Goal: Task Accomplishment & Management: Complete application form

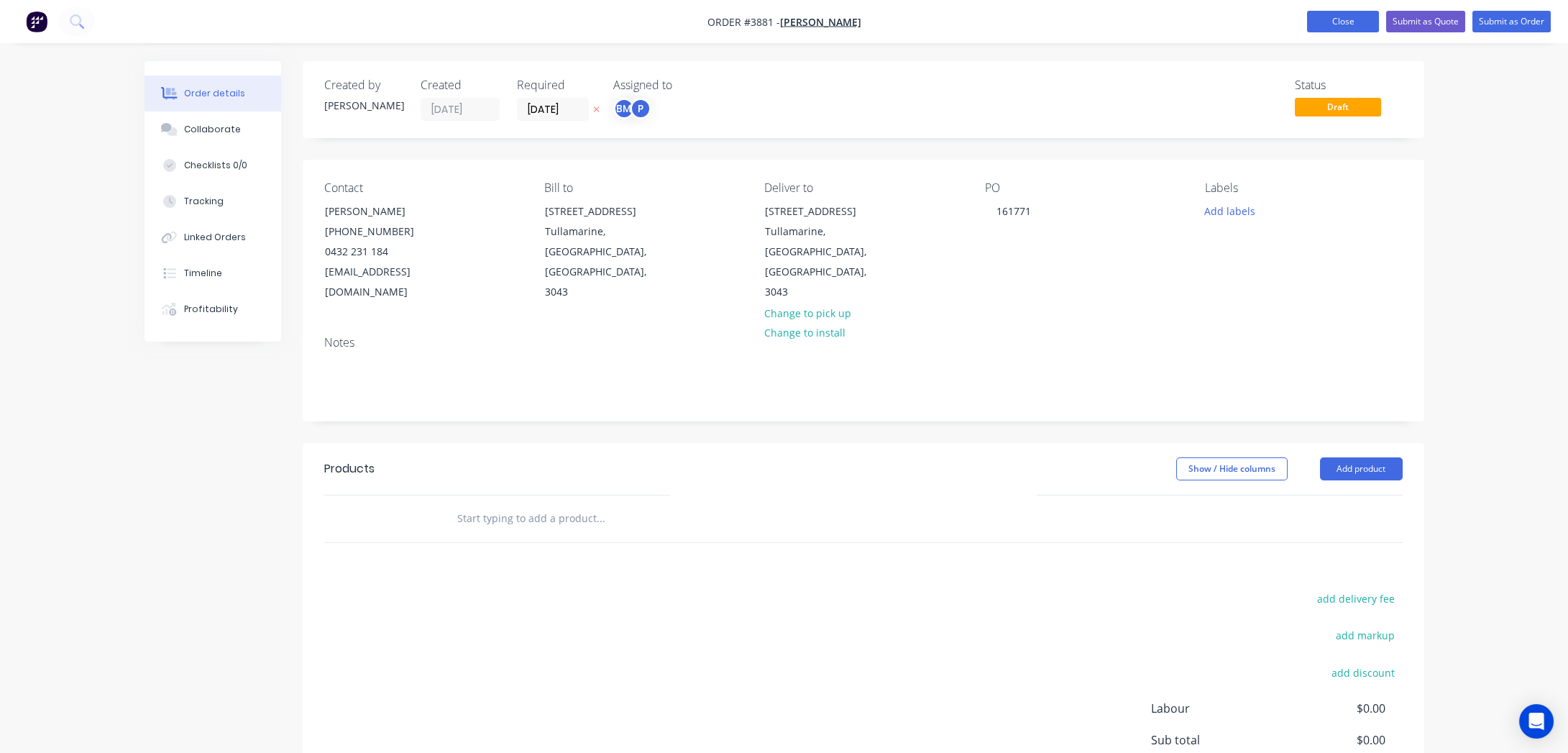
click at [1329, 25] on button "Close" at bounding box center [1343, 22] width 72 height 22
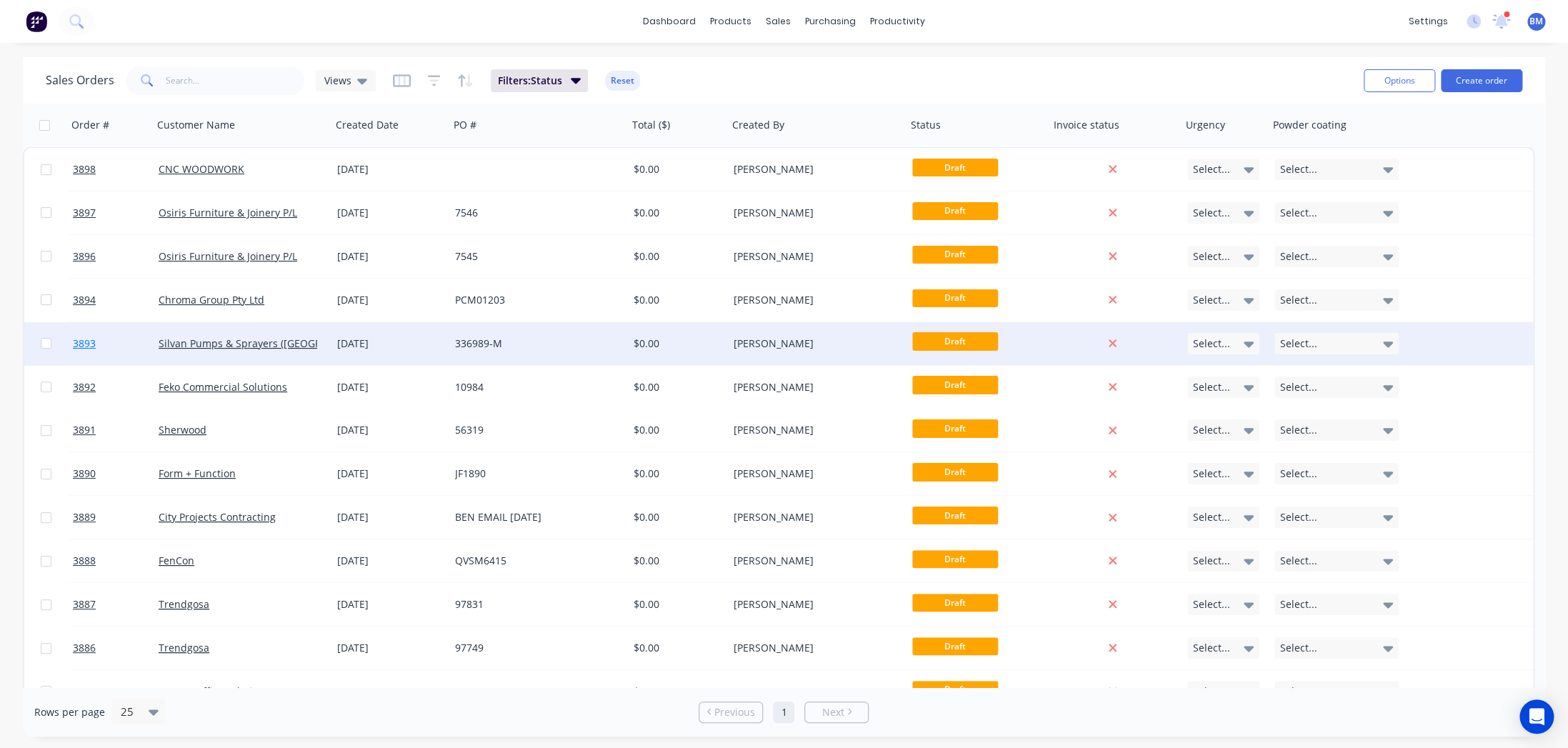
click at [142, 349] on link "3893" at bounding box center [115, 343] width 86 height 43
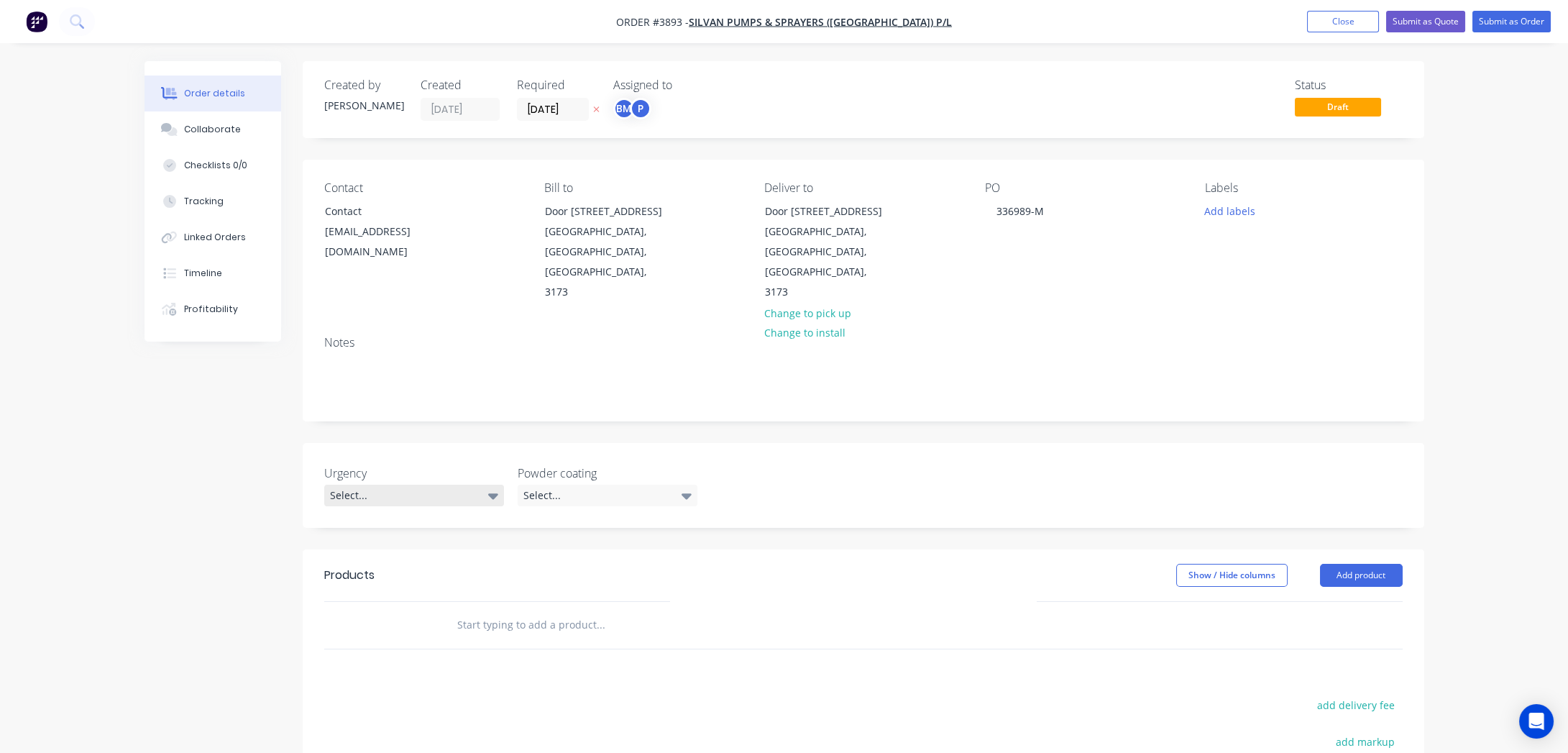
click at [400, 485] on div "Select..." at bounding box center [414, 496] width 180 height 22
click at [700, 458] on div "Urgency Select... Powder coating Select..." at bounding box center [863, 485] width 1122 height 85
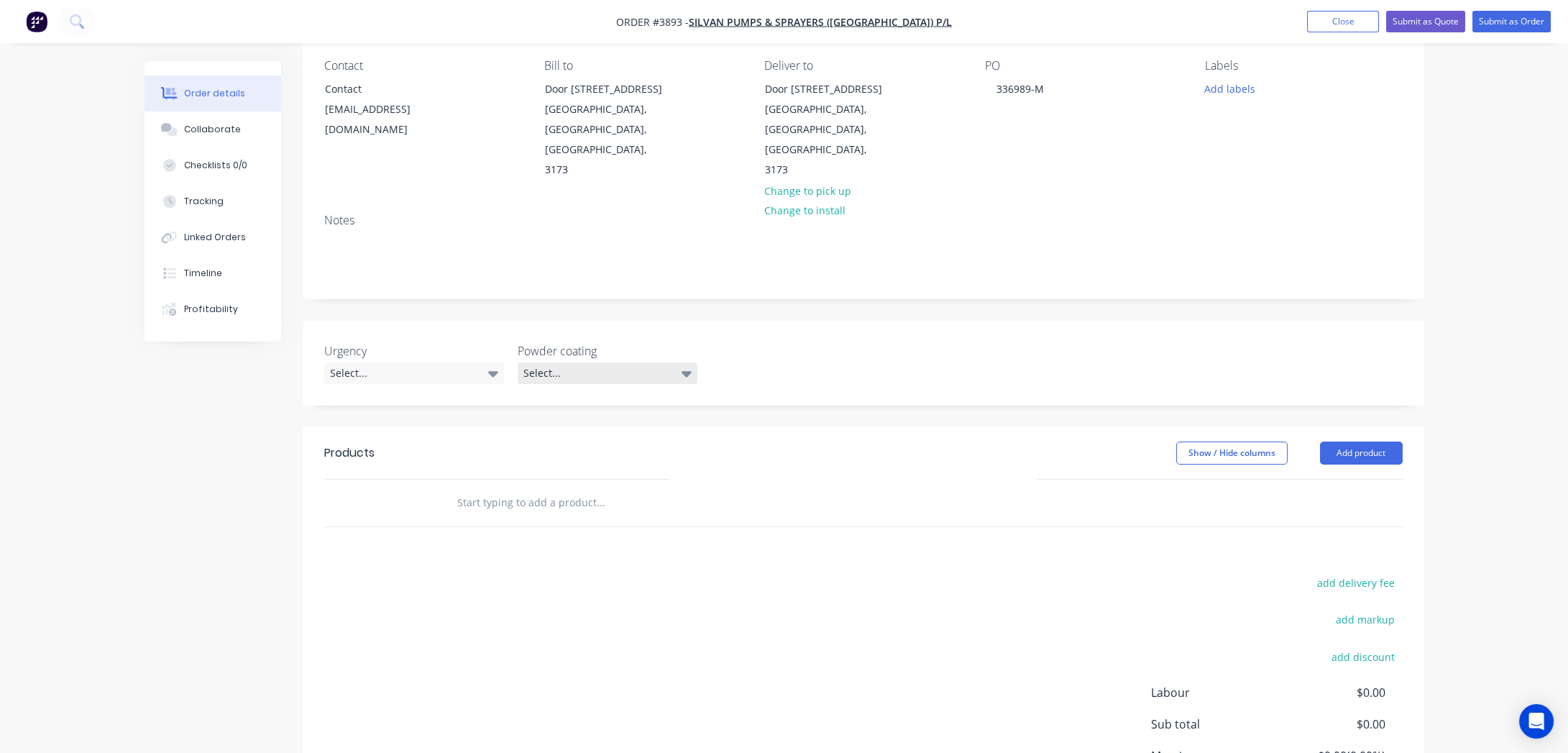
scroll to position [130, 0]
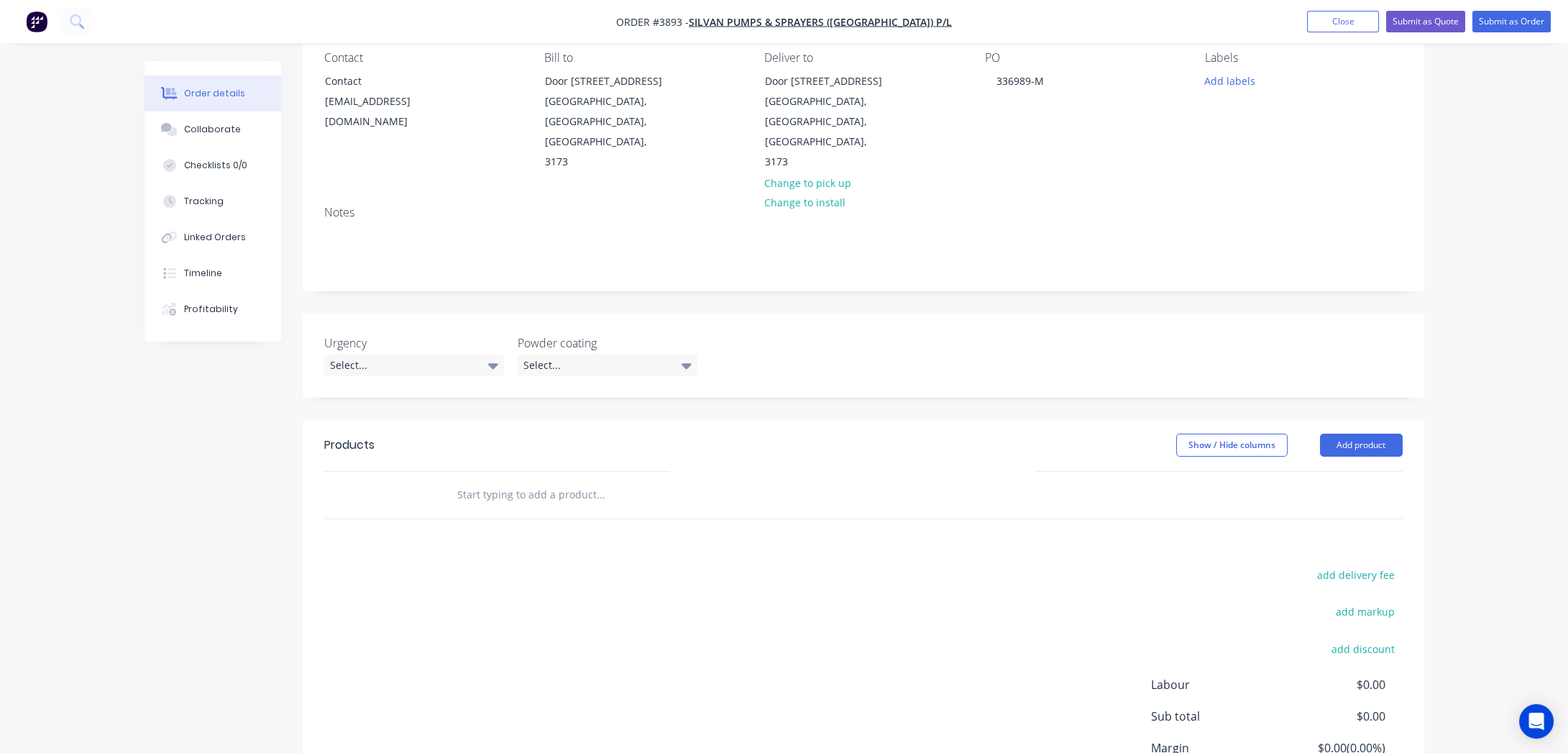
click at [626, 334] on div "Powder coating Select..." at bounding box center [607, 355] width 180 height 42
click at [625, 355] on div "Select..." at bounding box center [607, 366] width 180 height 22
click at [918, 313] on div "Urgency Select... Powder coating Select..." at bounding box center [863, 355] width 1122 height 85
click at [372, 355] on div "Select..." at bounding box center [414, 366] width 180 height 22
click at [649, 355] on div "Select..." at bounding box center [607, 366] width 180 height 22
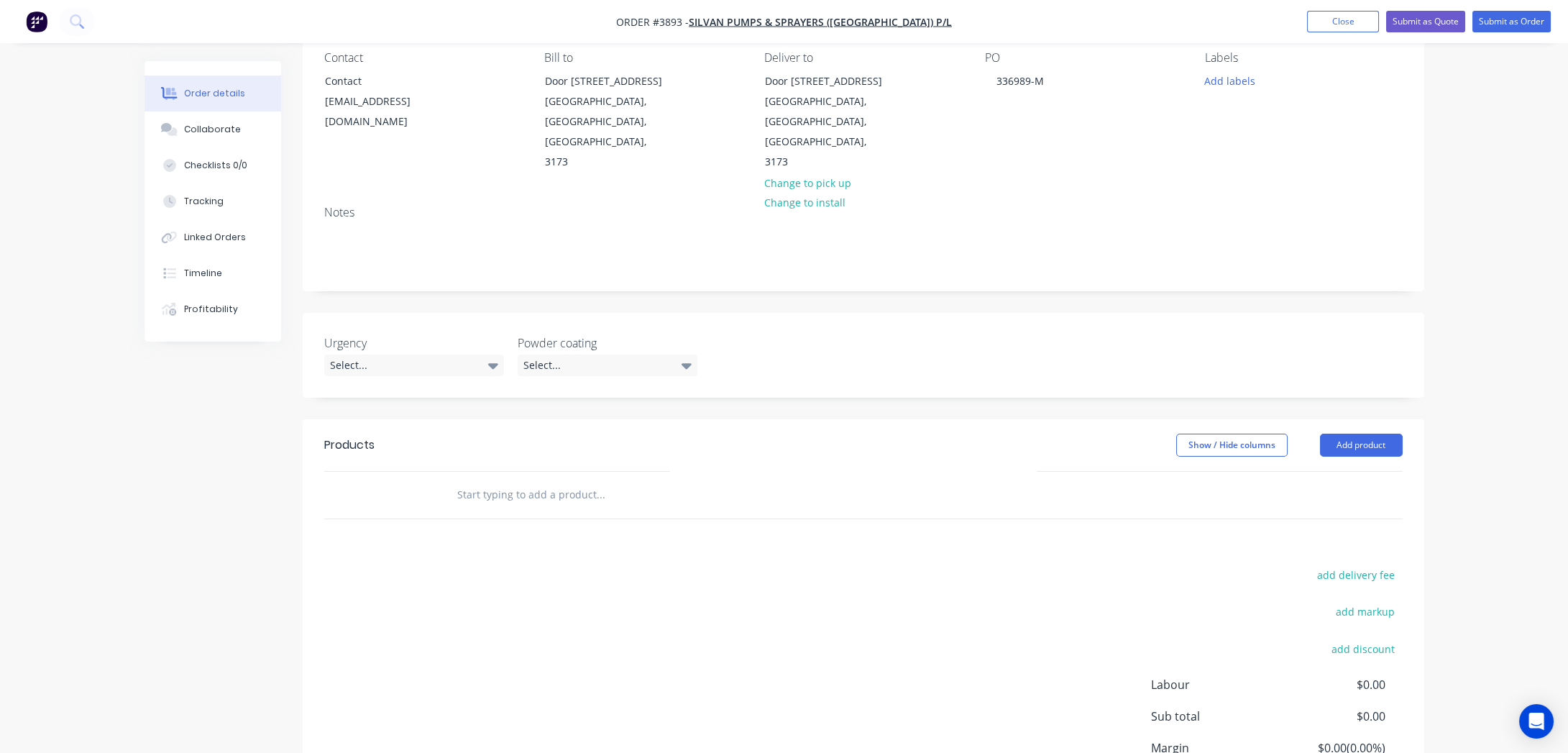
click at [487, 608] on div "add delivery fee add markup add discount Labour $0.00 Sub total $0.00 Margin $0…" at bounding box center [863, 704] width 1078 height 277
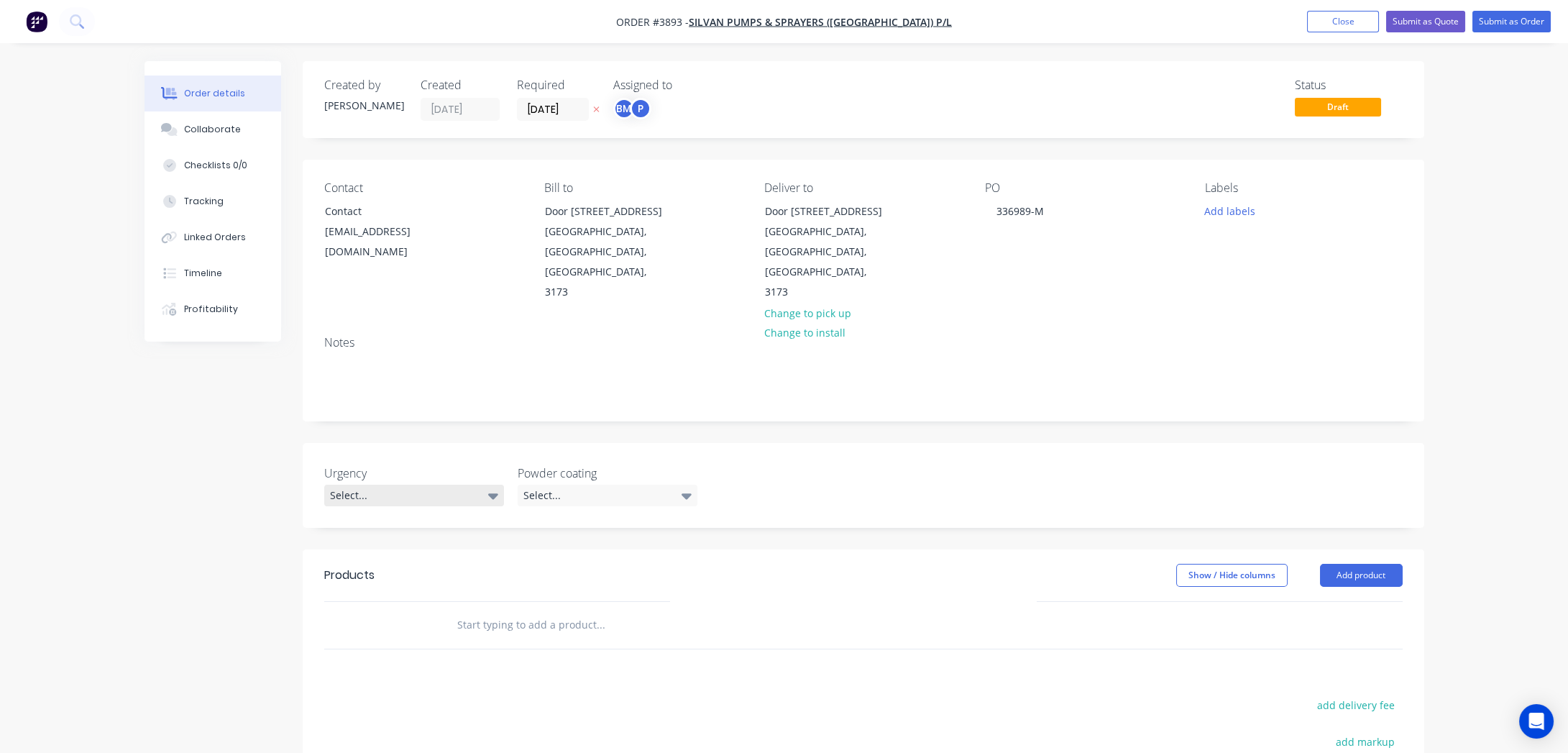
click at [398, 485] on div "Select..." at bounding box center [414, 496] width 180 height 22
click at [797, 443] on div "Urgency Select... Powder coating Select..." at bounding box center [863, 485] width 1122 height 85
click at [438, 485] on div "Select..." at bounding box center [414, 496] width 180 height 22
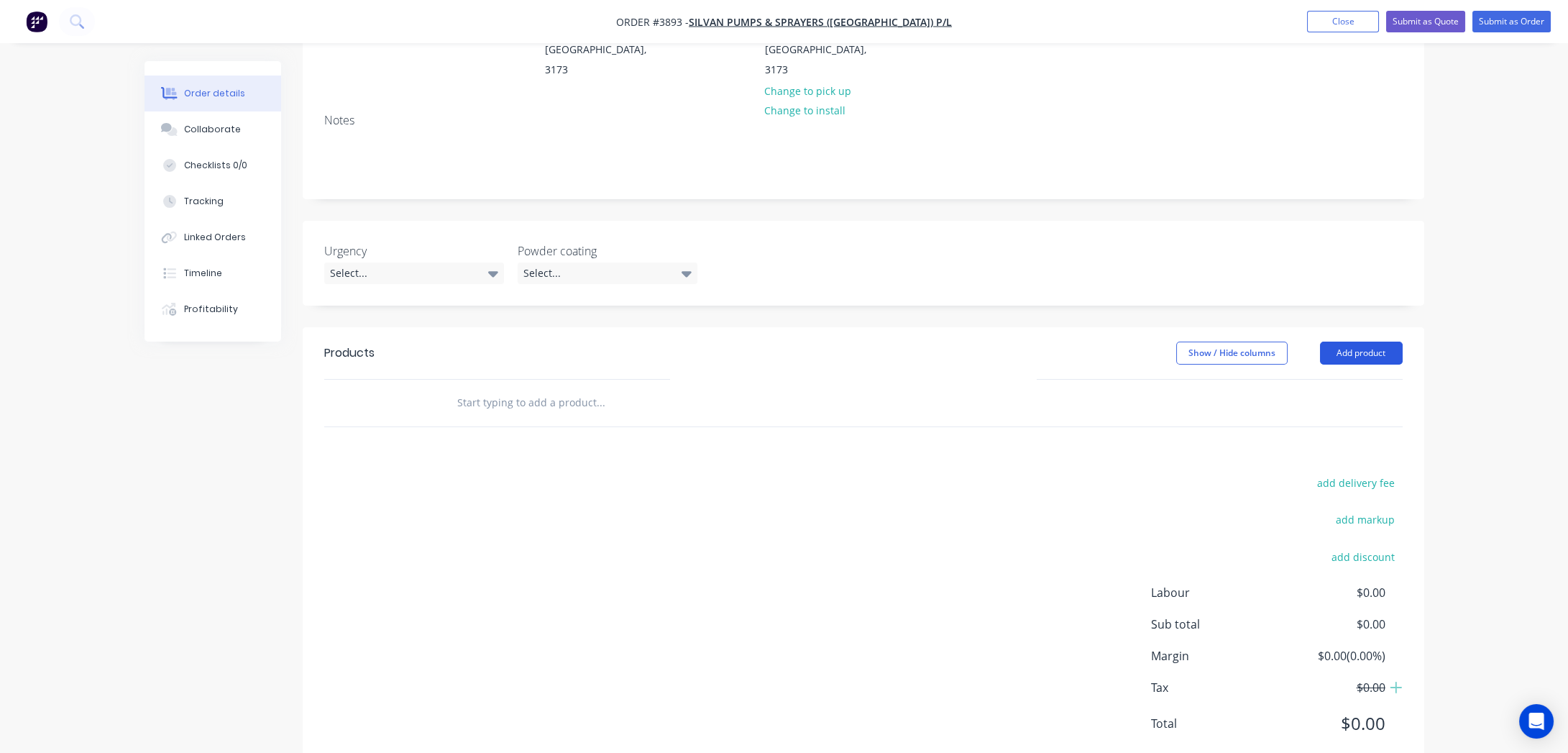
click at [1352, 342] on button "Add product" at bounding box center [1361, 353] width 82 height 23
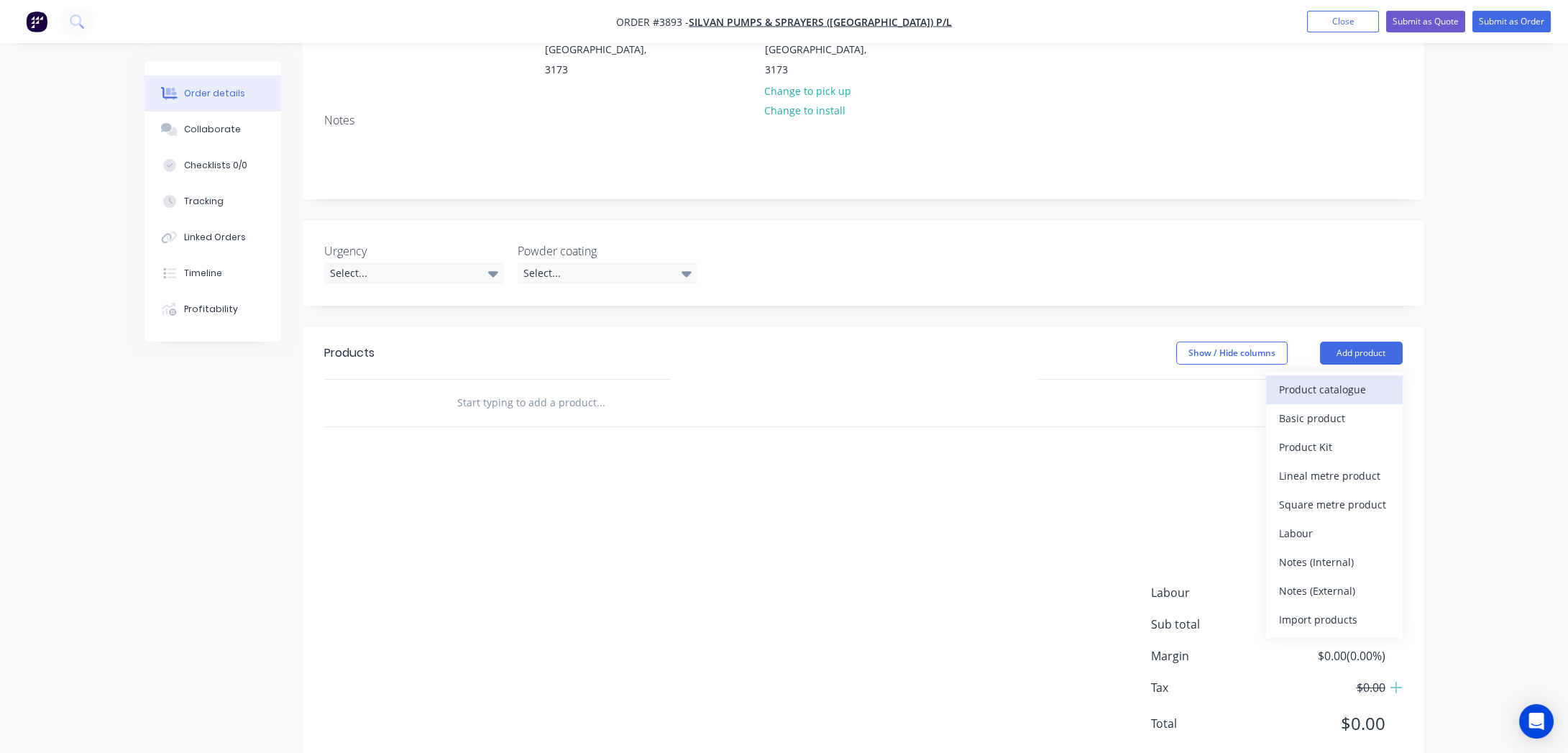
click at [1327, 379] on div "Product catalogue" at bounding box center [1335, 389] width 111 height 21
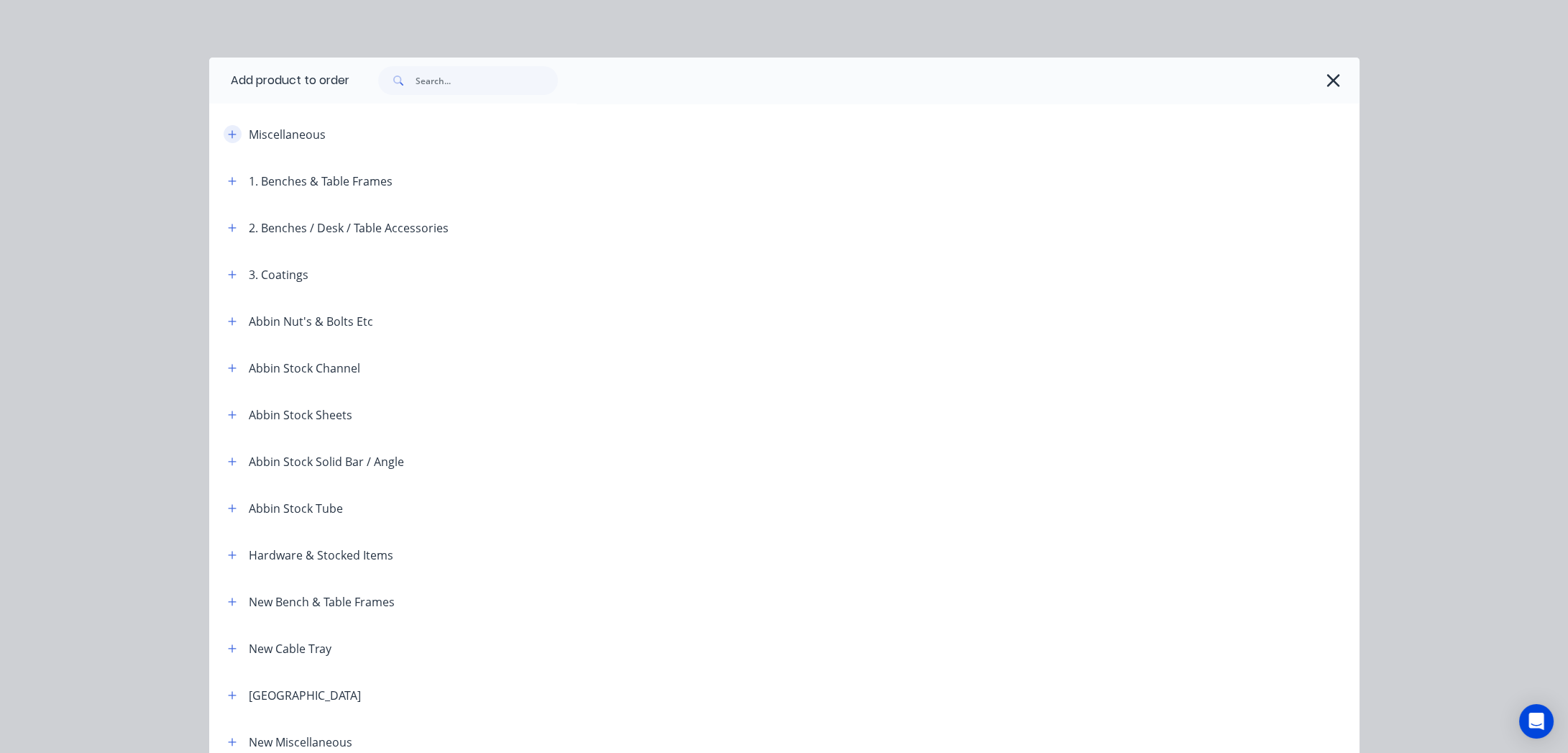
click at [223, 129] on button "button" at bounding box center [232, 134] width 18 height 18
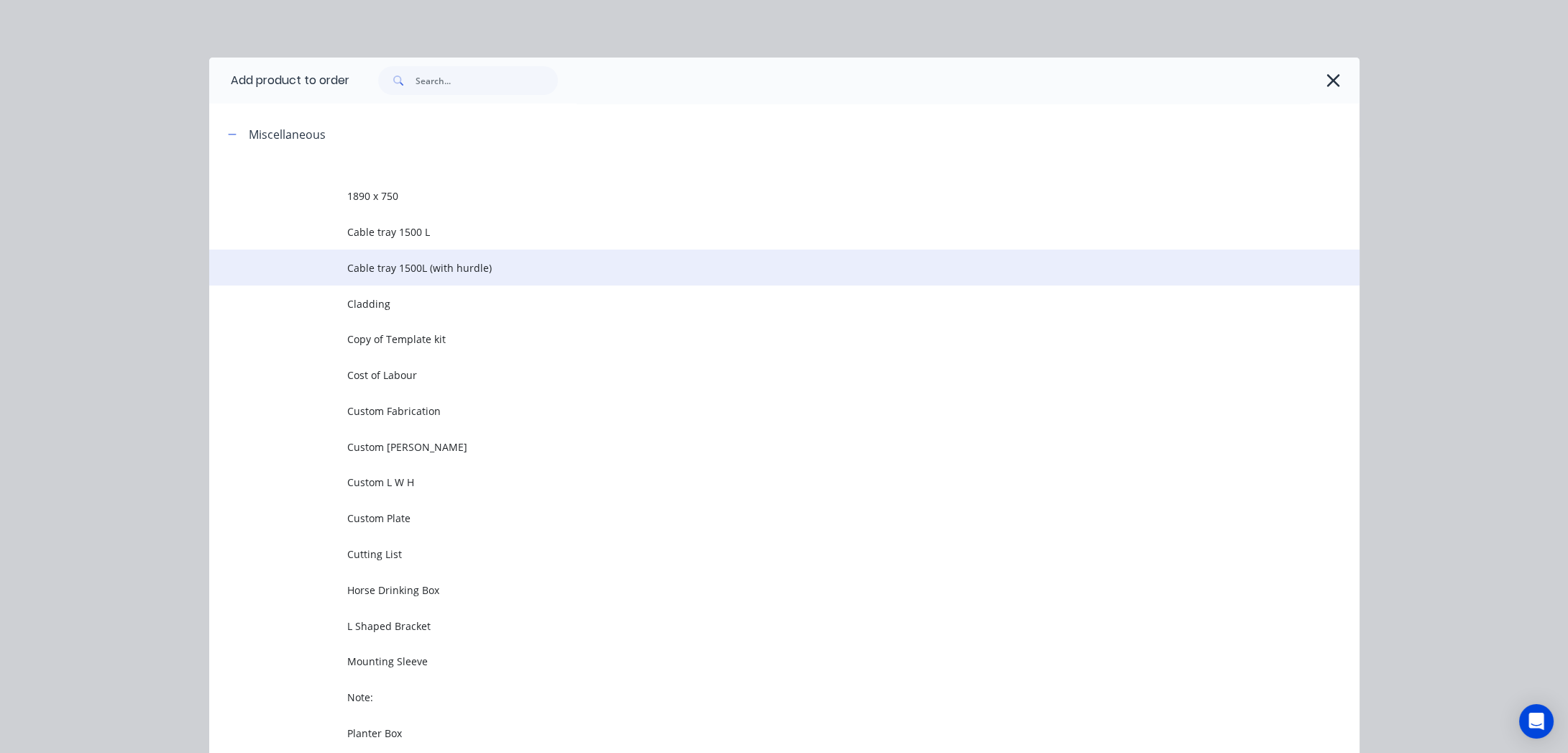
click at [312, 268] on td at bounding box center [278, 267] width 138 height 36
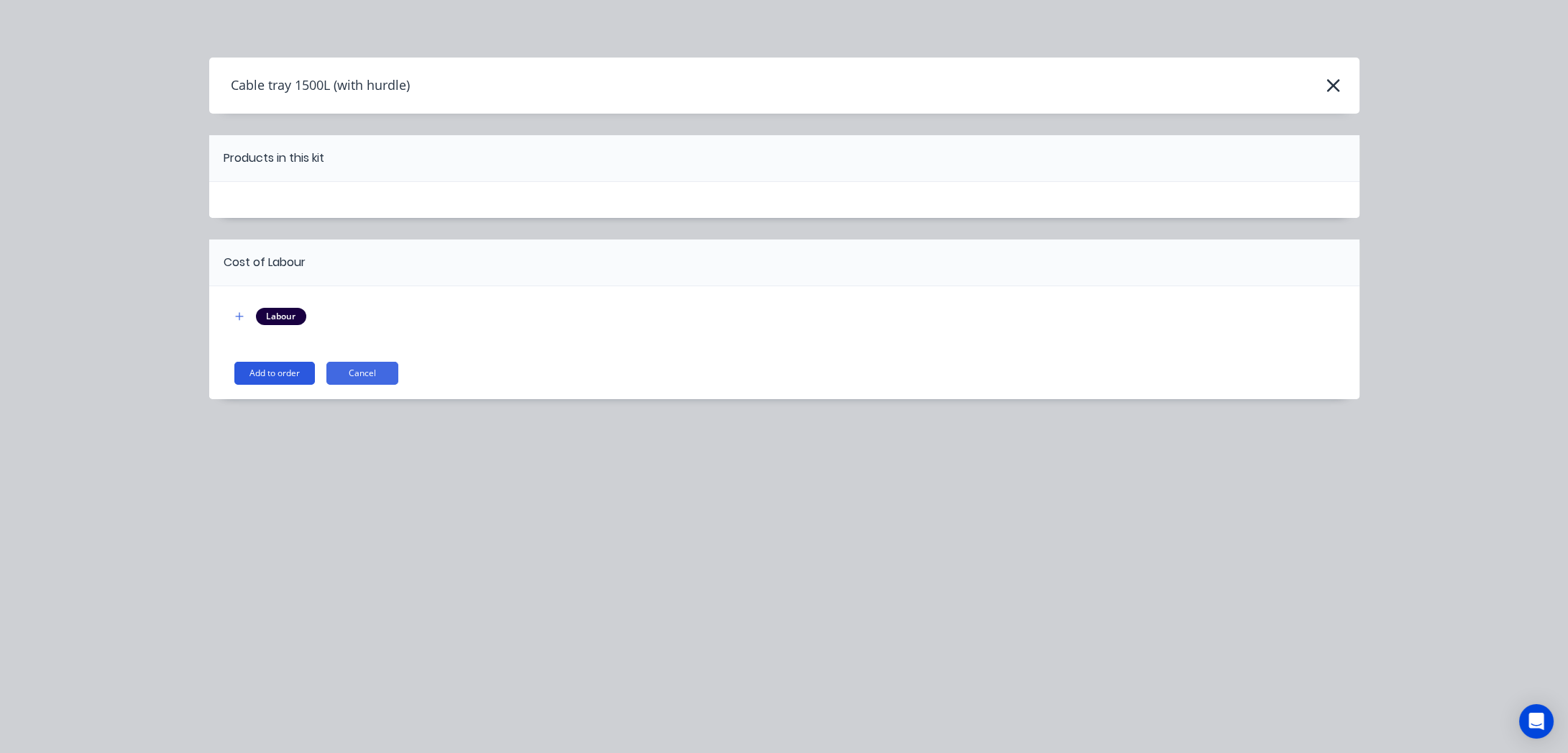
click at [256, 371] on button "Add to order" at bounding box center [275, 373] width 81 height 23
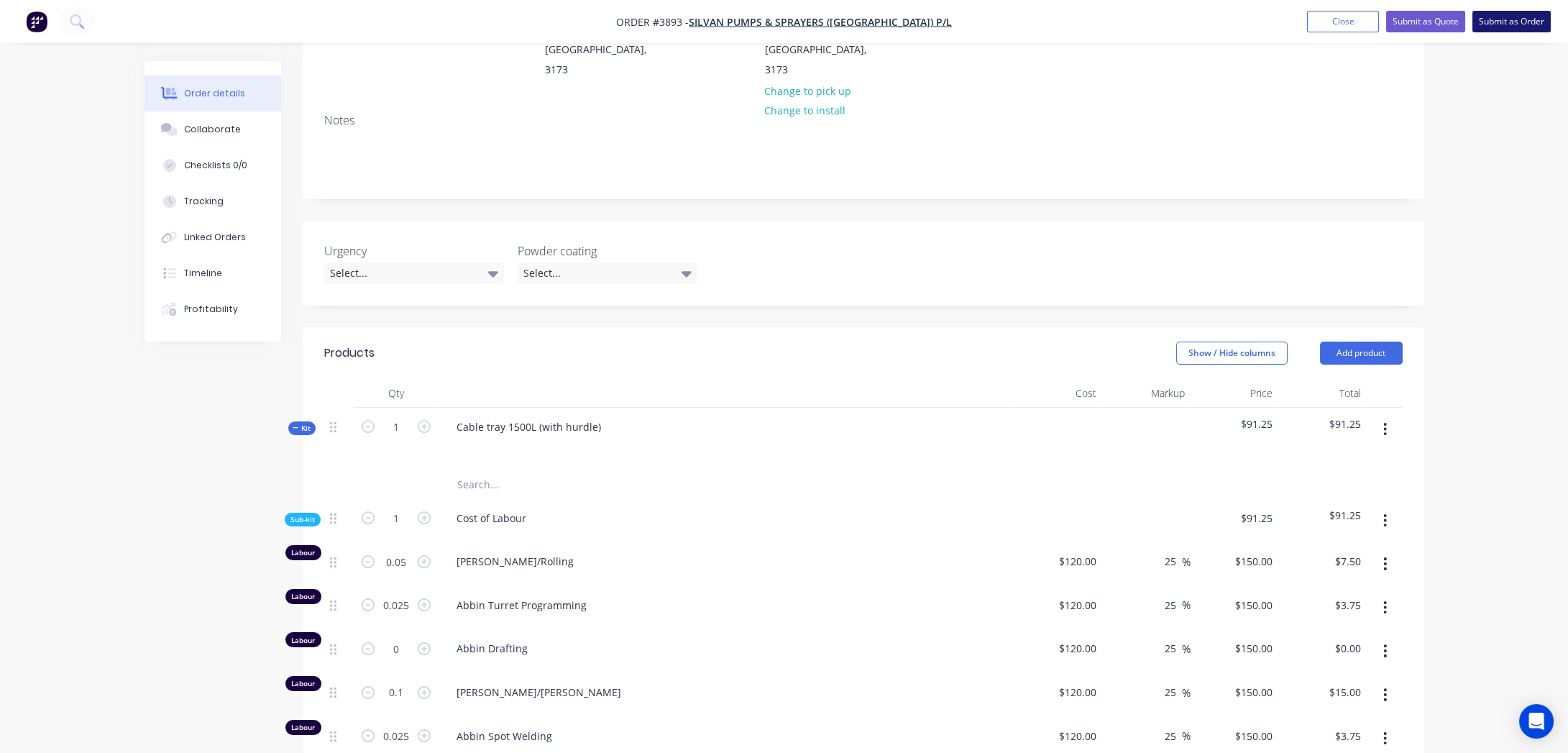
click at [1518, 21] on button "Submit as Order" at bounding box center [1511, 22] width 78 height 22
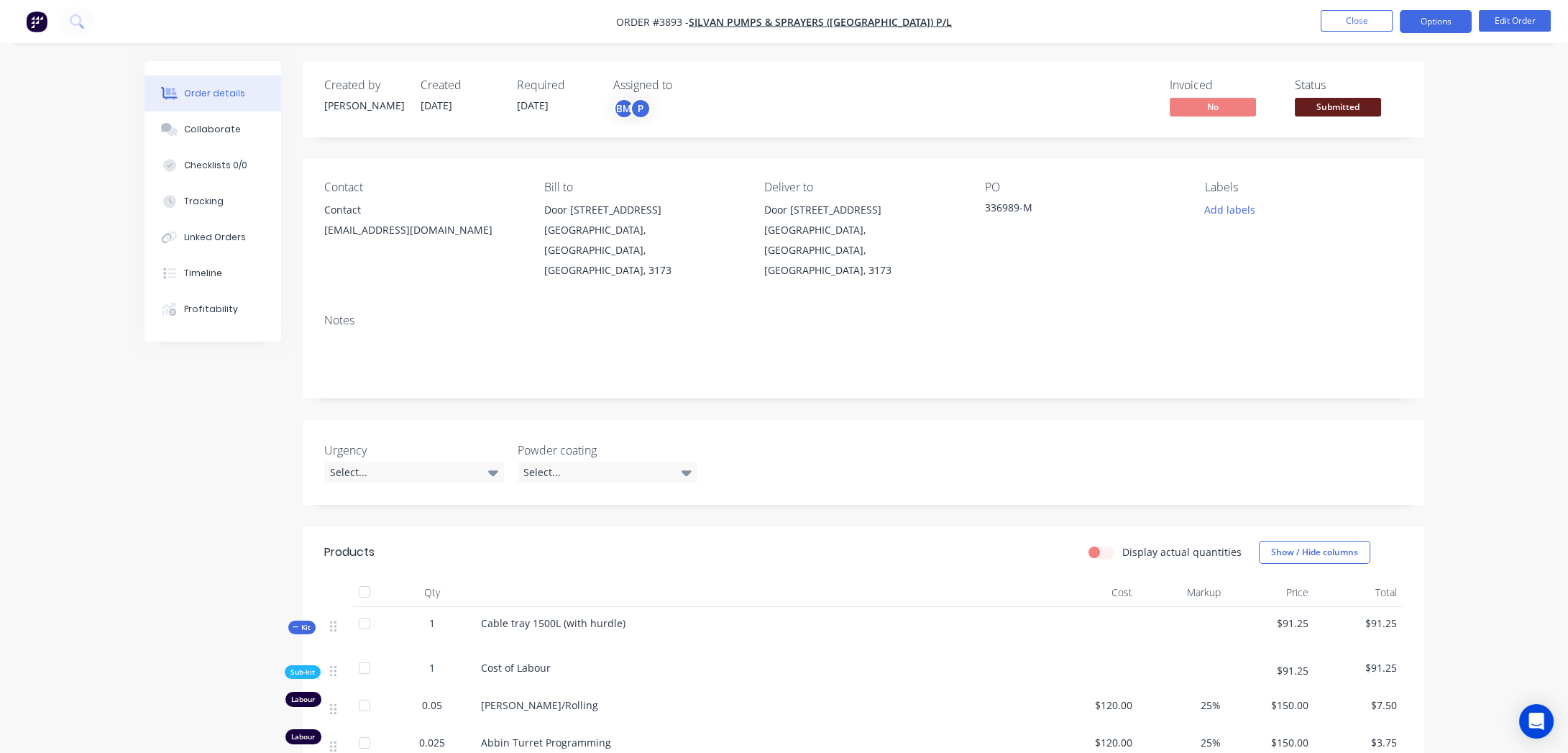
click at [1413, 24] on button "Options" at bounding box center [1436, 21] width 72 height 23
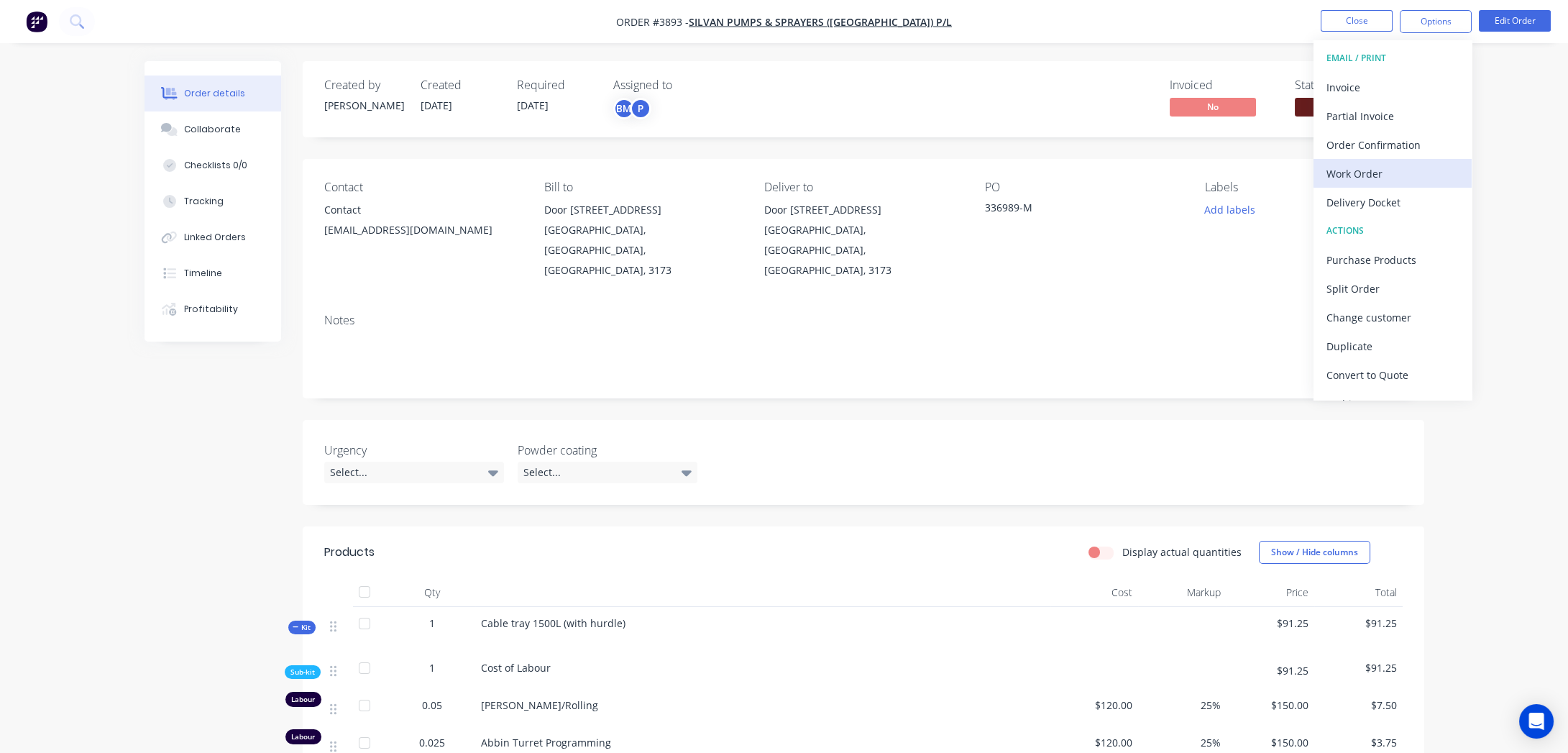
click at [1404, 171] on div "Work Order" at bounding box center [1393, 173] width 133 height 21
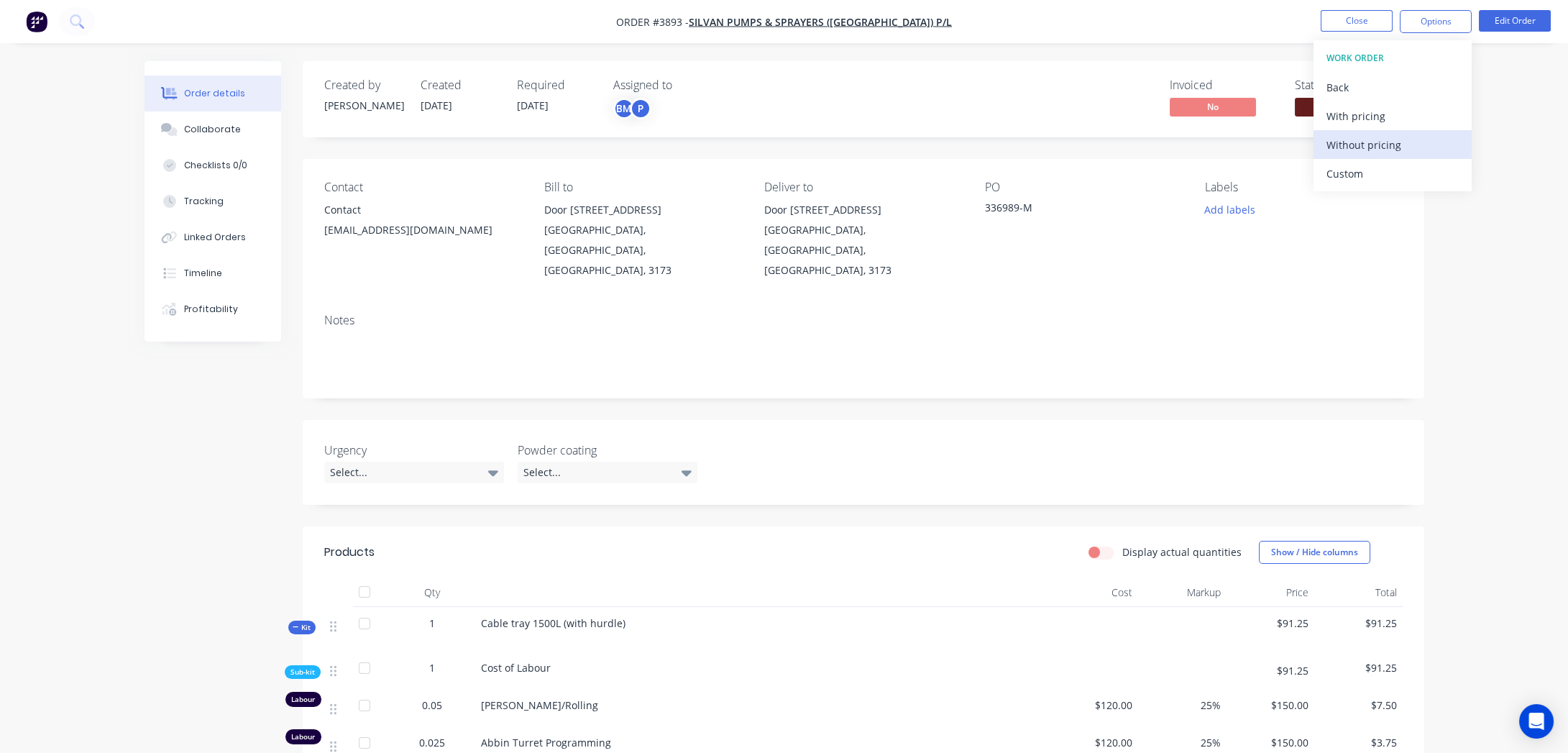
click at [1408, 143] on div "Without pricing" at bounding box center [1393, 145] width 133 height 21
click at [497, 462] on div "Select..." at bounding box center [414, 473] width 180 height 22
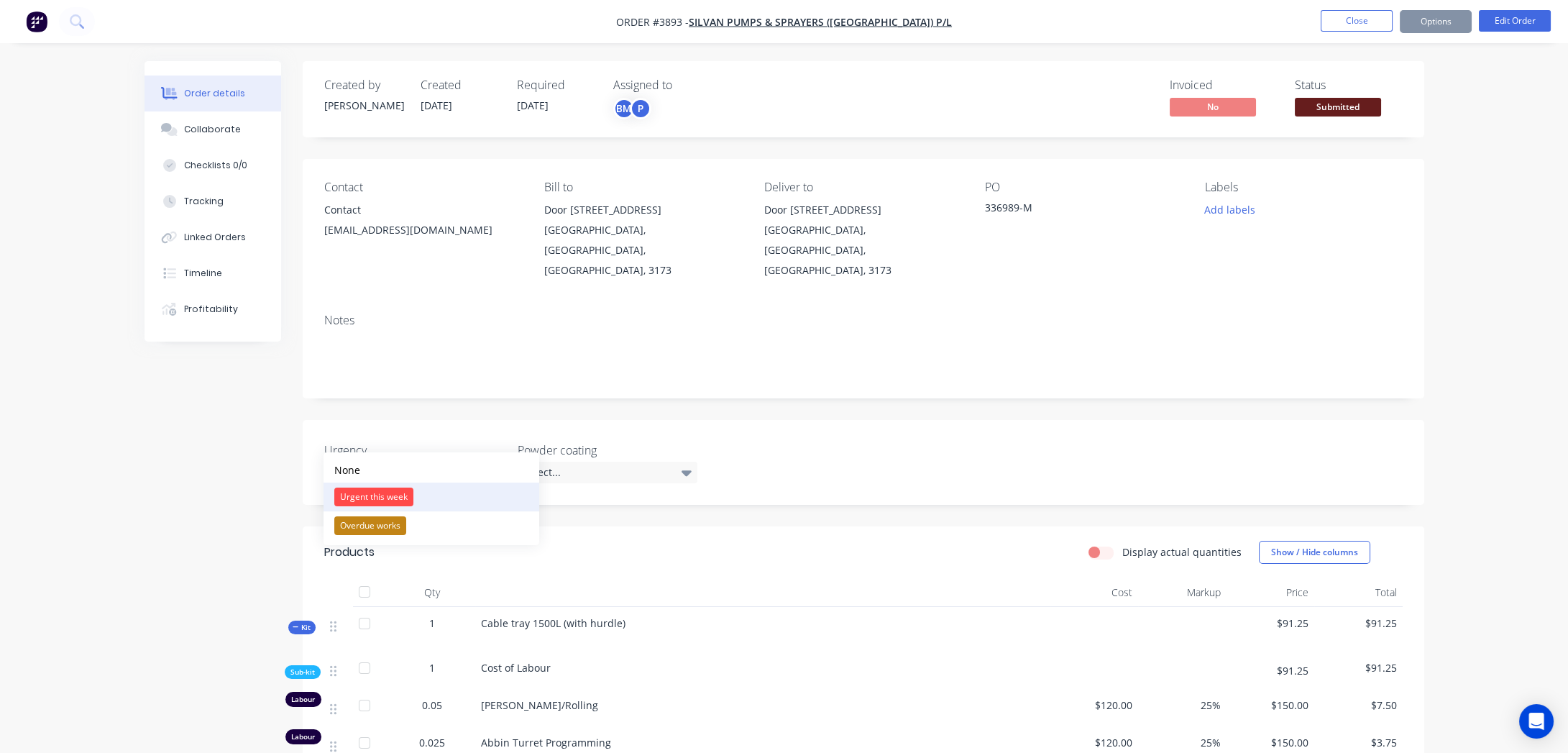
click at [458, 496] on button "Urgent this week" at bounding box center [431, 497] width 216 height 29
click at [1413, 27] on button "Options" at bounding box center [1436, 21] width 72 height 23
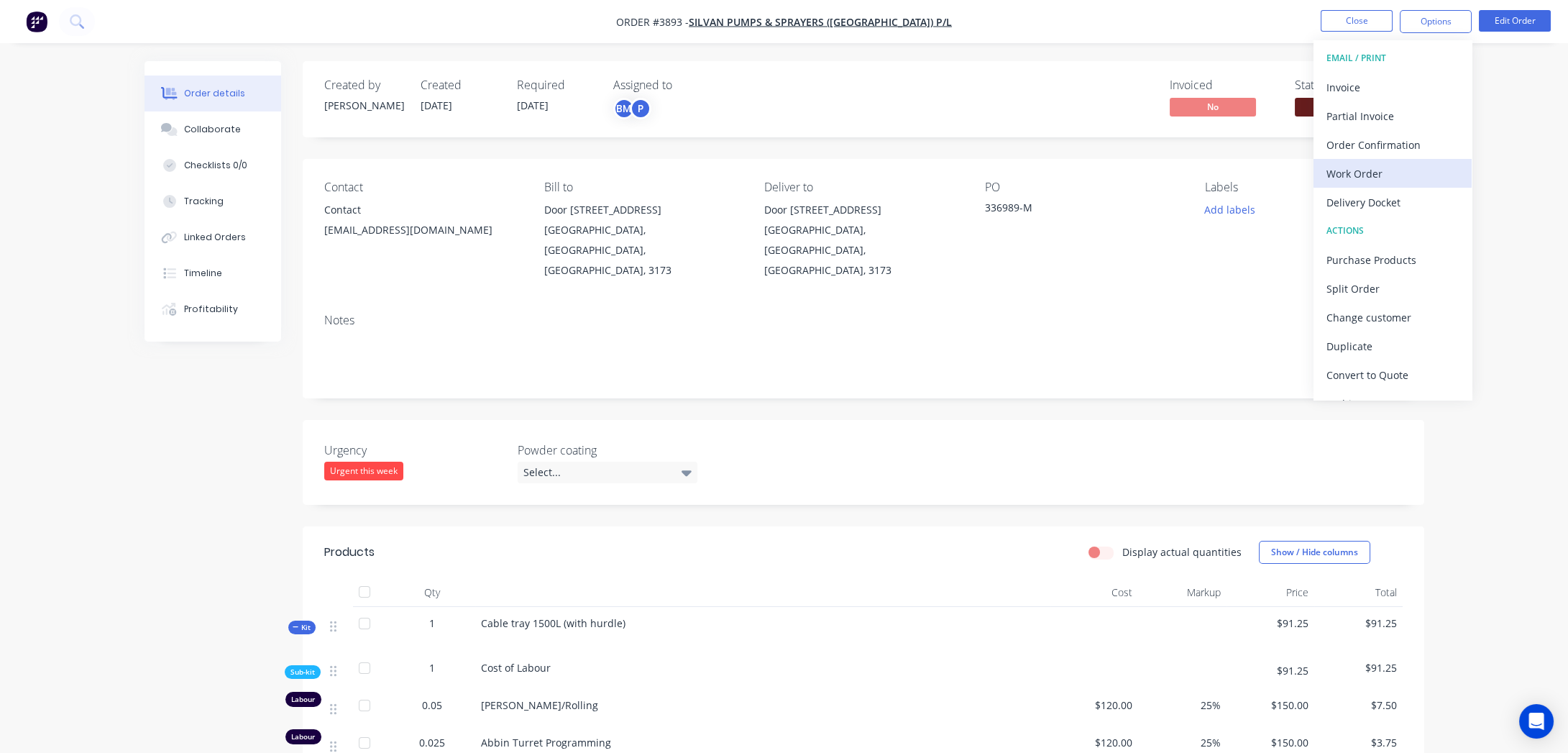
click at [1398, 174] on div "Work Order" at bounding box center [1393, 173] width 133 height 21
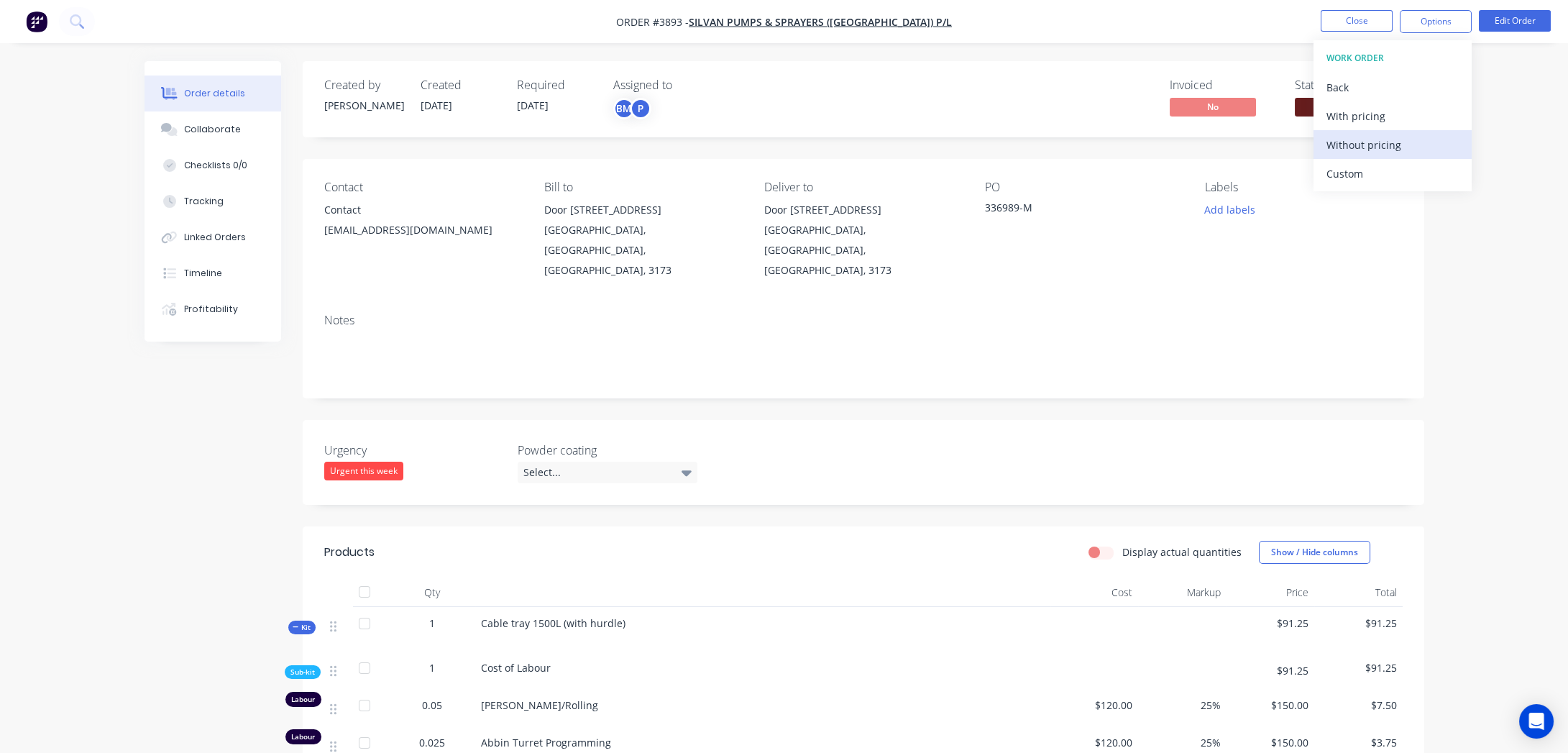
click at [1403, 148] on div "Without pricing" at bounding box center [1393, 145] width 133 height 21
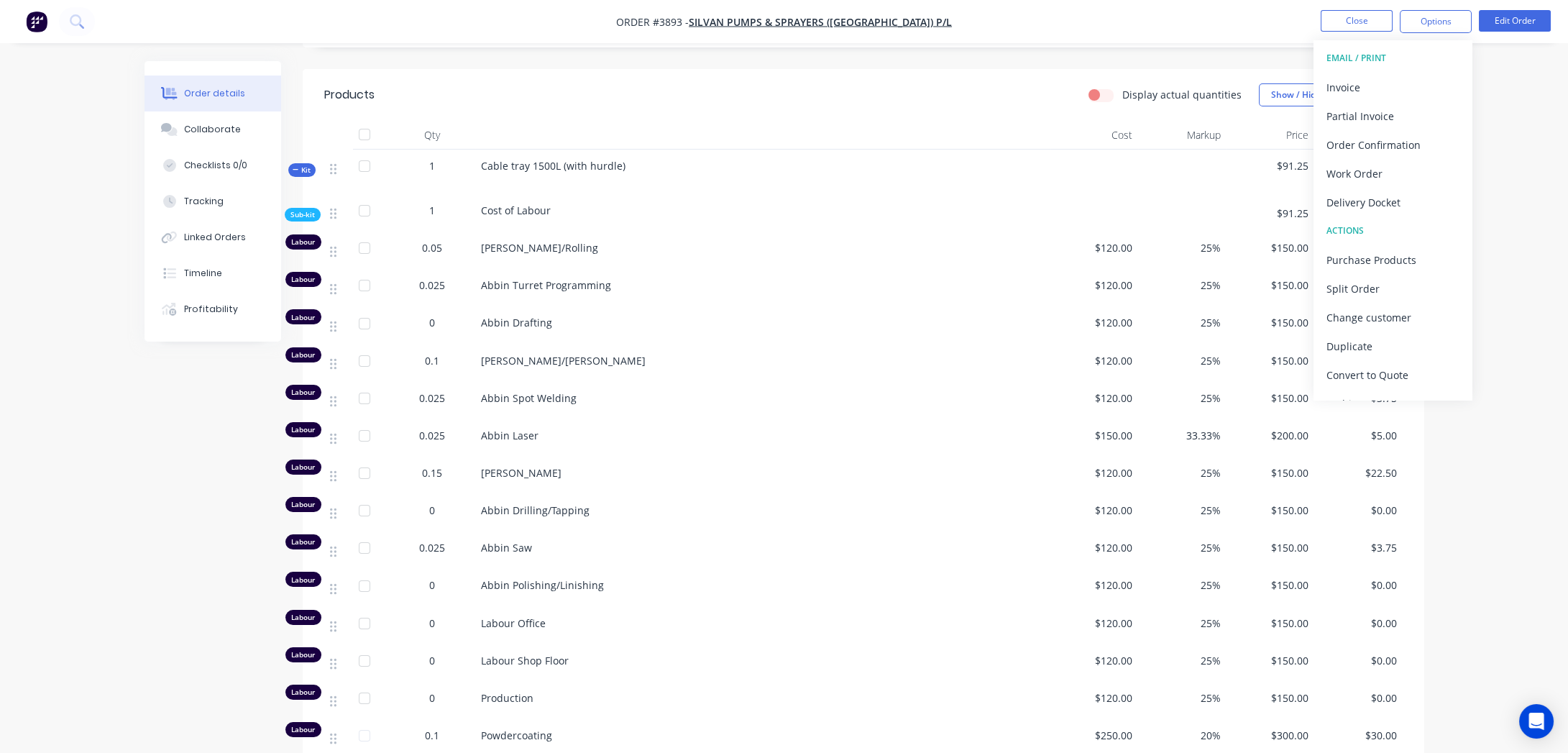
scroll to position [327, 0]
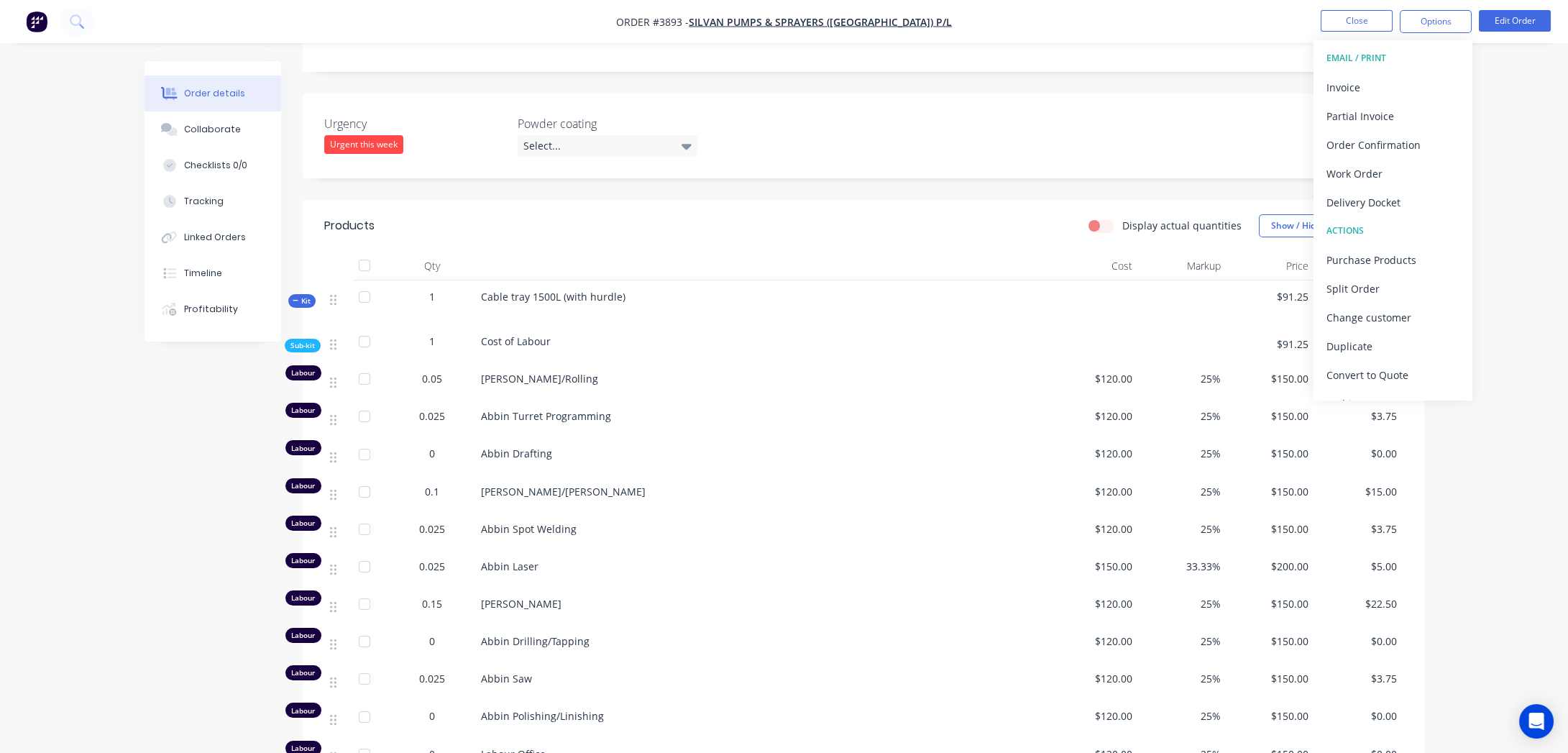
click at [772, 143] on div "Urgency Urgent this week Powder coating Select..." at bounding box center [863, 135] width 1122 height 85
click at [1122, 218] on label "Display actual quantities" at bounding box center [1182, 225] width 119 height 15
click at [1099, 218] on input "Display actual quantities" at bounding box center [1094, 224] width 12 height 13
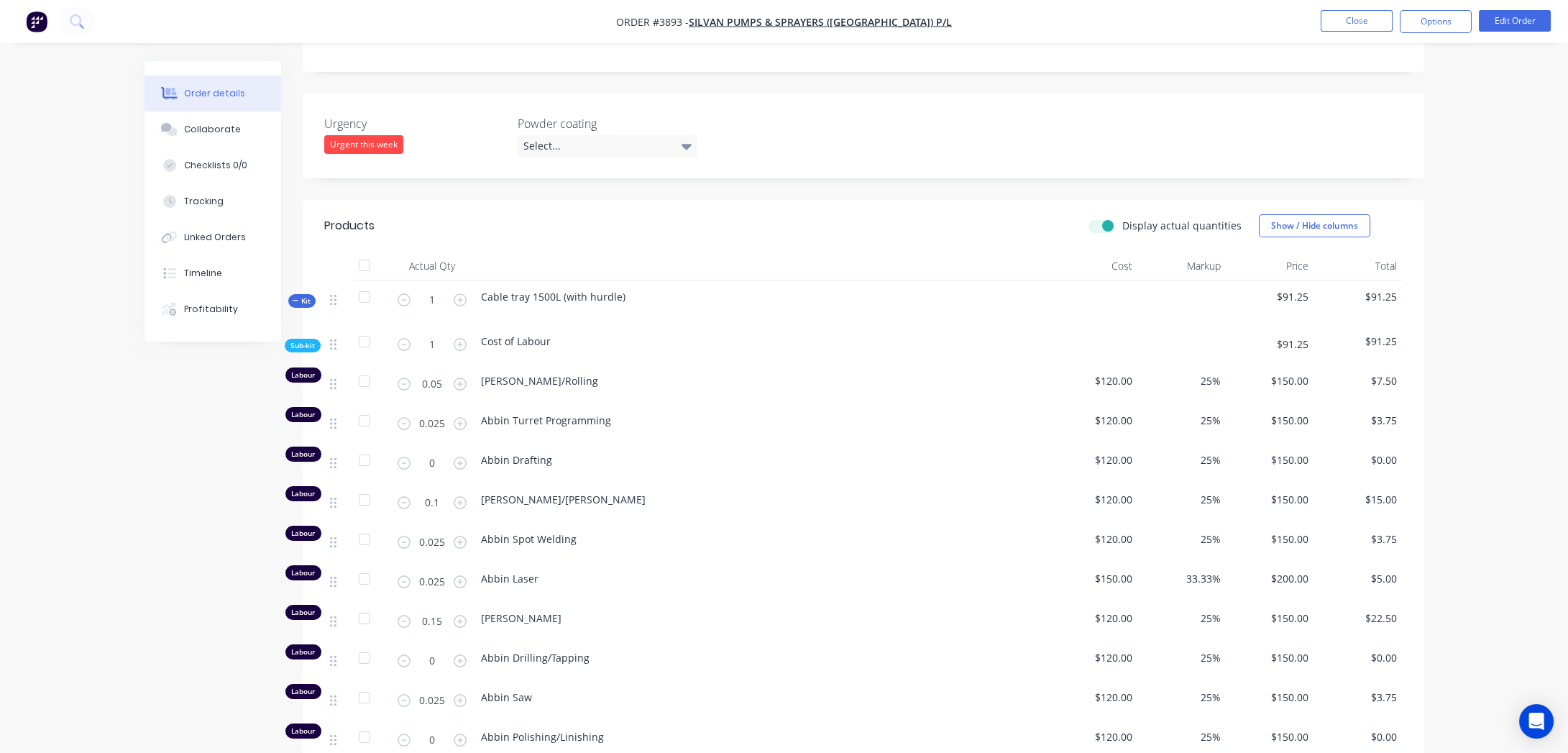
click at [1122, 218] on label "Display actual quantities" at bounding box center [1182, 225] width 119 height 15
click at [1099, 218] on input "Display actual quantities" at bounding box center [1094, 224] width 12 height 13
checkbox input "false"
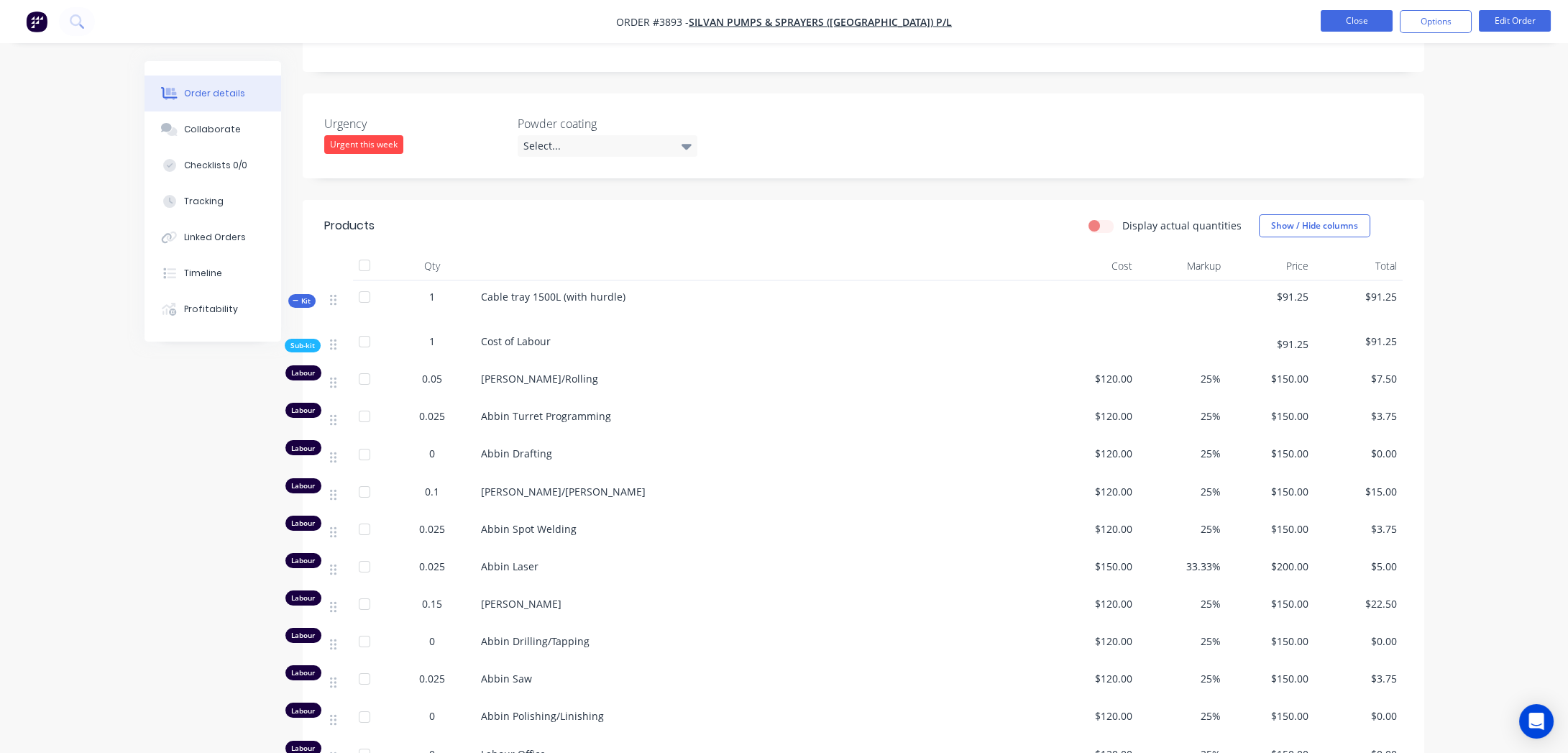
click at [1356, 21] on button "Close" at bounding box center [1357, 21] width 72 height 22
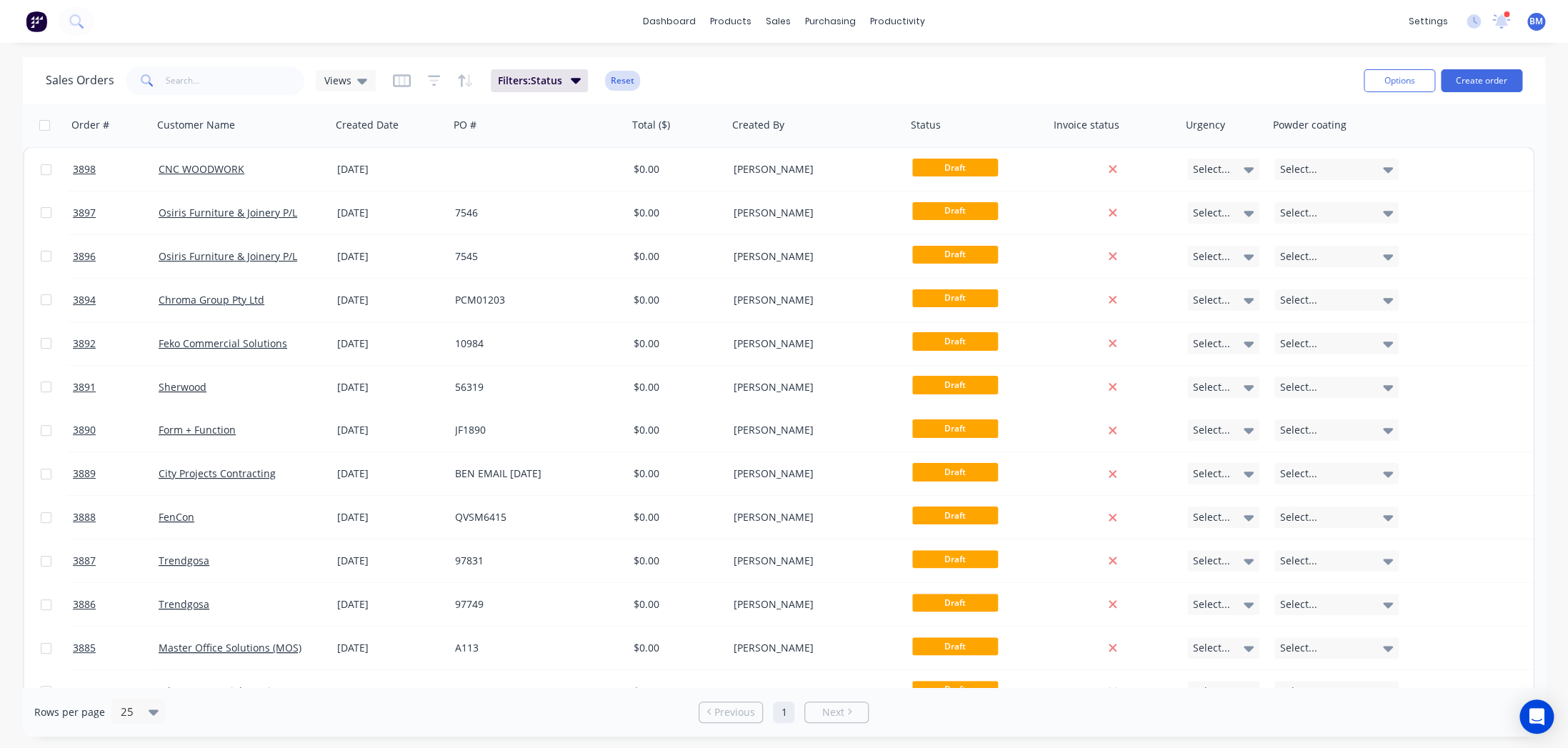
click at [619, 85] on button "Reset" at bounding box center [623, 81] width 35 height 20
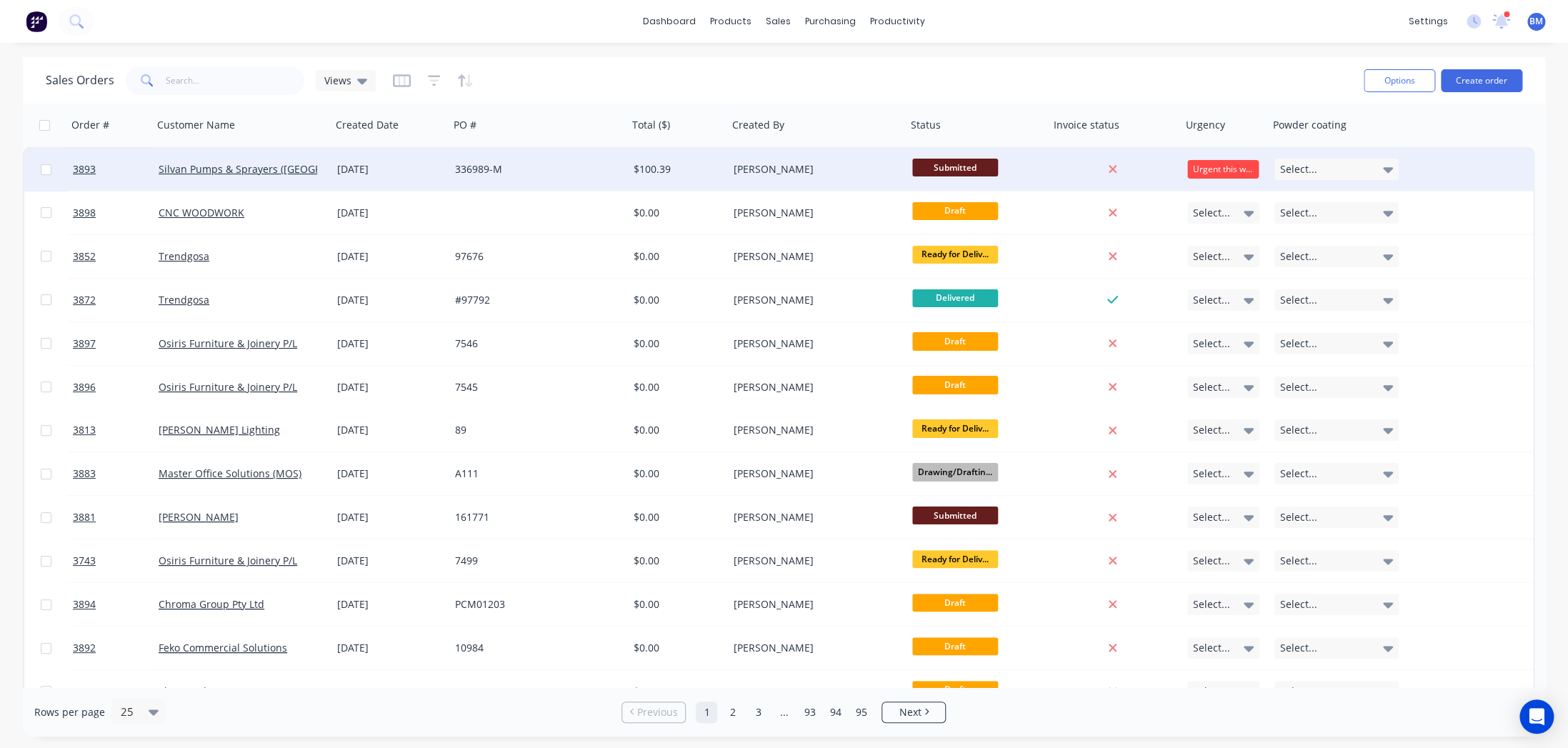
click at [577, 171] on div "336989-M" at bounding box center [534, 169] width 159 height 14
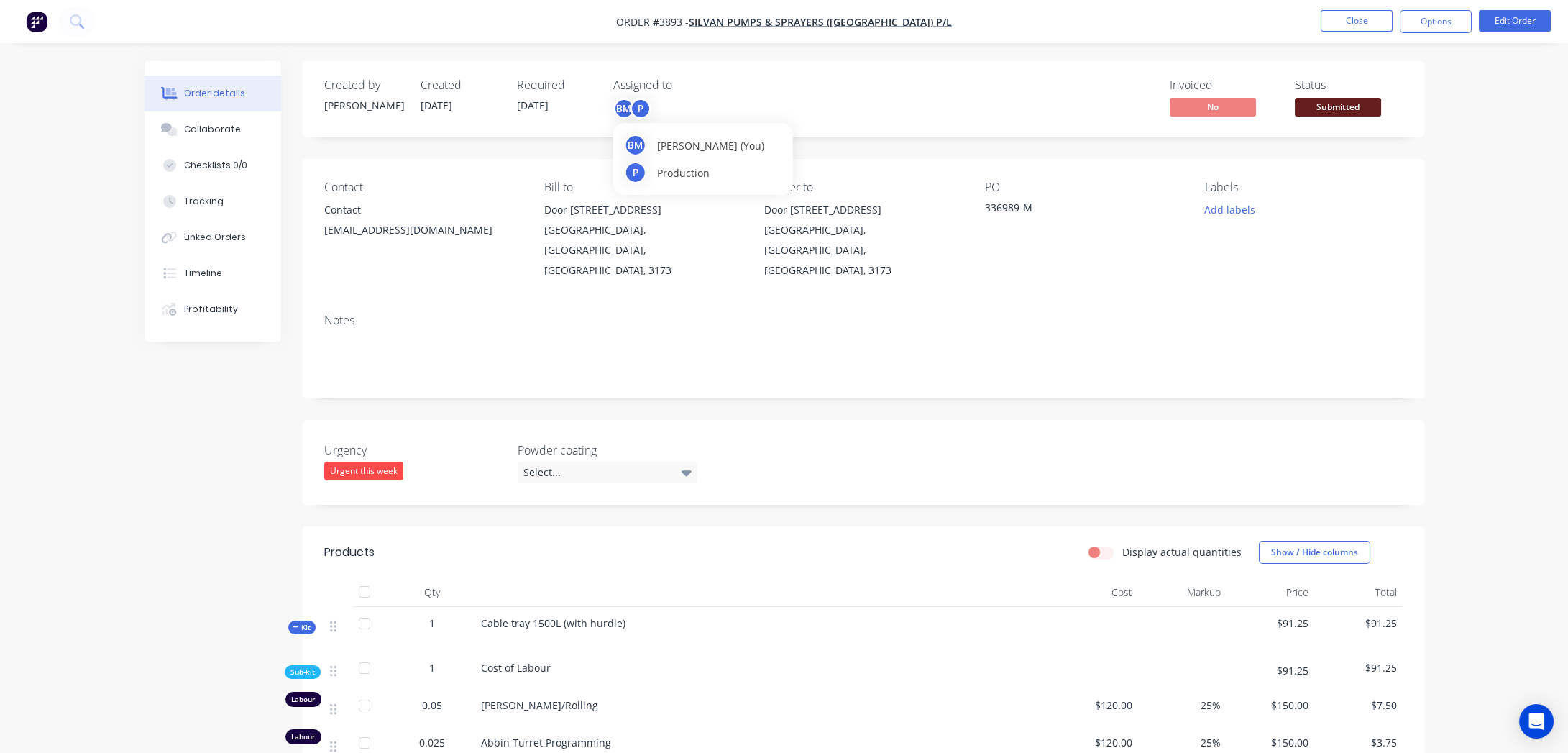
click at [637, 92] on div "Assigned to BM P" at bounding box center [684, 99] width 144 height 42
click at [637, 103] on div "P" at bounding box center [641, 108] width 22 height 22
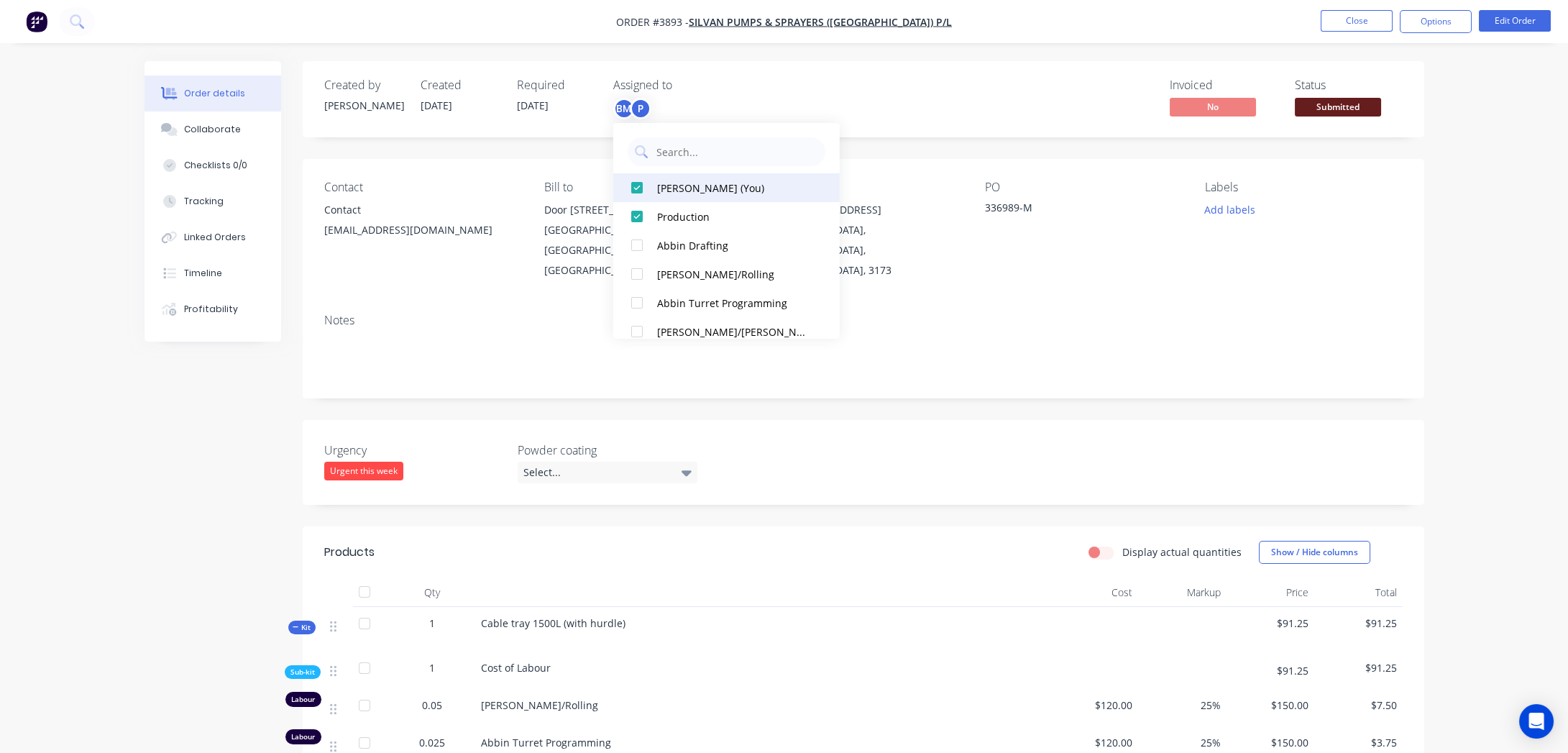
click at [666, 187] on div "[PERSON_NAME] (You)" at bounding box center [734, 187] width 153 height 15
click at [912, 108] on div "Invoiced No Status Submitted" at bounding box center [1080, 99] width 646 height 42
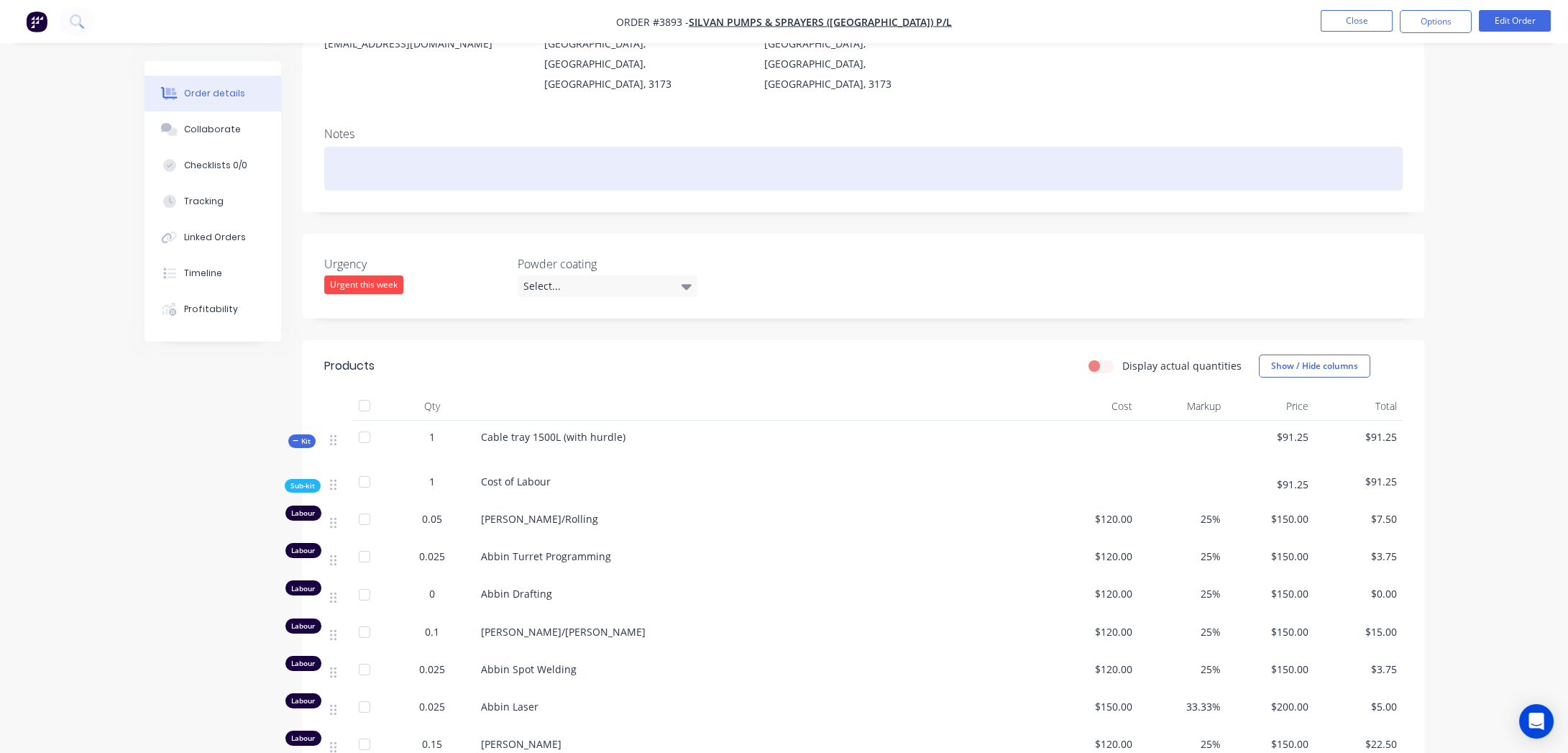
scroll to position [65, 0]
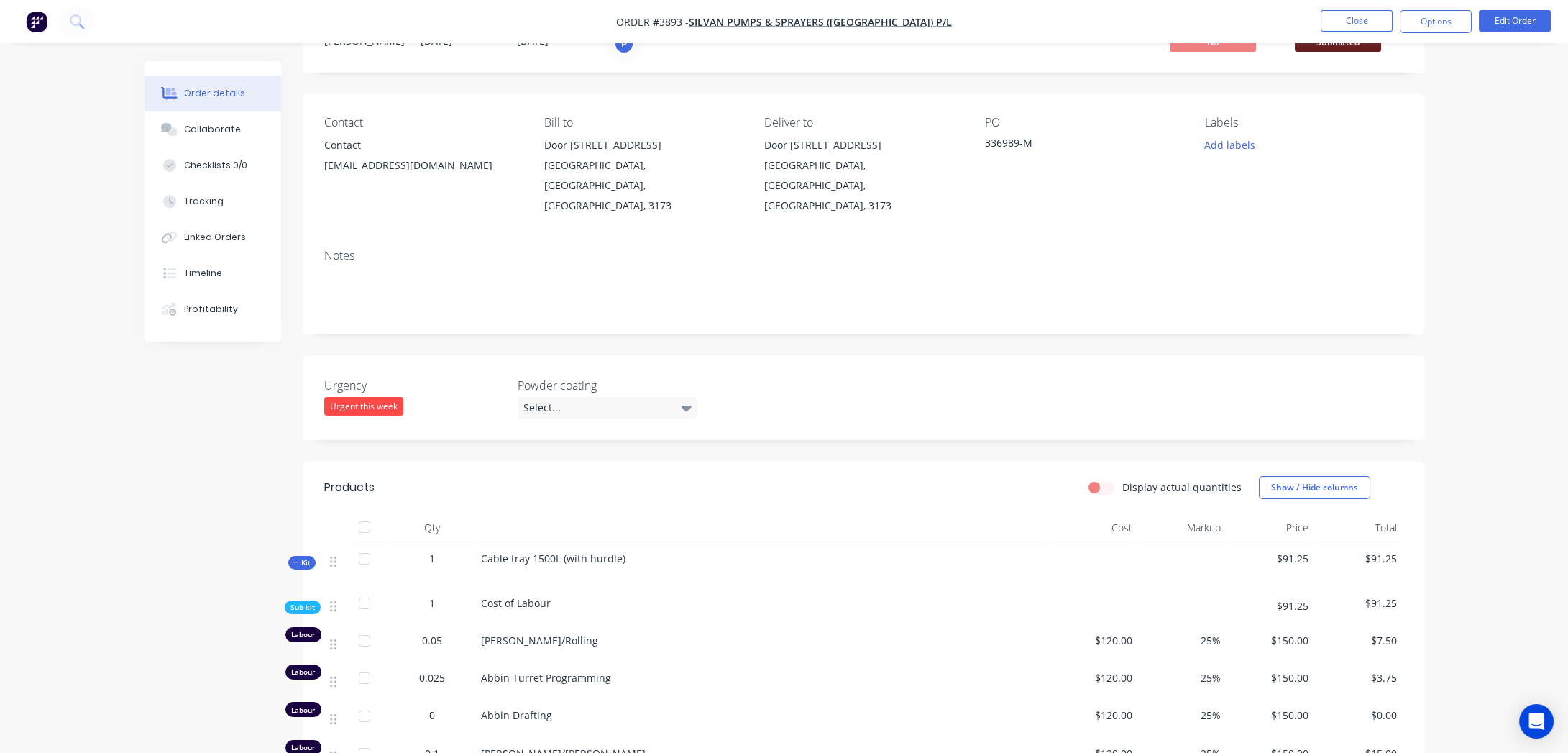
click at [492, 477] on div "Products" at bounding box center [438, 487] width 229 height 23
click at [330, 556] on icon at bounding box center [333, 561] width 7 height 13
click at [333, 551] on div at bounding box center [338, 561] width 18 height 19
click at [334, 602] on icon at bounding box center [333, 607] width 7 height 11
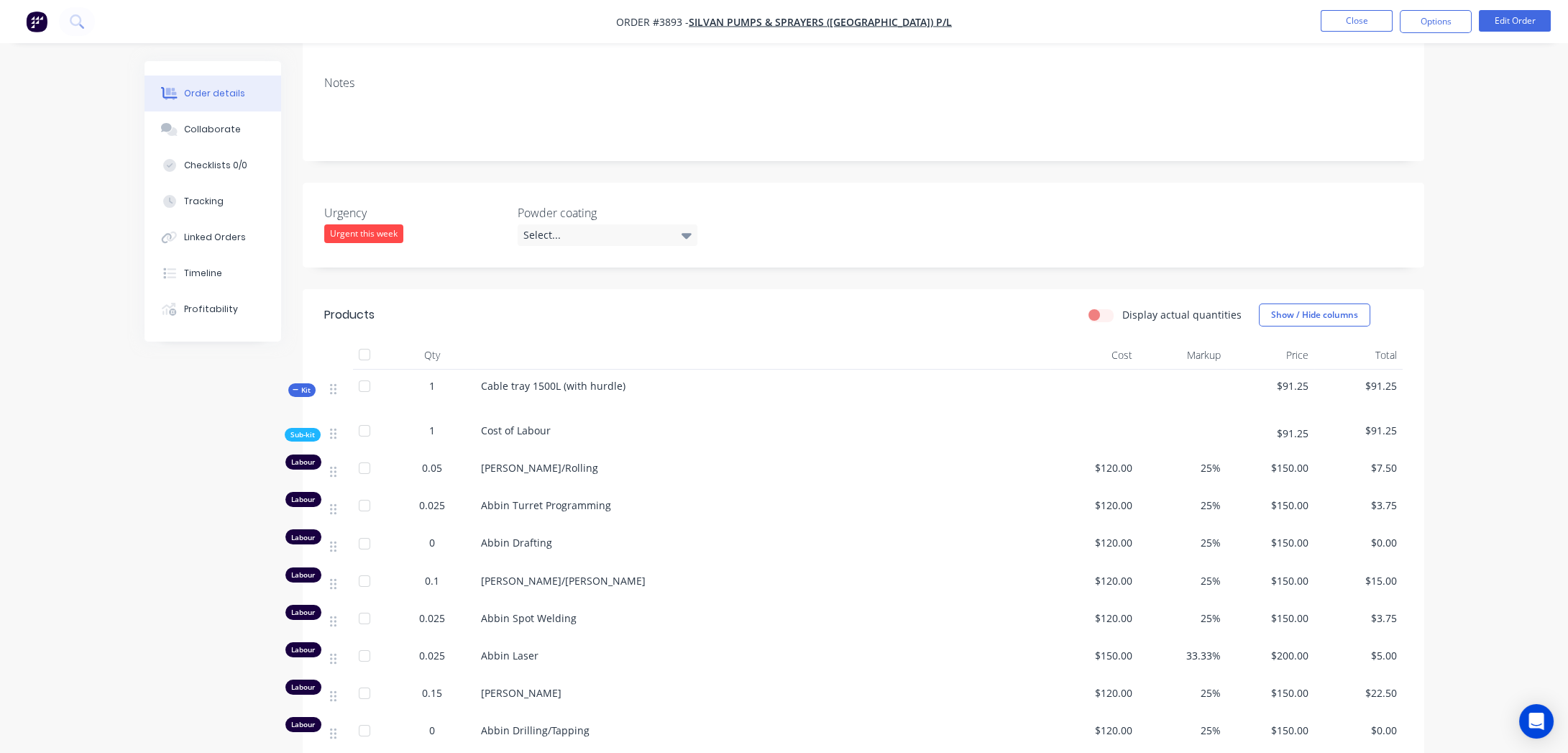
scroll to position [229, 0]
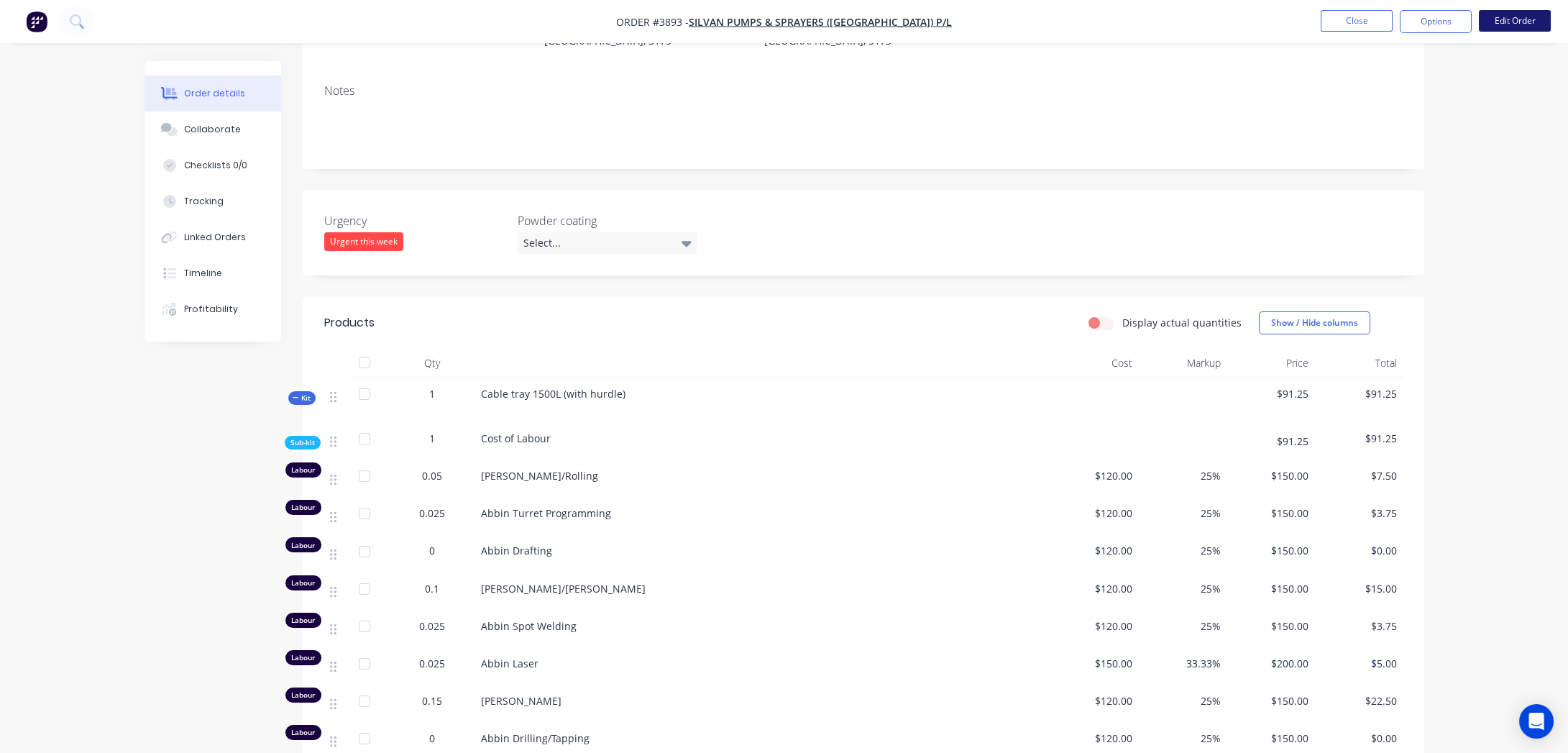
click at [1510, 21] on button "Edit Order" at bounding box center [1515, 21] width 72 height 22
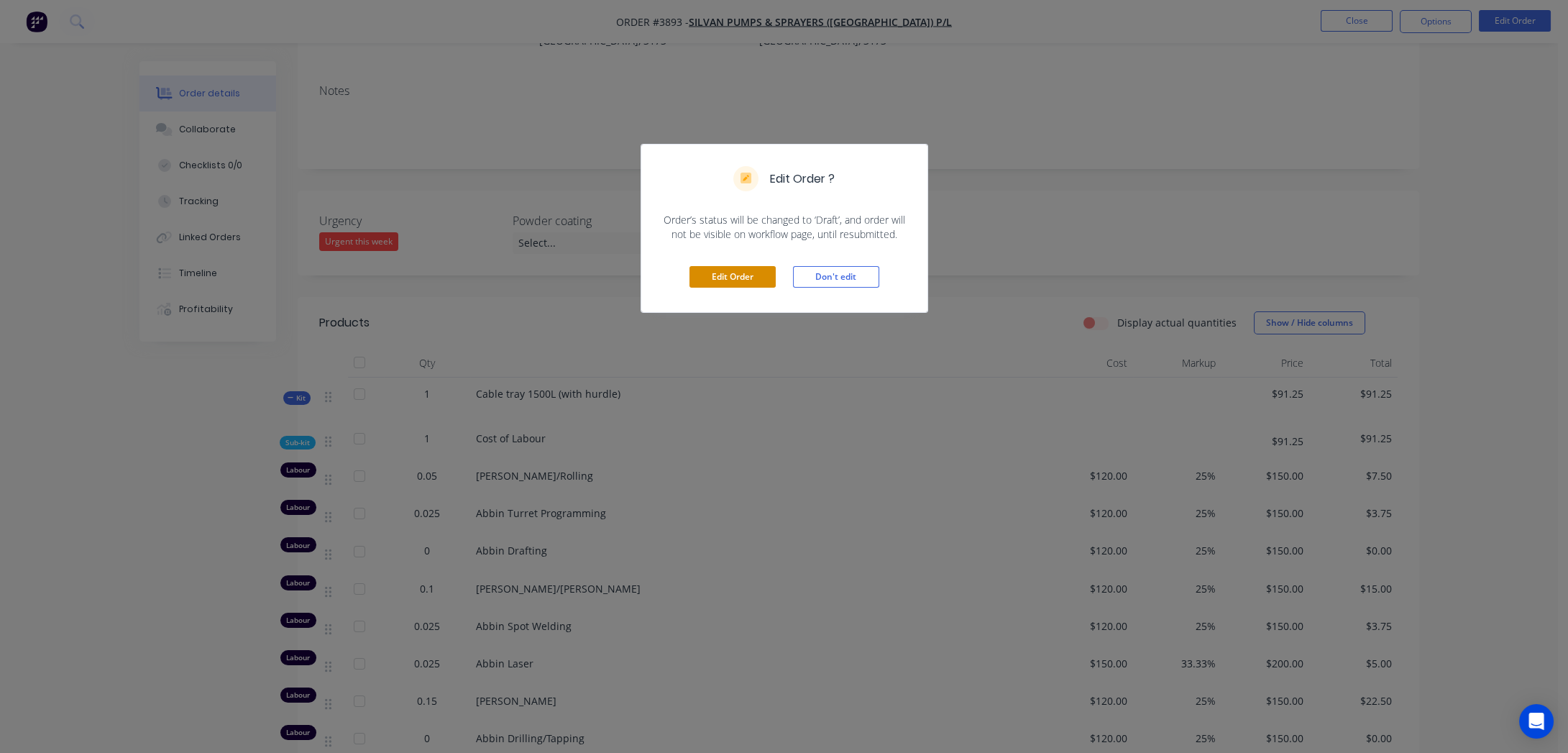
click at [767, 274] on button "Edit Order" at bounding box center [732, 277] width 87 height 22
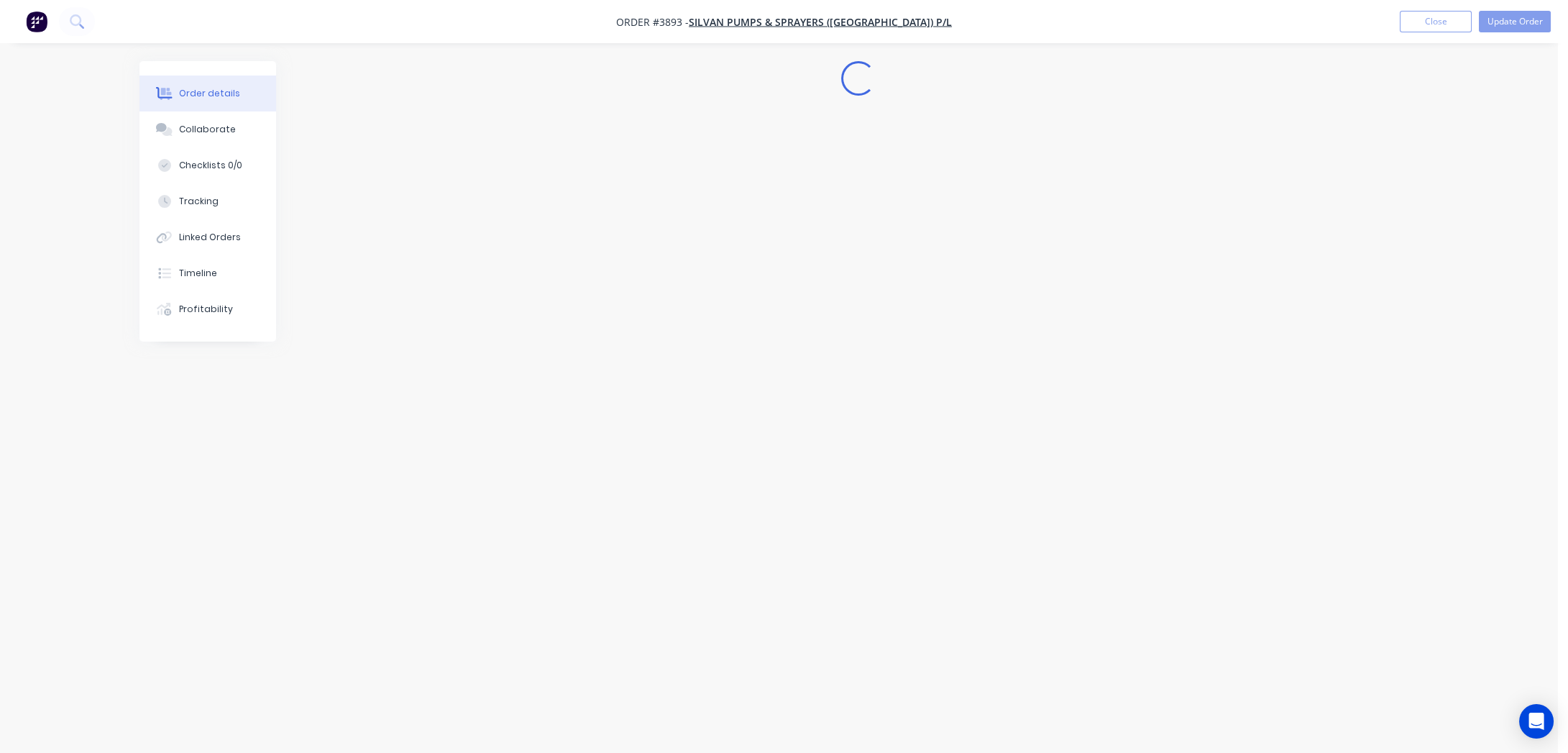
scroll to position [0, 0]
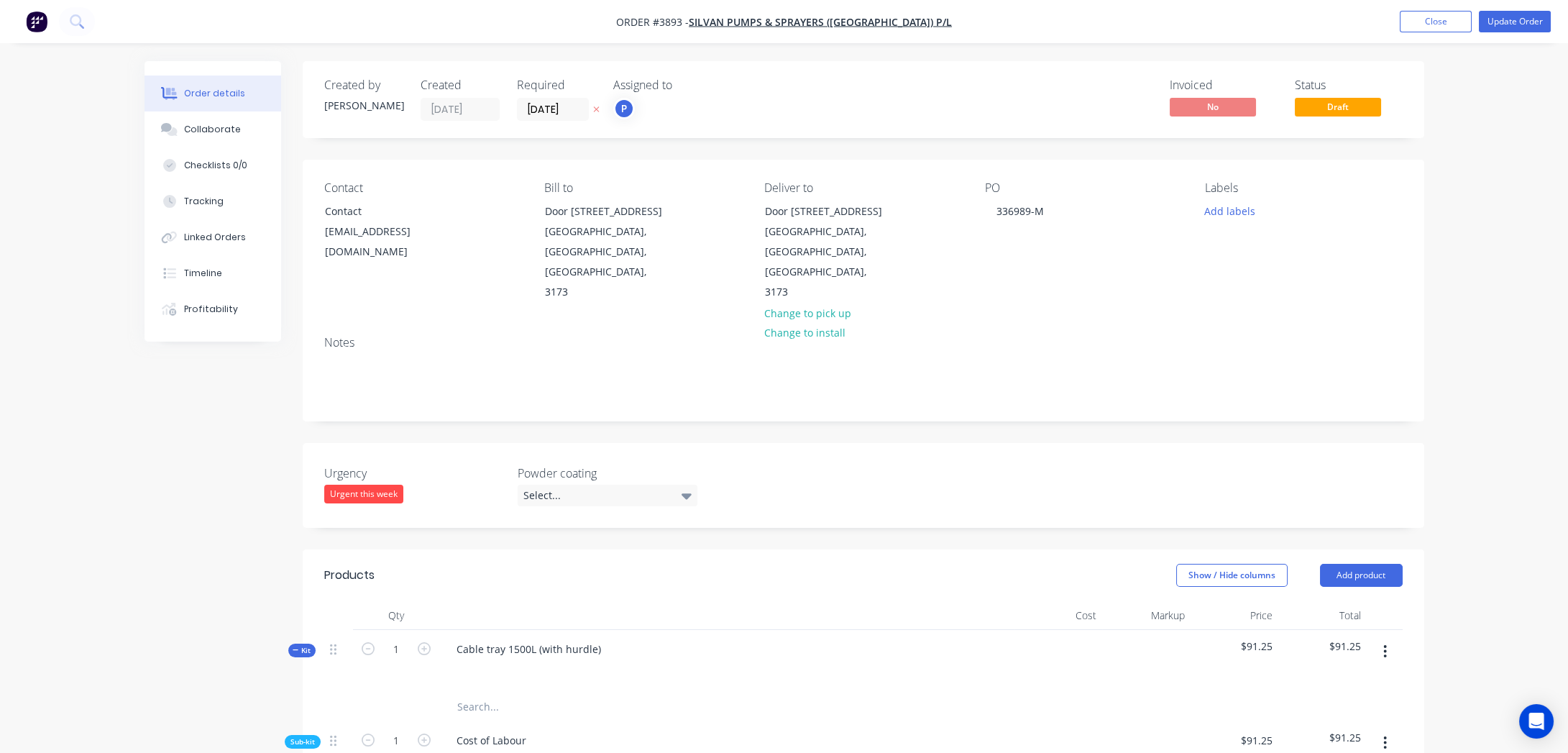
click at [1387, 644] on icon "button" at bounding box center [1385, 651] width 3 height 16
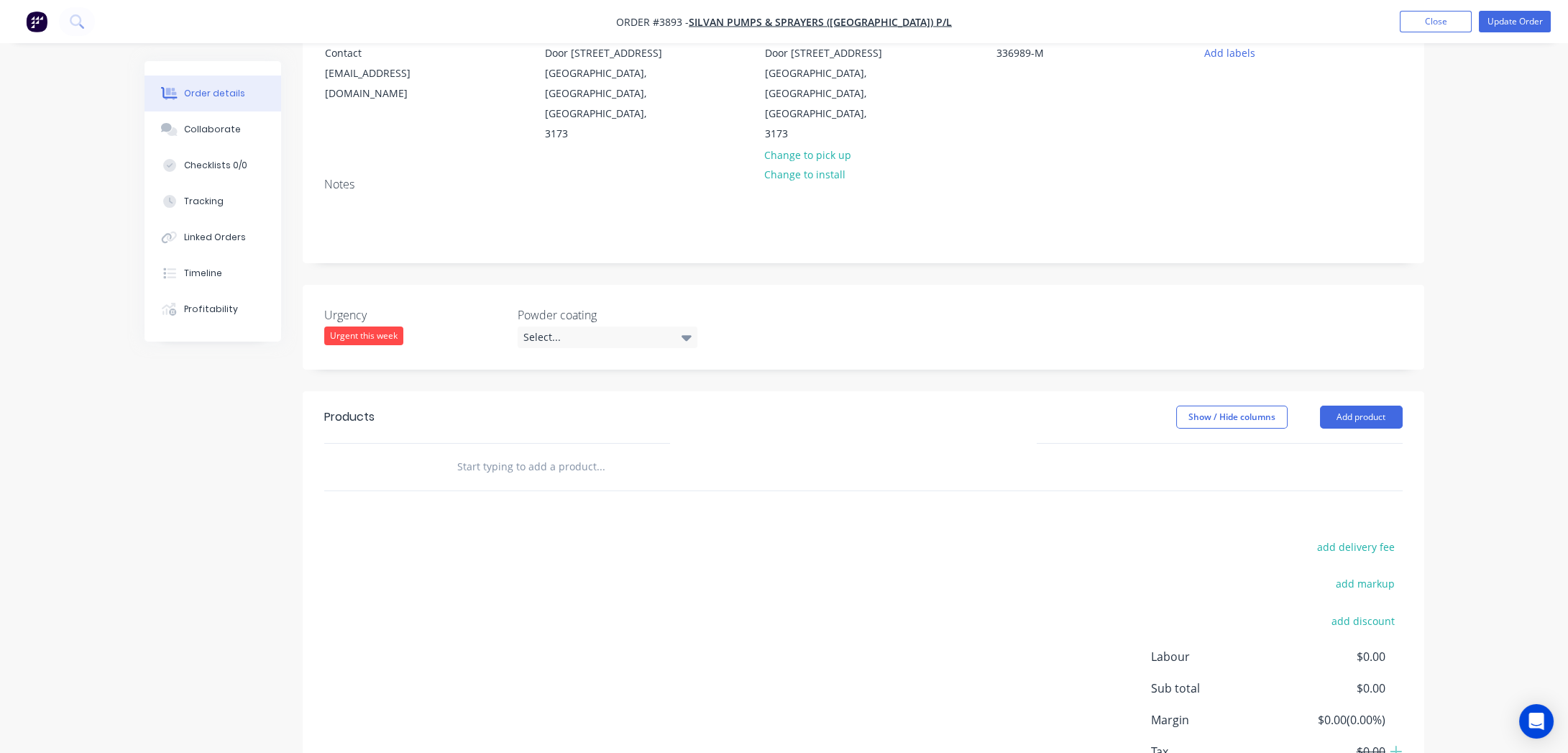
scroll to position [223, 0]
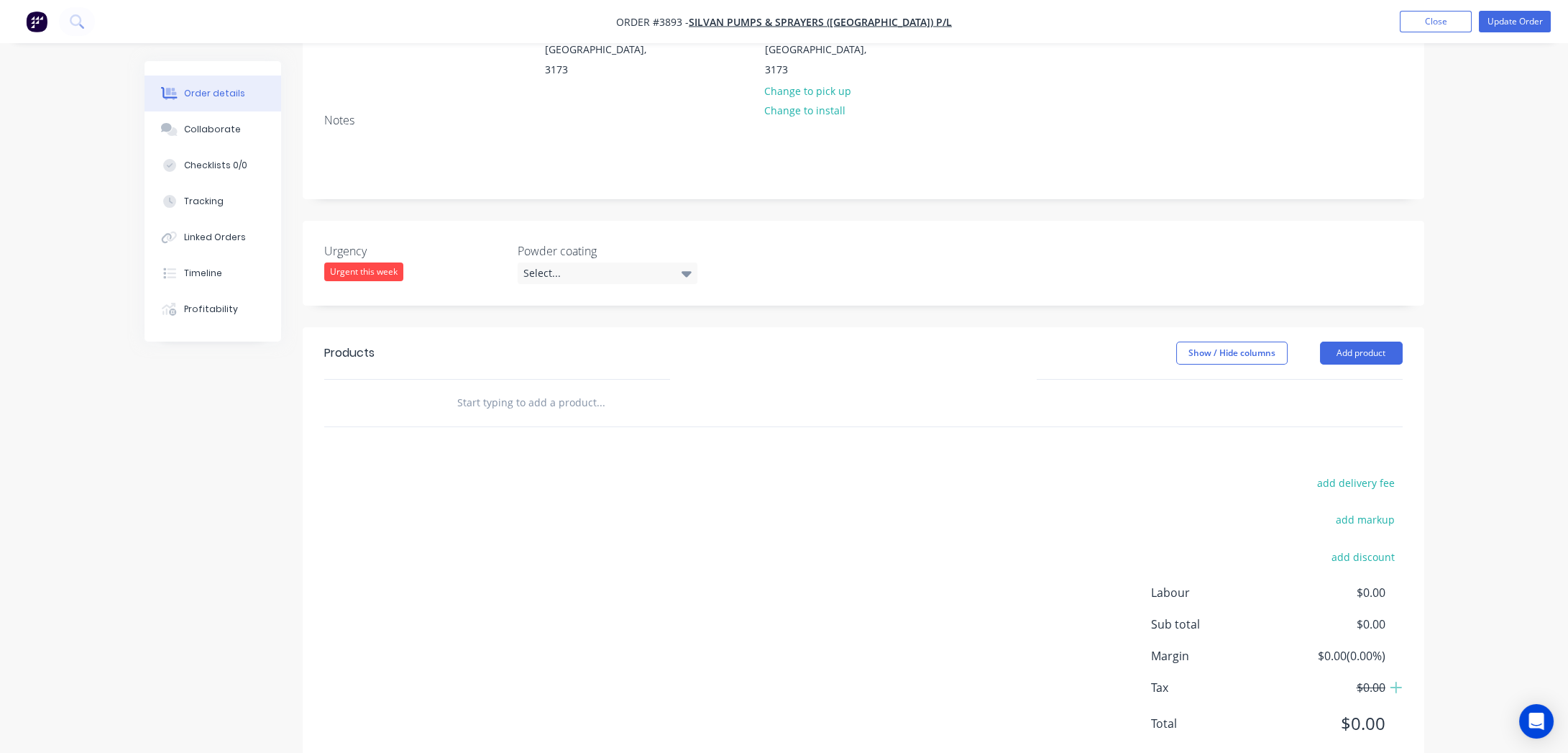
click at [343, 262] on div "Urgent this week" at bounding box center [364, 271] width 79 height 18
click at [417, 256] on button "None" at bounding box center [431, 261] width 216 height 25
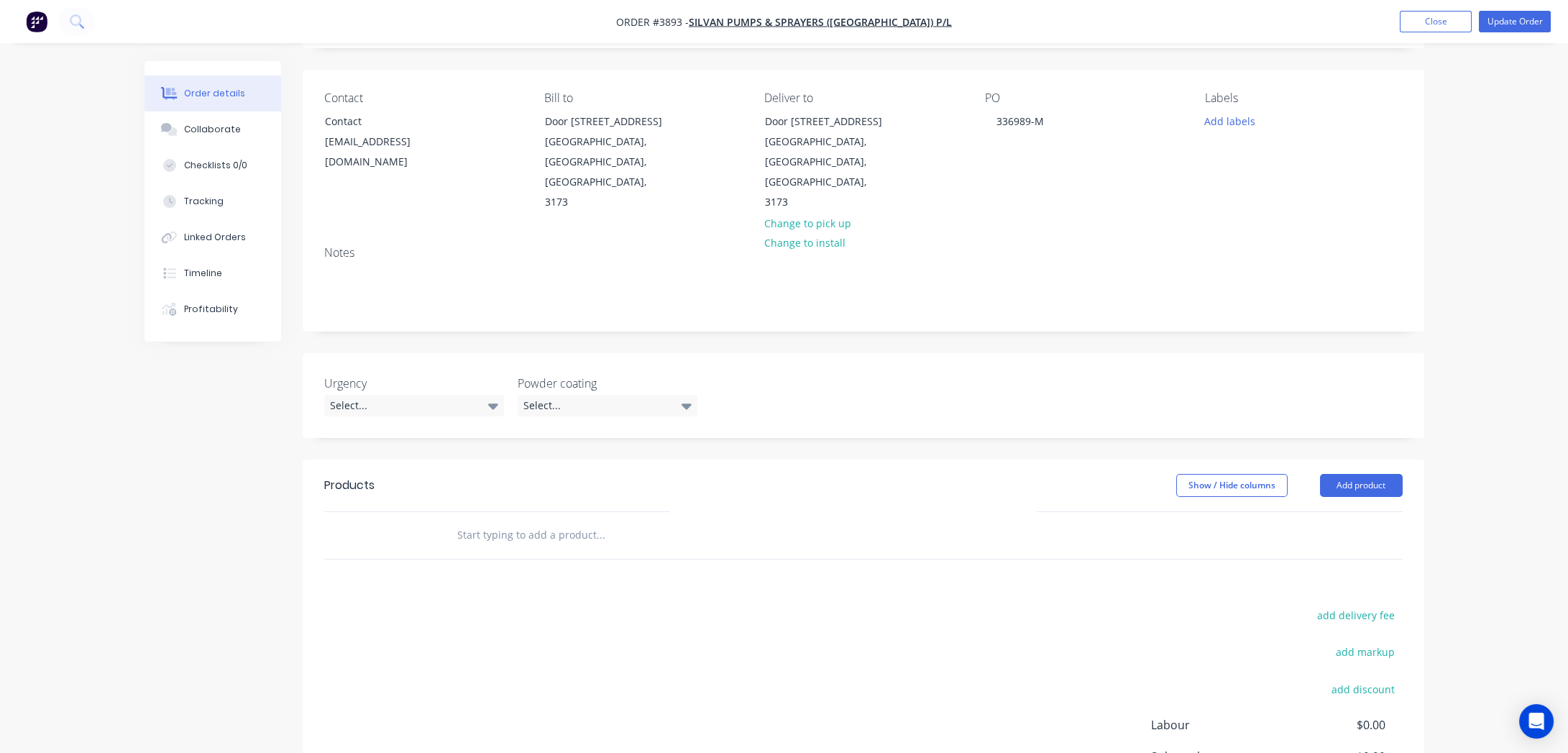
scroll to position [0, 0]
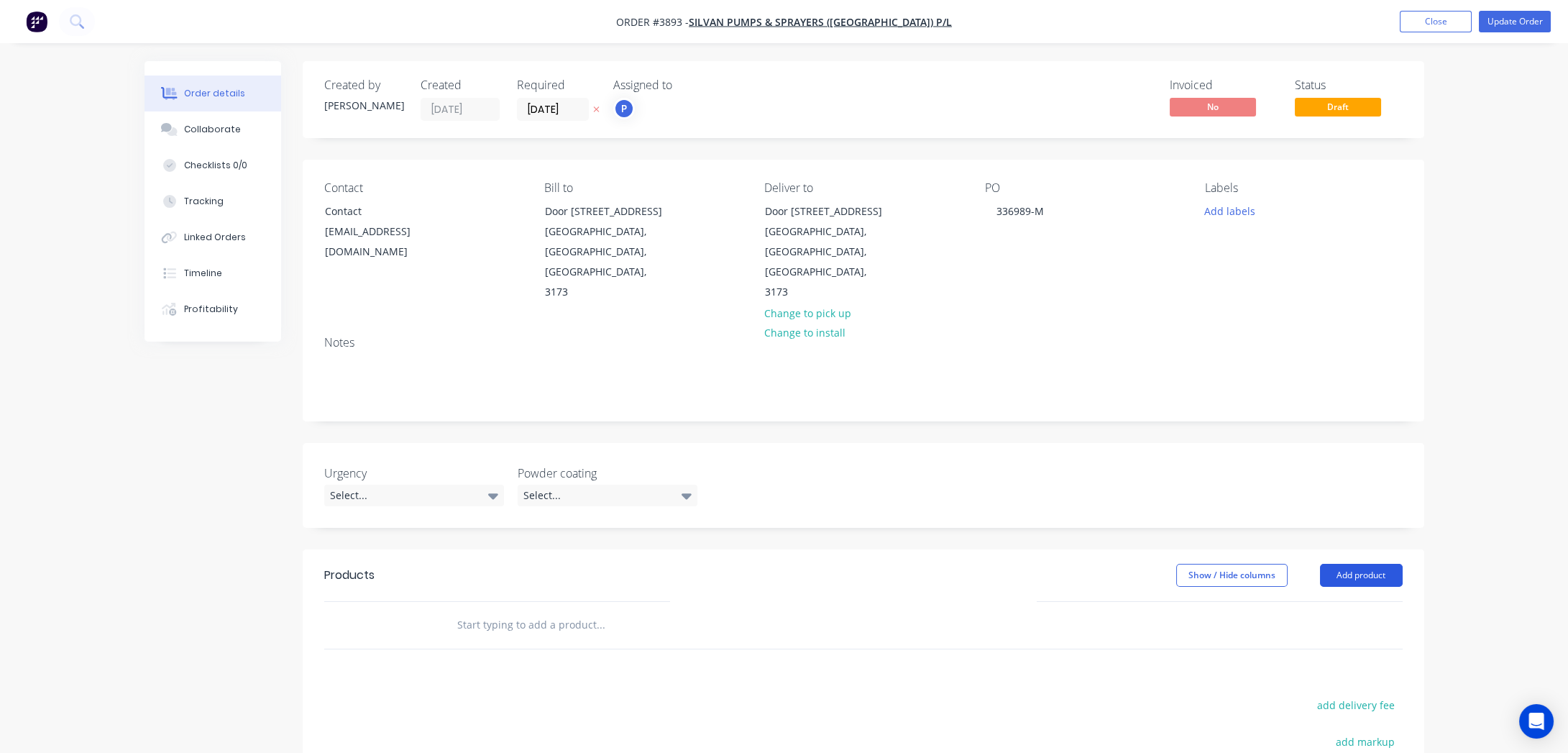
click at [1362, 564] on button "Add product" at bounding box center [1361, 575] width 82 height 23
click at [1337, 594] on div "Product catalogue Basic product Product Kit Lineal metre product Square metre p…" at bounding box center [1335, 727] width 137 height 266
click at [1332, 602] on div "Product catalogue" at bounding box center [1335, 612] width 111 height 21
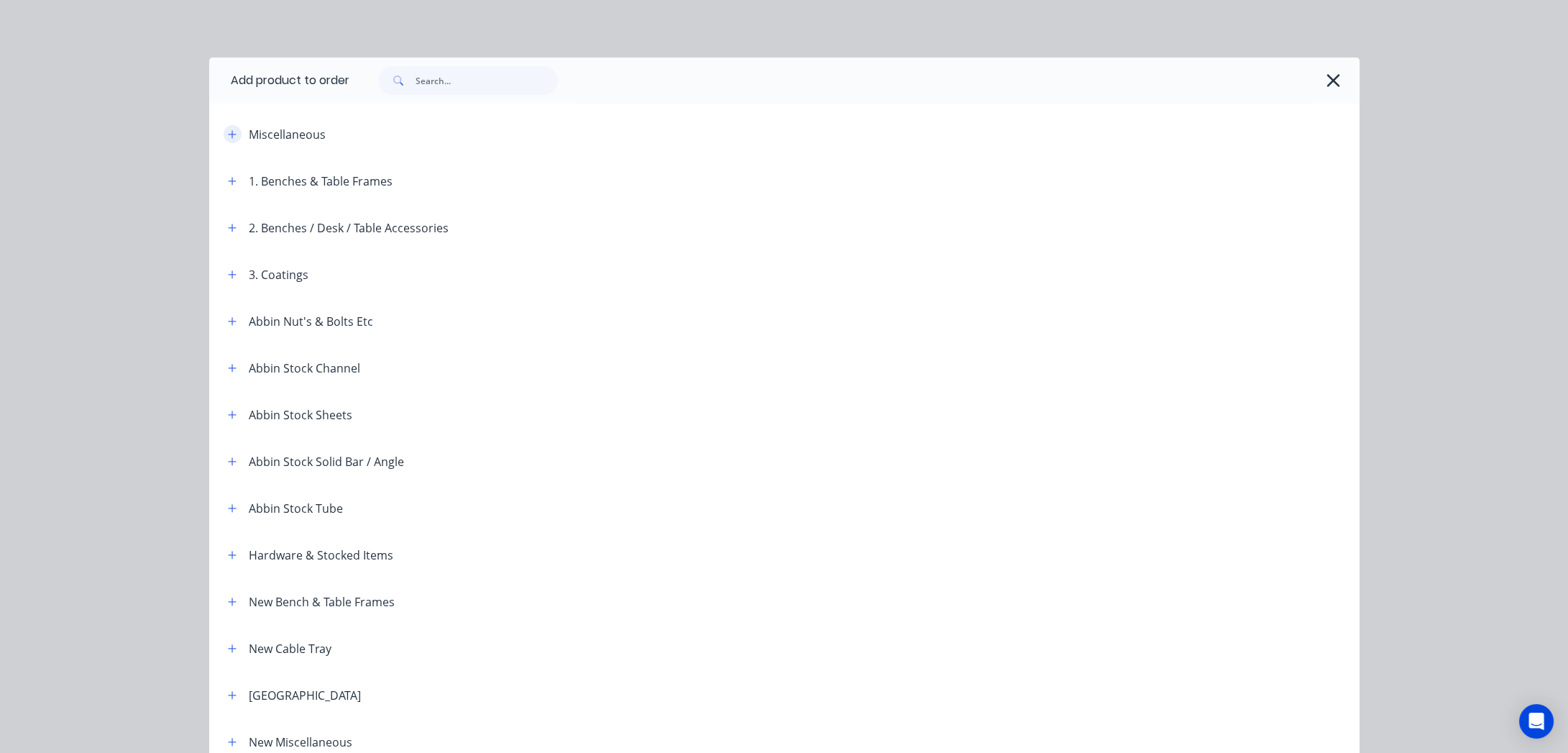
click at [228, 129] on icon "button" at bounding box center [232, 134] width 8 height 10
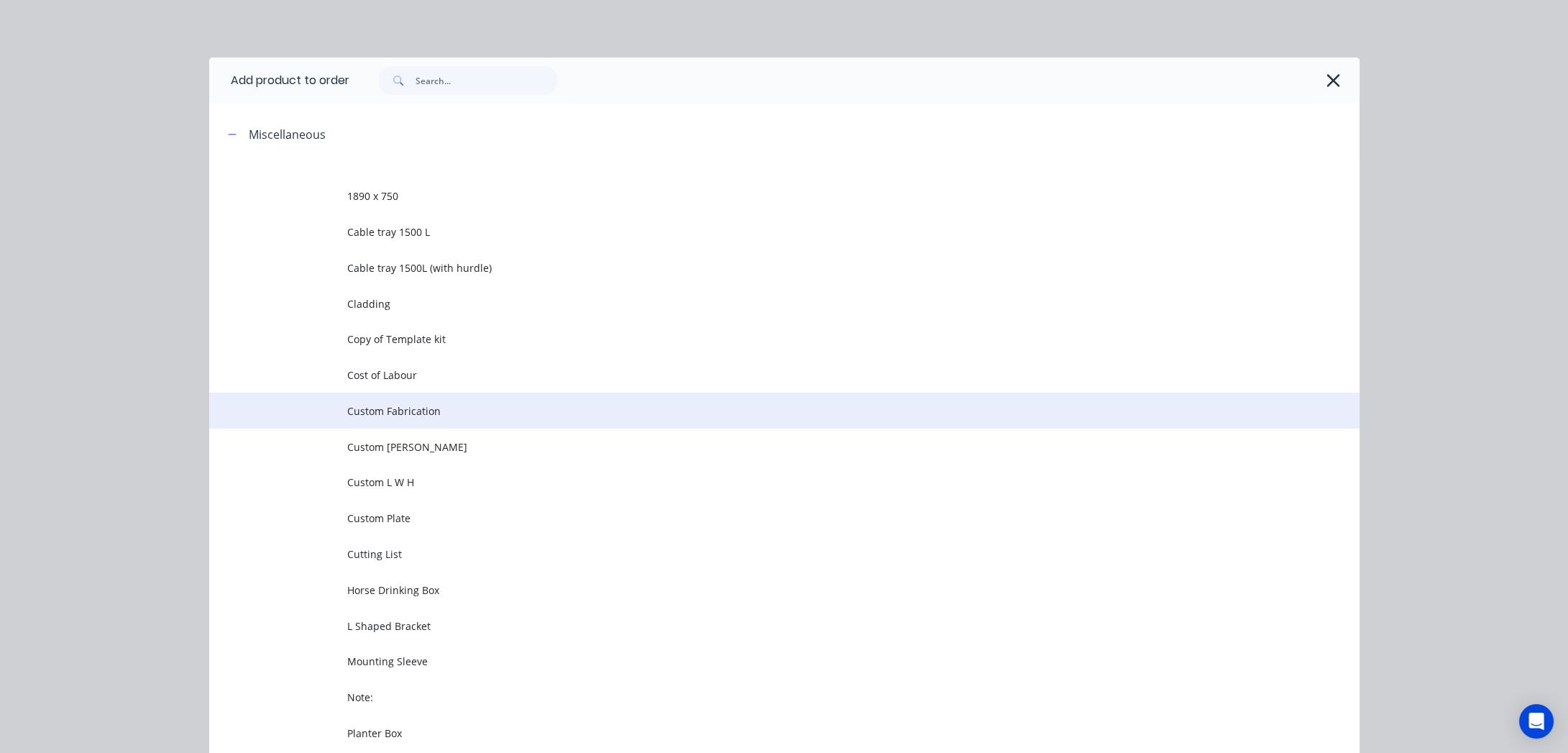
click at [448, 403] on td "Custom Fabrication" at bounding box center [853, 410] width 1012 height 36
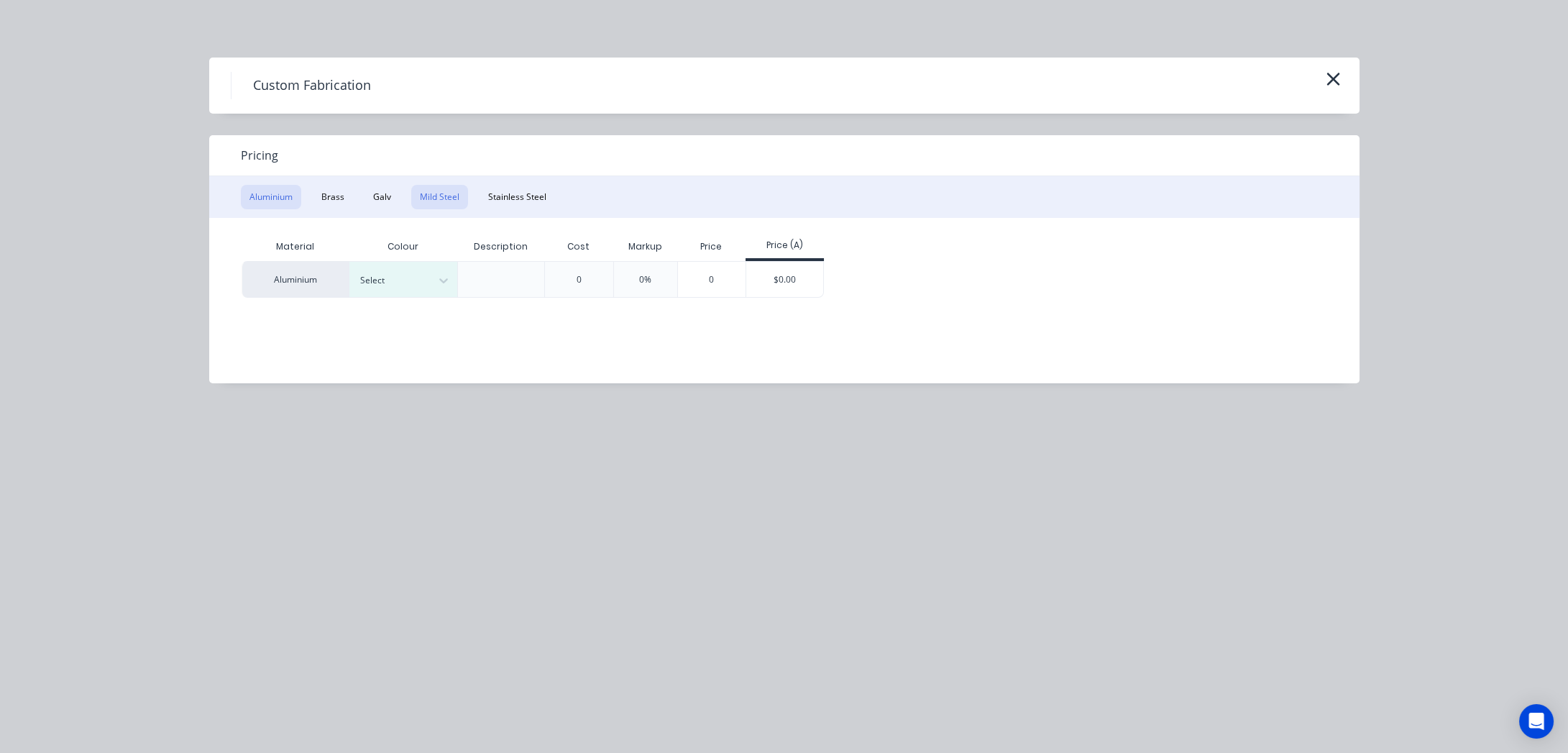
click at [431, 208] on button "Mild Steel" at bounding box center [440, 197] width 57 height 24
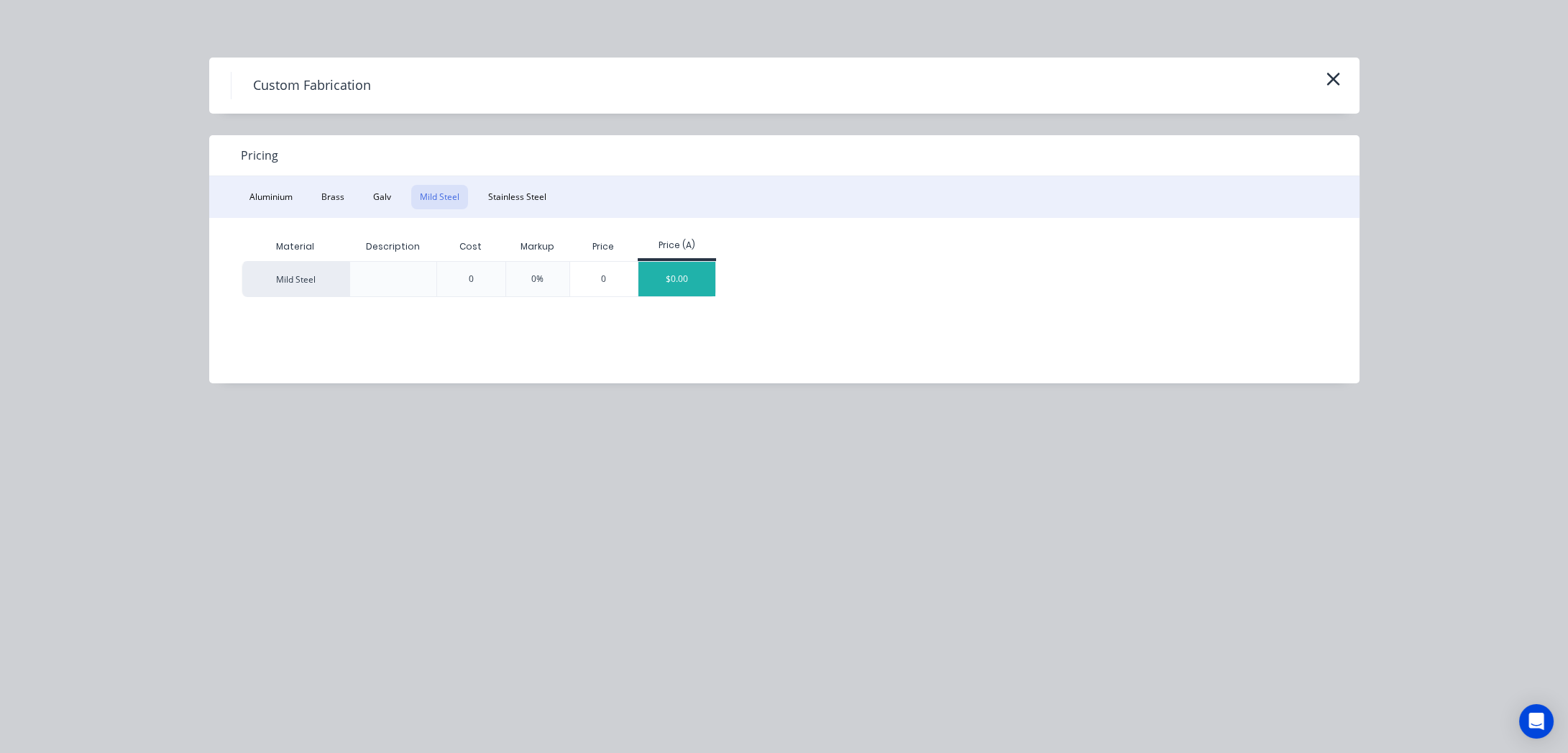
click at [653, 277] on div "$0.00" at bounding box center [677, 279] width 77 height 34
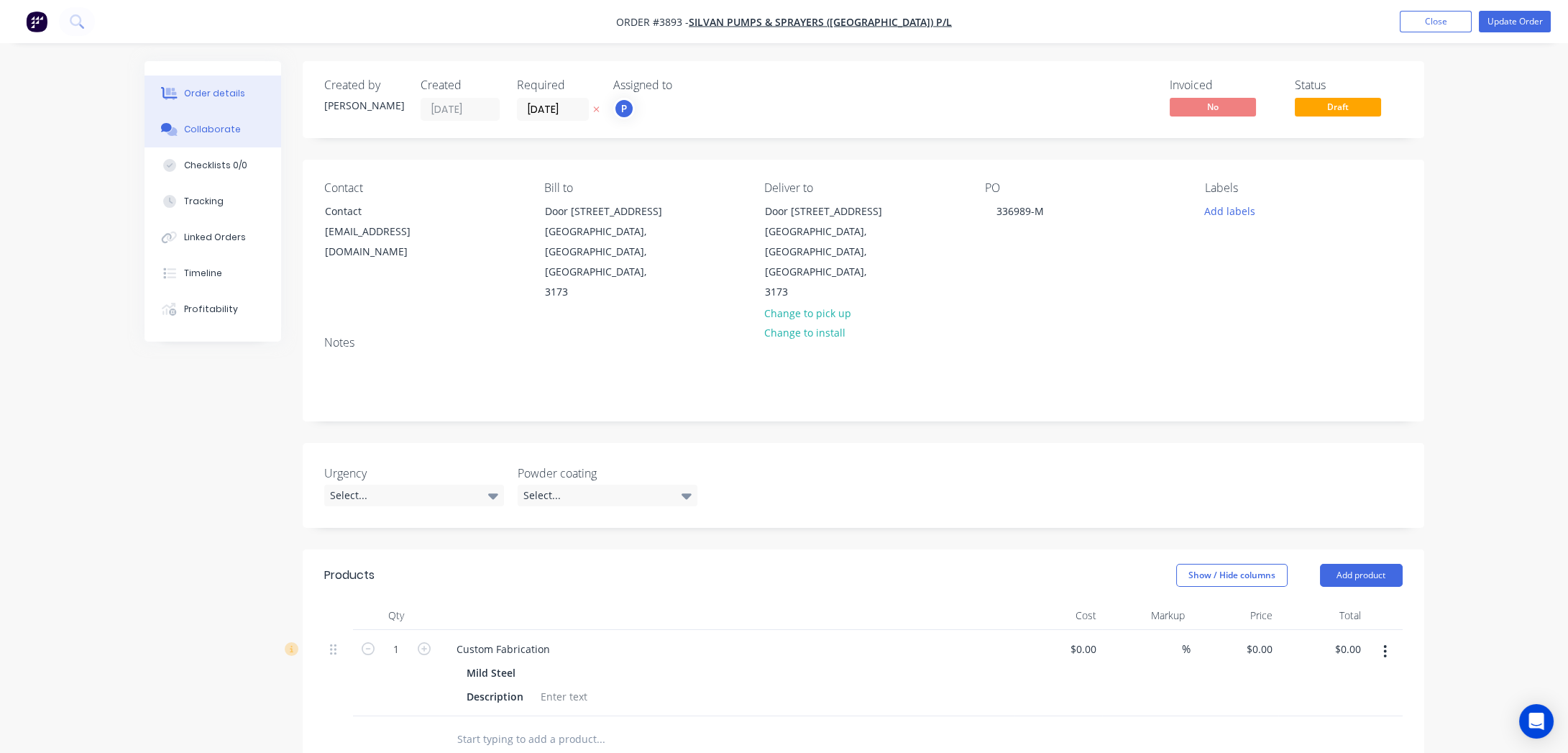
click at [206, 122] on button "Collaborate" at bounding box center [212, 129] width 137 height 36
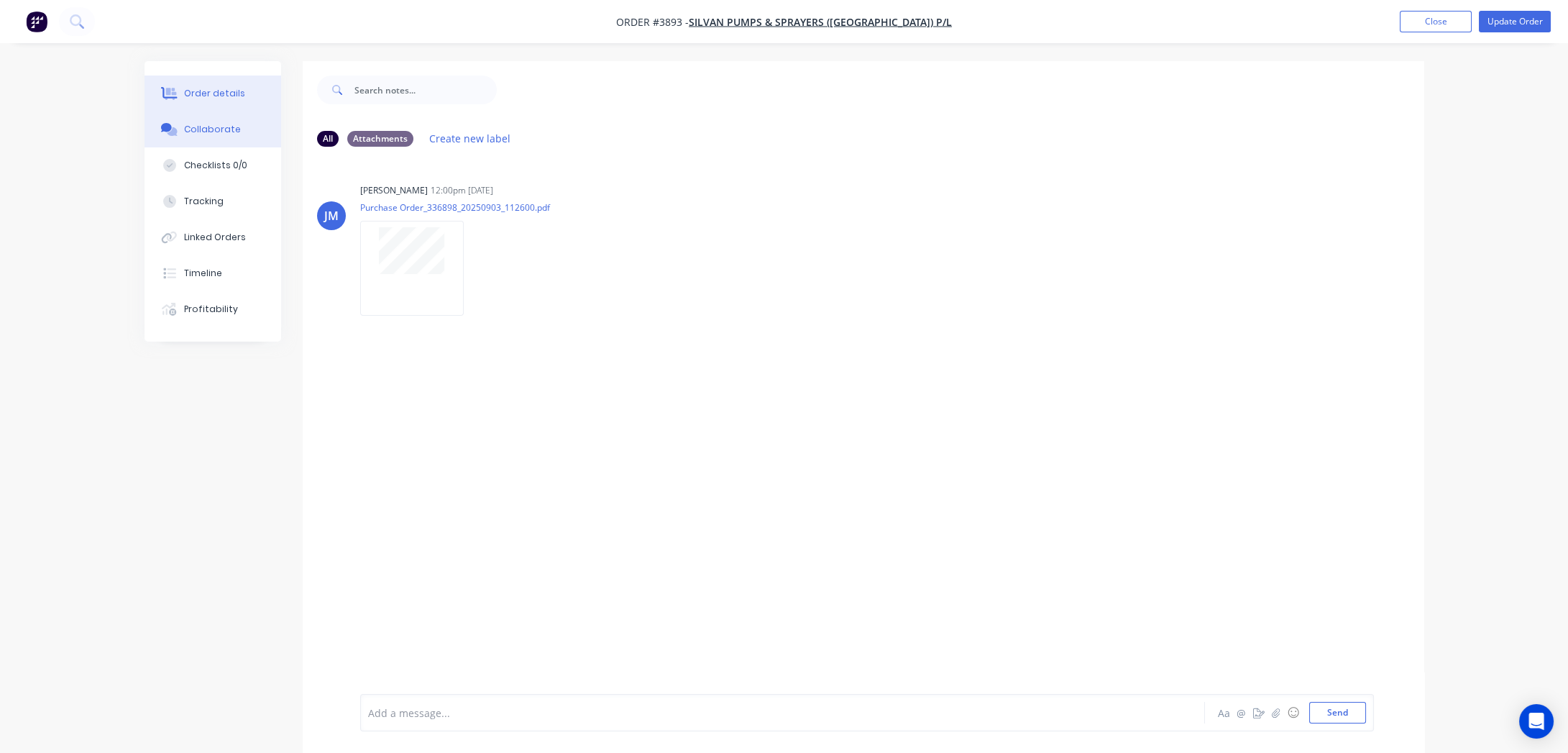
click at [252, 82] on button "Order details" at bounding box center [212, 93] width 137 height 36
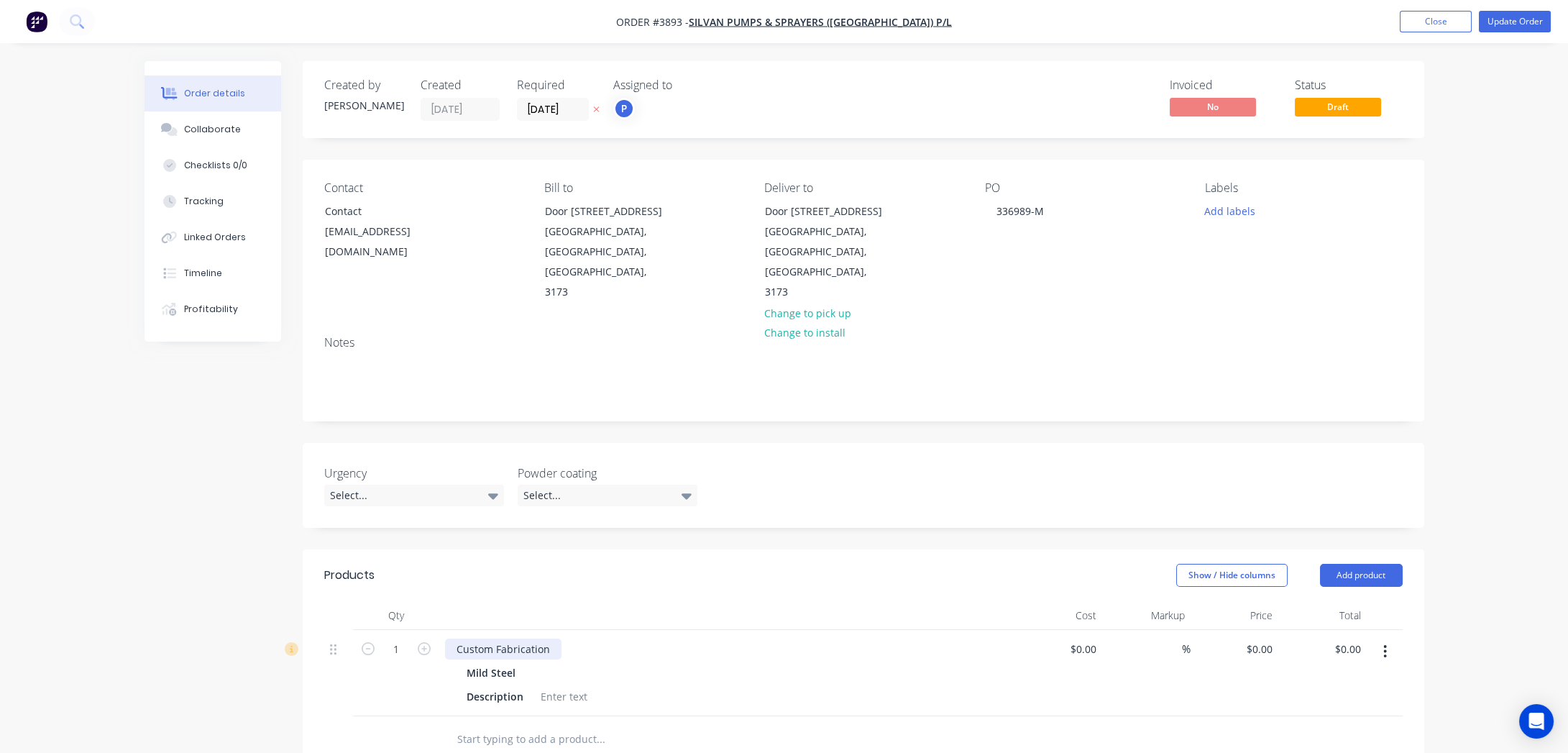
click at [547, 639] on div "Custom Fabrication" at bounding box center [503, 649] width 117 height 21
drag, startPoint x: 547, startPoint y: 605, endPoint x: 394, endPoint y: 592, distance: 153.6
click at [394, 630] on div "1 Custom Fabrication Mild Steel Description $0.00 $0.00 % $0.00 $0.00 $0.00 $0.…" at bounding box center [863, 673] width 1078 height 87
paste div
click at [876, 630] on div "DEFLECTOR AIR L/H 800/900mm Mild Steel Description" at bounding box center [726, 673] width 575 height 87
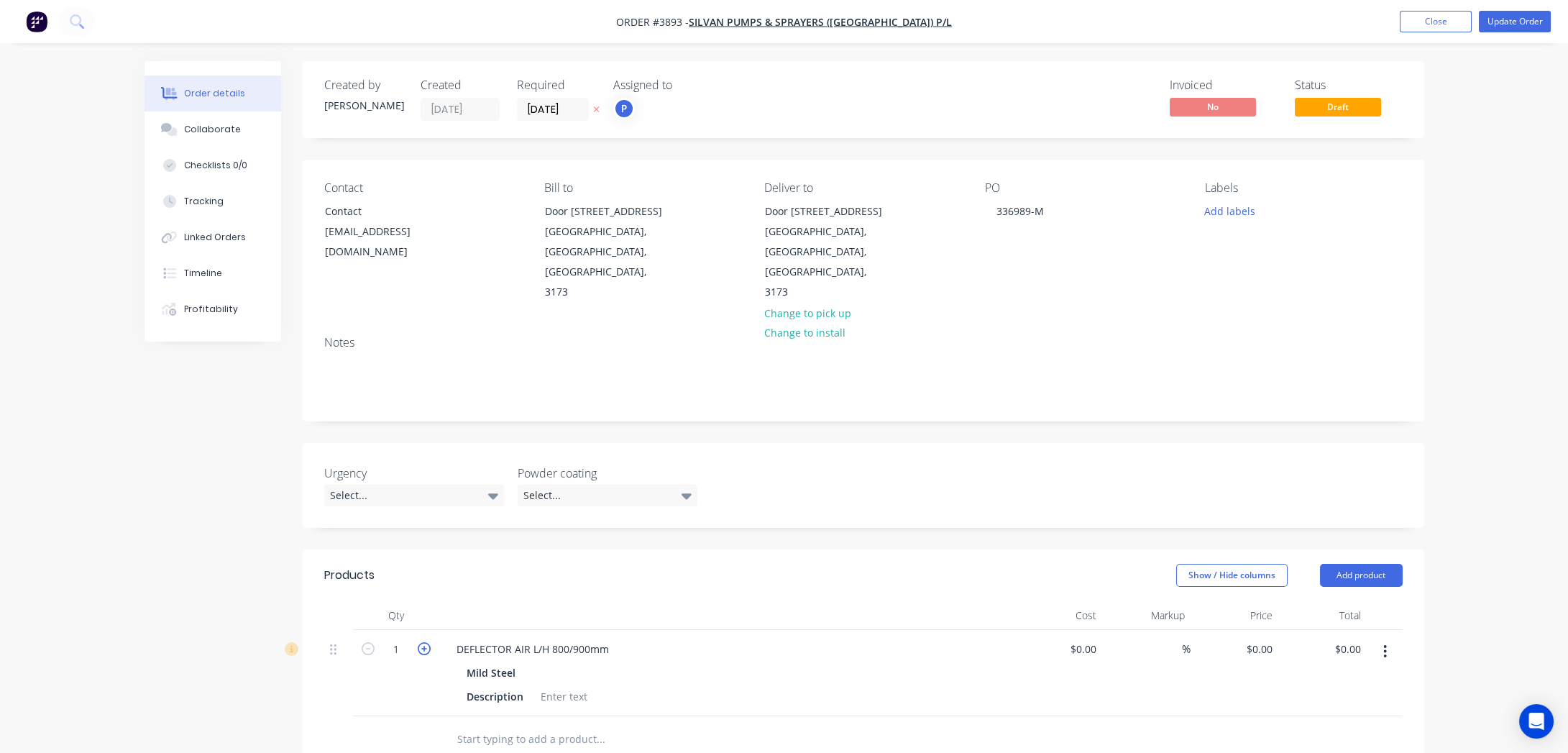
click at [424, 643] on icon "button" at bounding box center [423, 649] width 13 height 13
click at [384, 639] on input "2" at bounding box center [396, 650] width 38 height 22
type input "20"
click at [748, 663] on div "Mild Steel" at bounding box center [727, 673] width 521 height 21
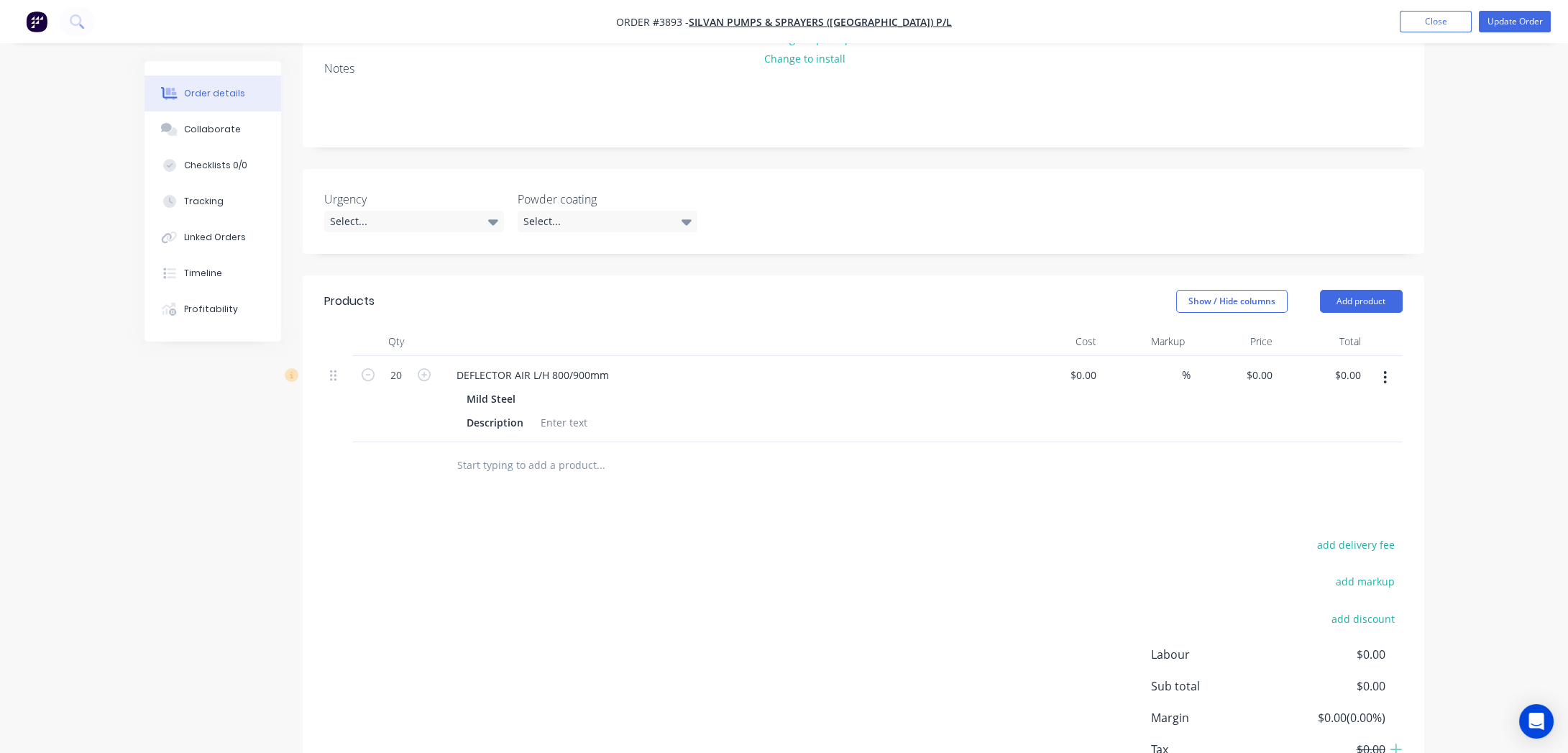
scroll to position [335, 0]
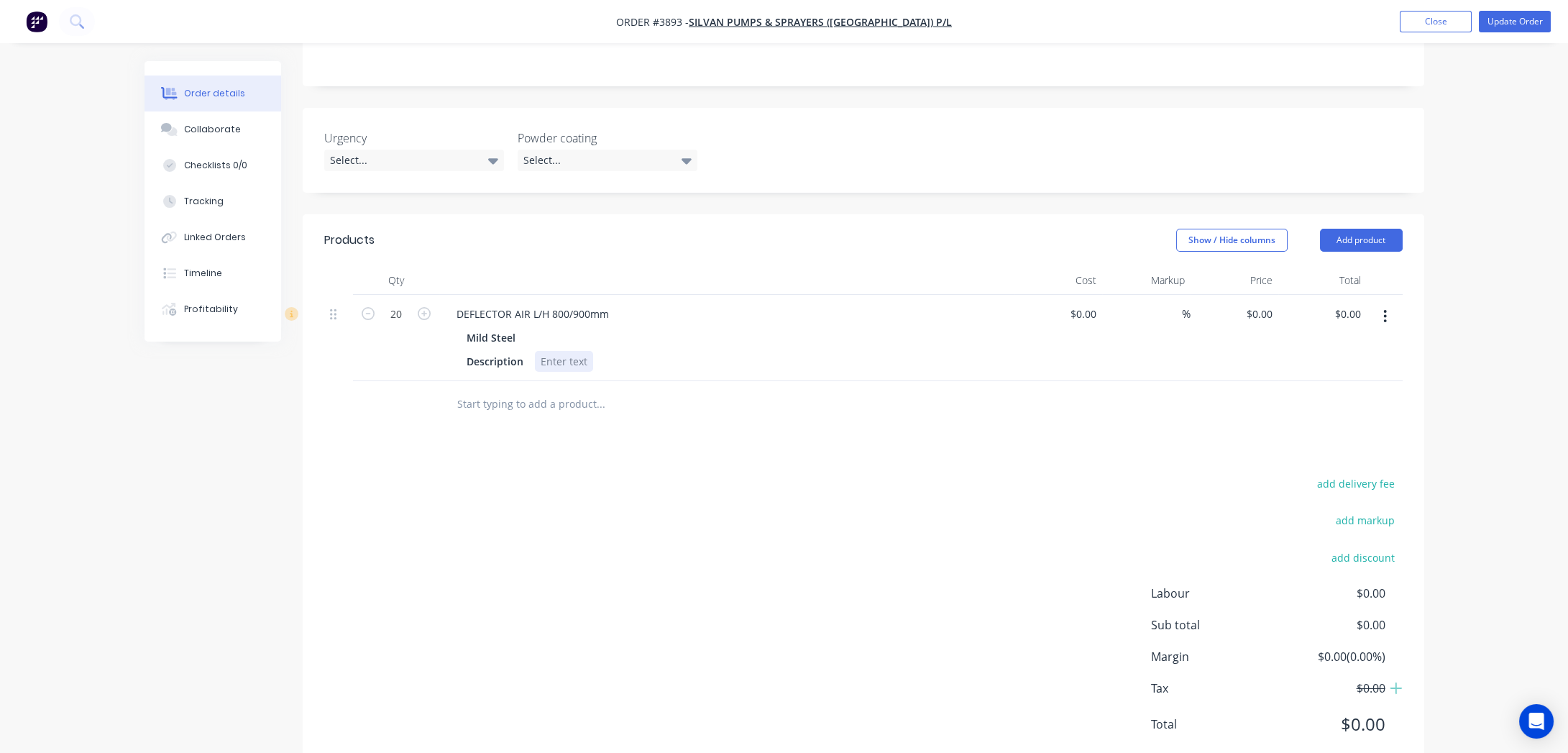
click at [559, 351] on div at bounding box center [564, 361] width 58 height 21
click at [795, 532] on div "add delivery fee add markup add discount Labour $0.00 Sub total $0.00 Margin $0…" at bounding box center [863, 613] width 1078 height 277
click at [538, 351] on div "to drawing" at bounding box center [566, 361] width 63 height 21
click at [789, 474] on div "add delivery fee add markup add discount Labour $0.00 Sub total $0.00 Margin $0…" at bounding box center [863, 613] width 1078 height 277
click at [1390, 303] on button "button" at bounding box center [1385, 316] width 34 height 26
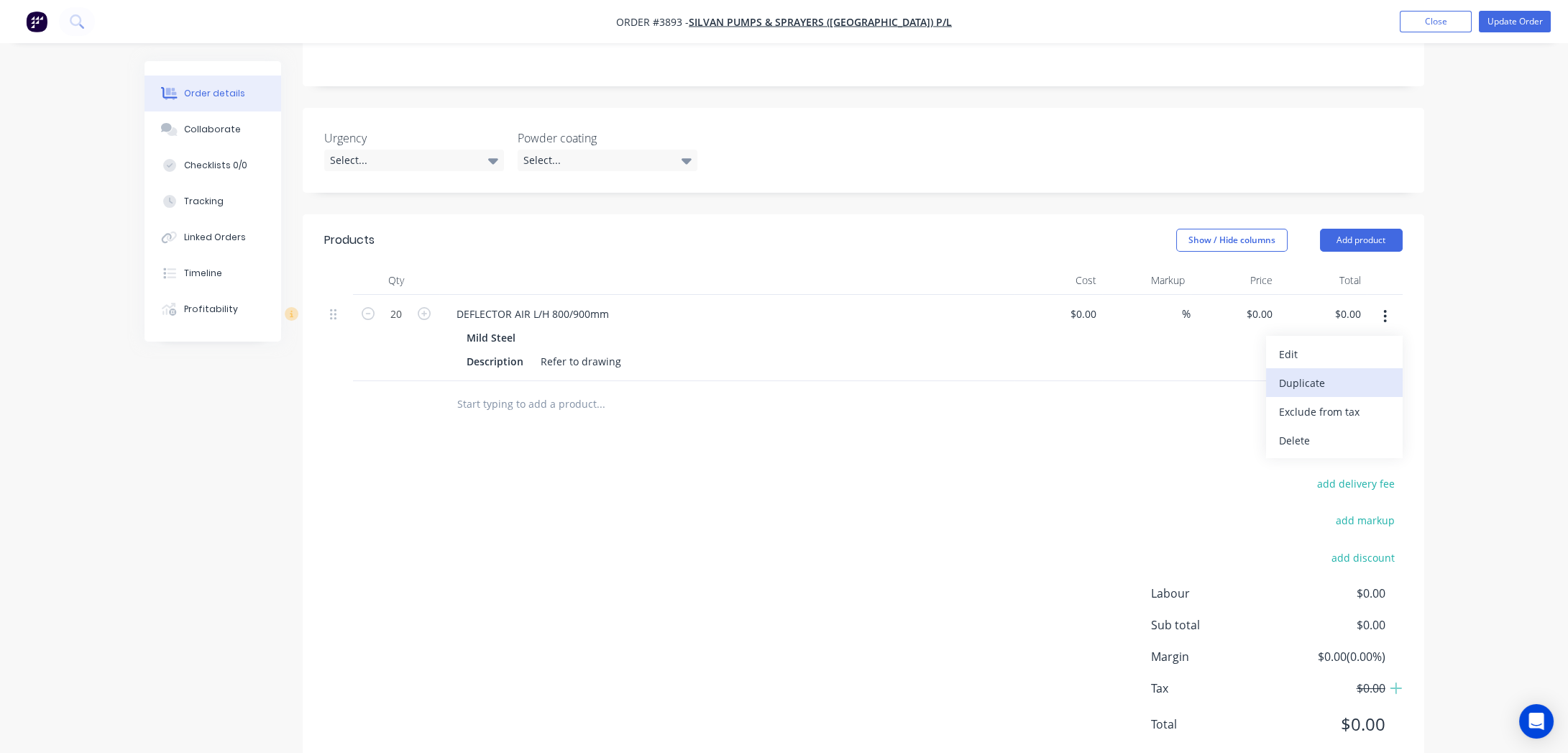
click at [1366, 372] on div "Duplicate" at bounding box center [1335, 382] width 111 height 21
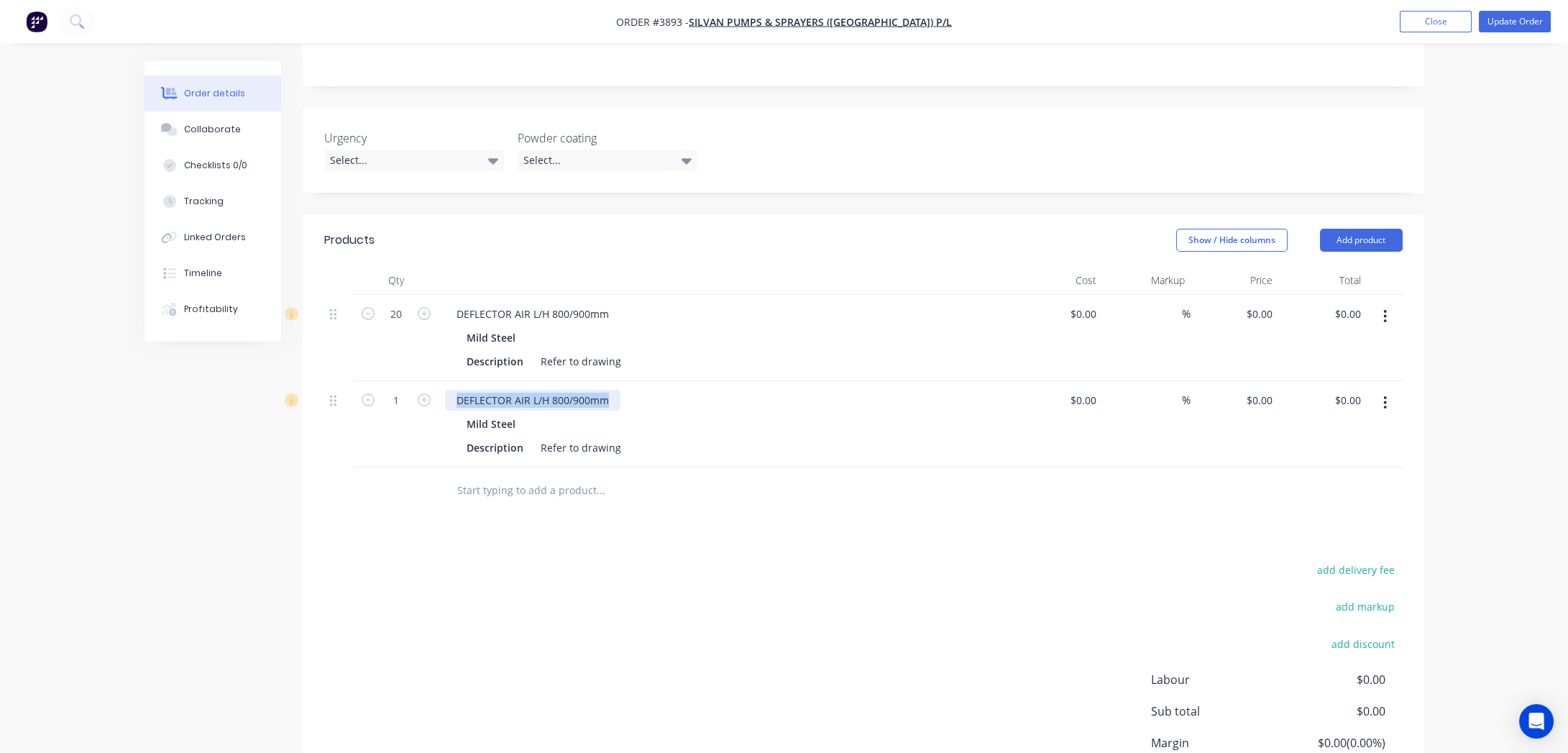
drag, startPoint x: 445, startPoint y: 357, endPoint x: 820, endPoint y: 349, distance: 375.1
click at [820, 390] on div "DEFLECTOR AIR L/H 800/900mm" at bounding box center [726, 400] width 564 height 21
paste div
click at [801, 467] on div at bounding box center [698, 491] width 517 height 47
click at [402, 325] on input "1" at bounding box center [396, 314] width 38 height 22
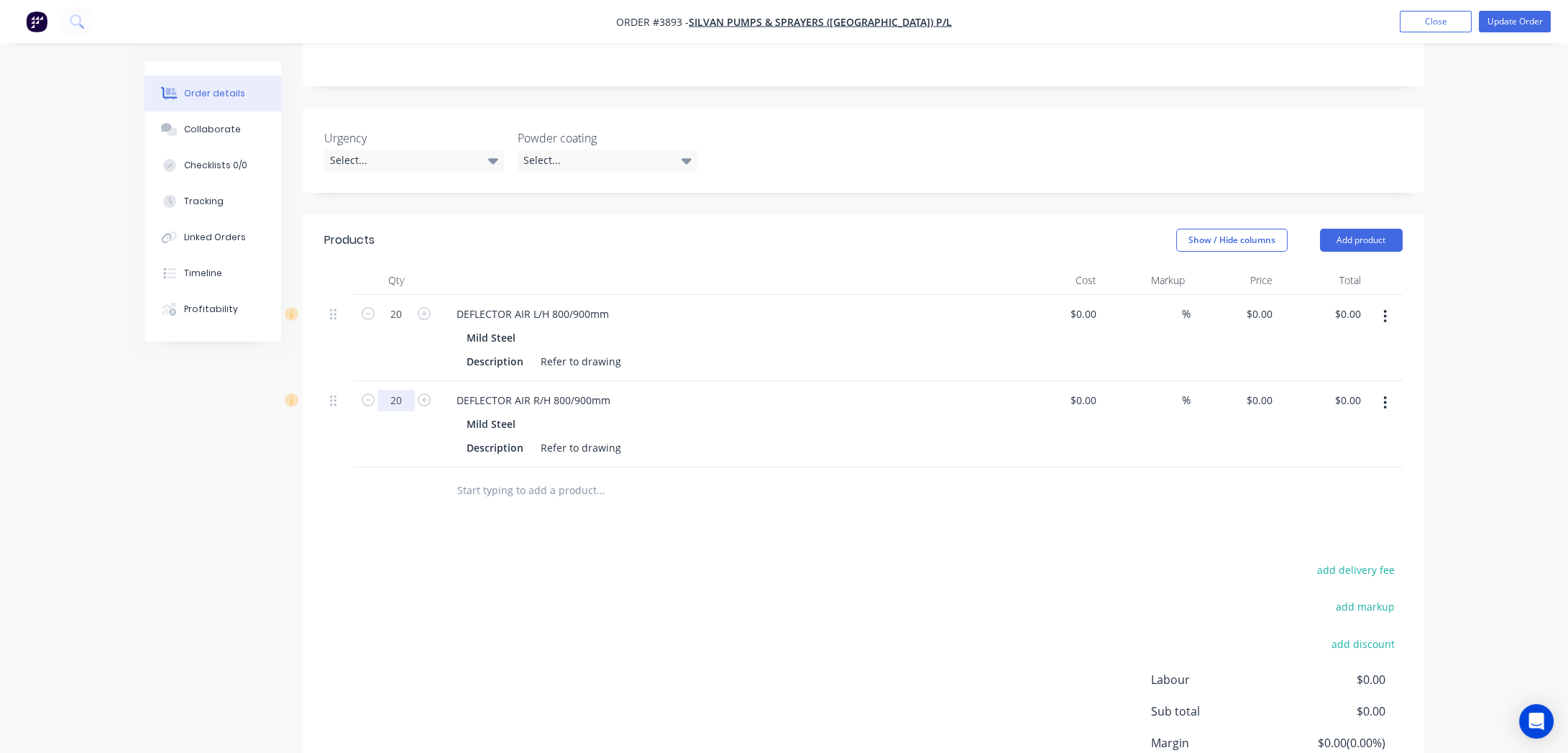
type input "20"
click at [511, 648] on div "add delivery fee add markup add discount Labour $0.00 Sub total $0.00 Margin $0…" at bounding box center [863, 699] width 1078 height 277
click at [952, 640] on div "add delivery fee add markup add discount Labour $0.00 Sub total $0.00 Margin $0…" at bounding box center [863, 699] width 1078 height 277
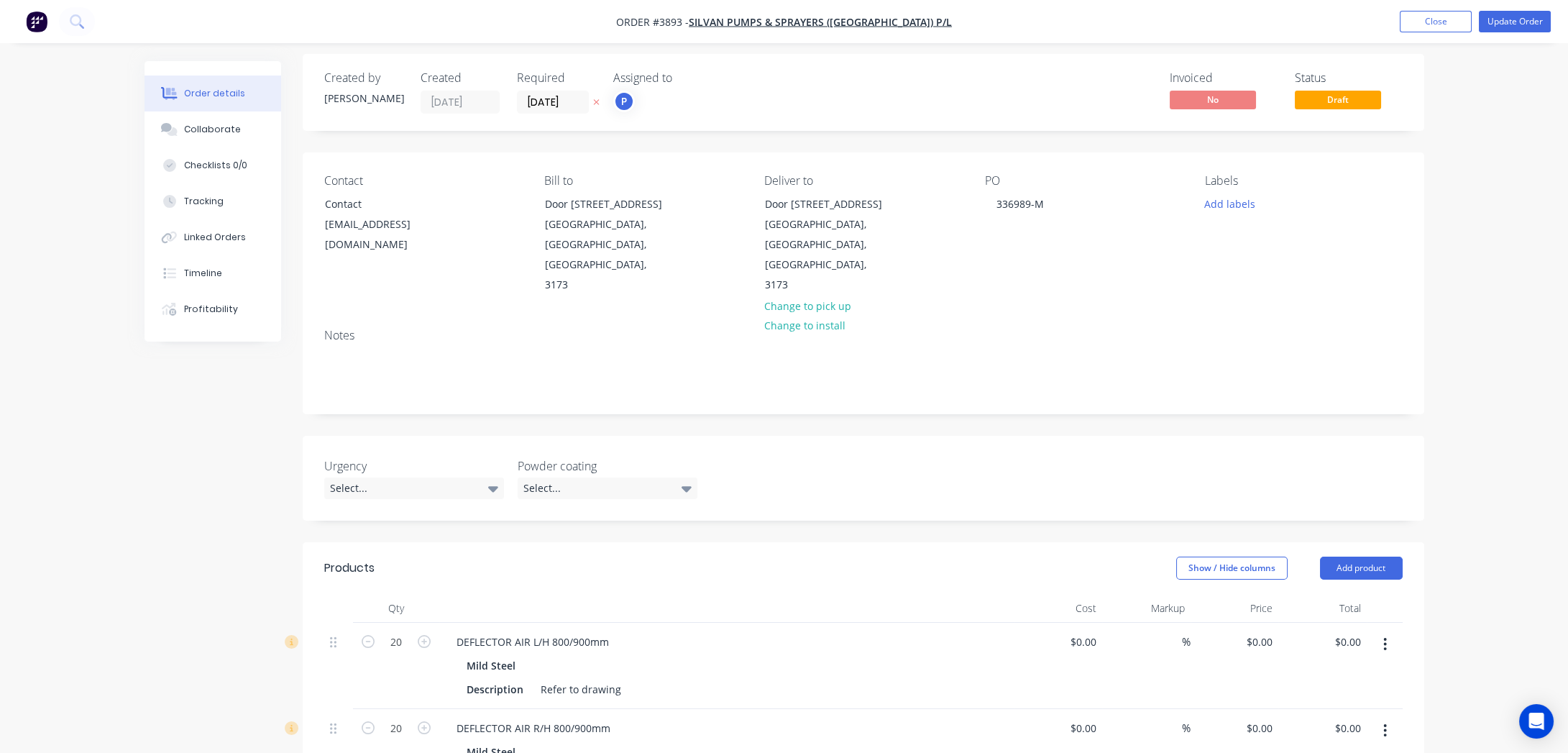
scroll to position [0, 0]
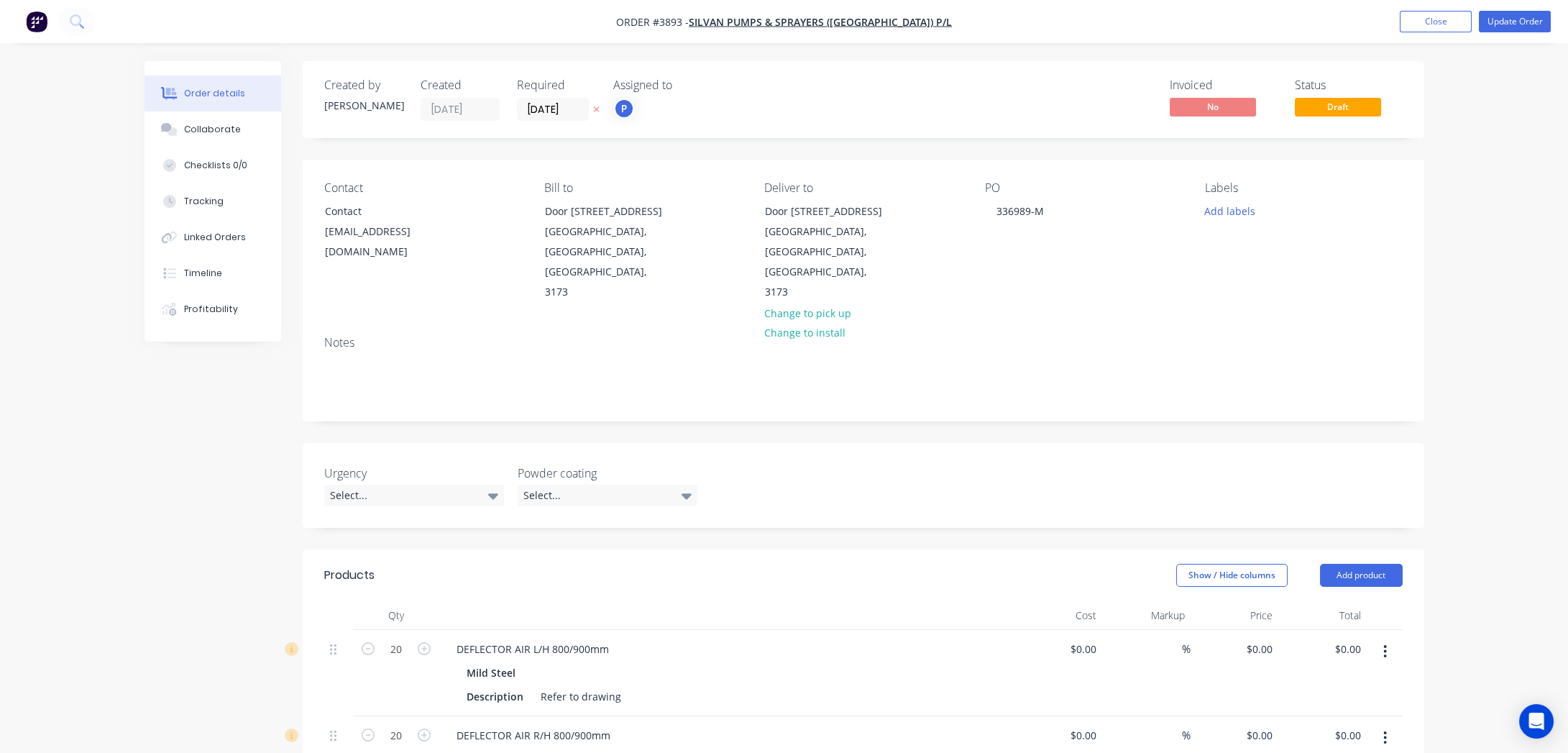
click at [1240, 245] on div "Labels Add labels" at bounding box center [1303, 242] width 197 height 122
click at [1242, 199] on div "Labels Add labels" at bounding box center [1303, 242] width 197 height 122
click at [1257, 213] on button "Add labels" at bounding box center [1230, 210] width 66 height 19
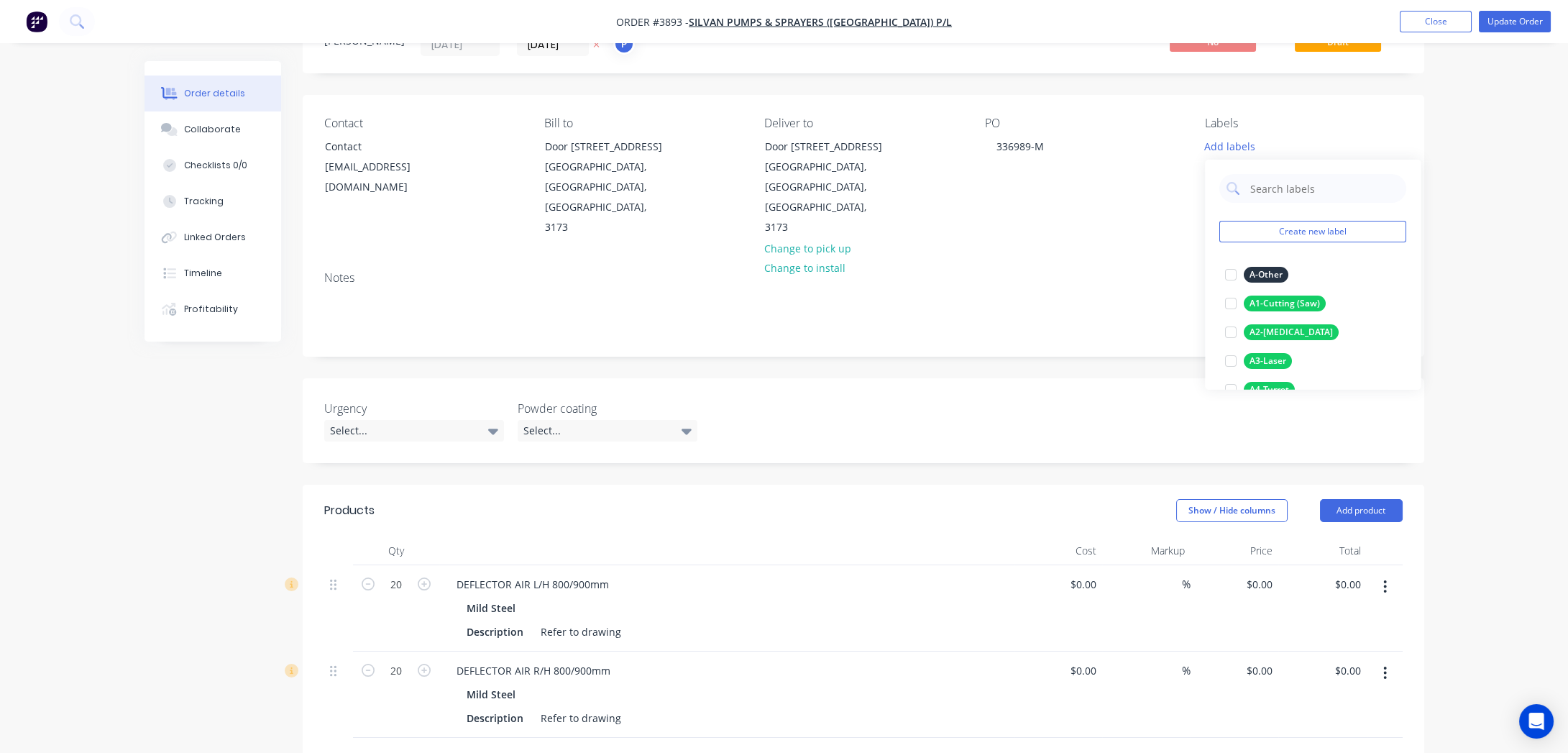
click at [1005, 378] on div "Urgency Select... Powder coating Select..." at bounding box center [863, 420] width 1122 height 85
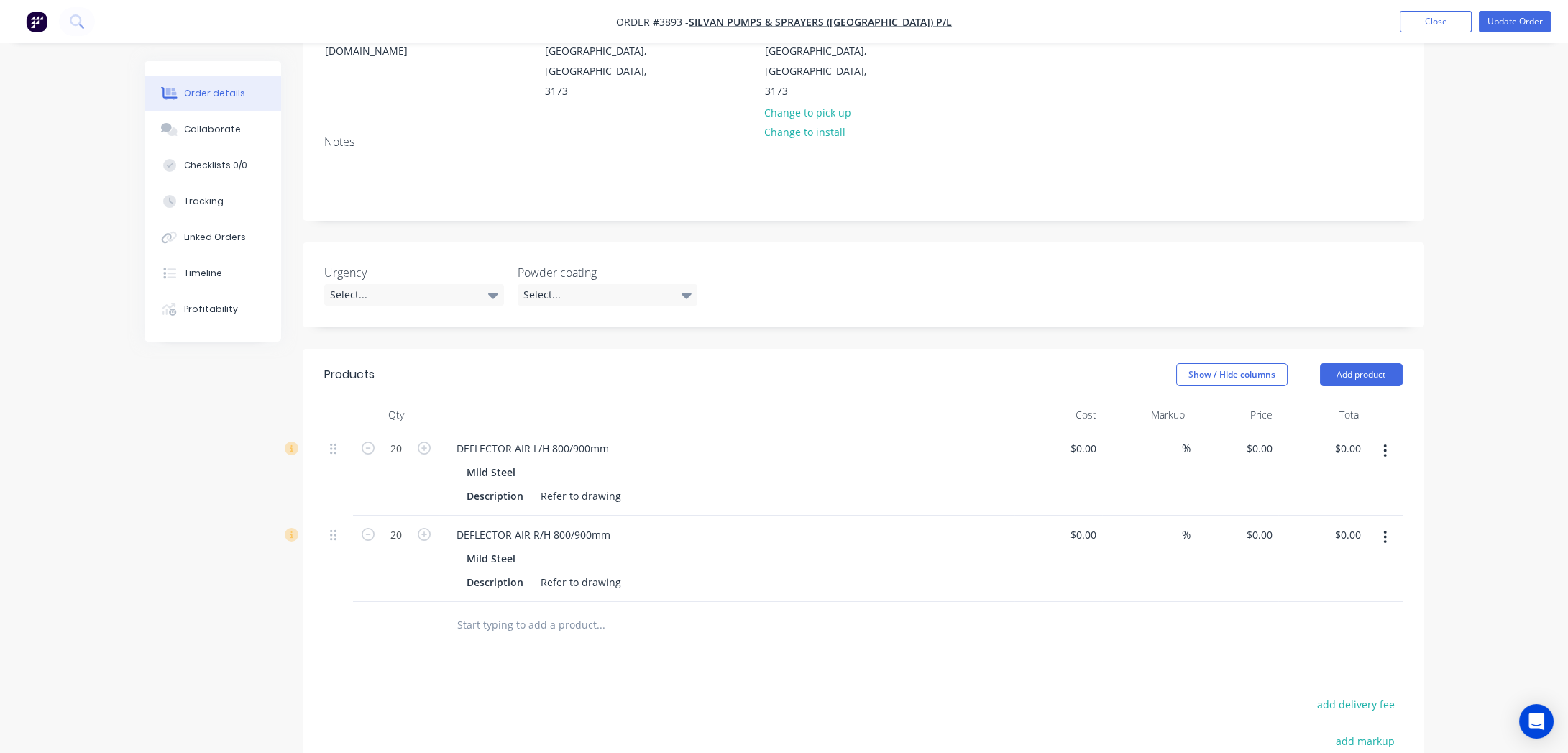
scroll to position [0, 0]
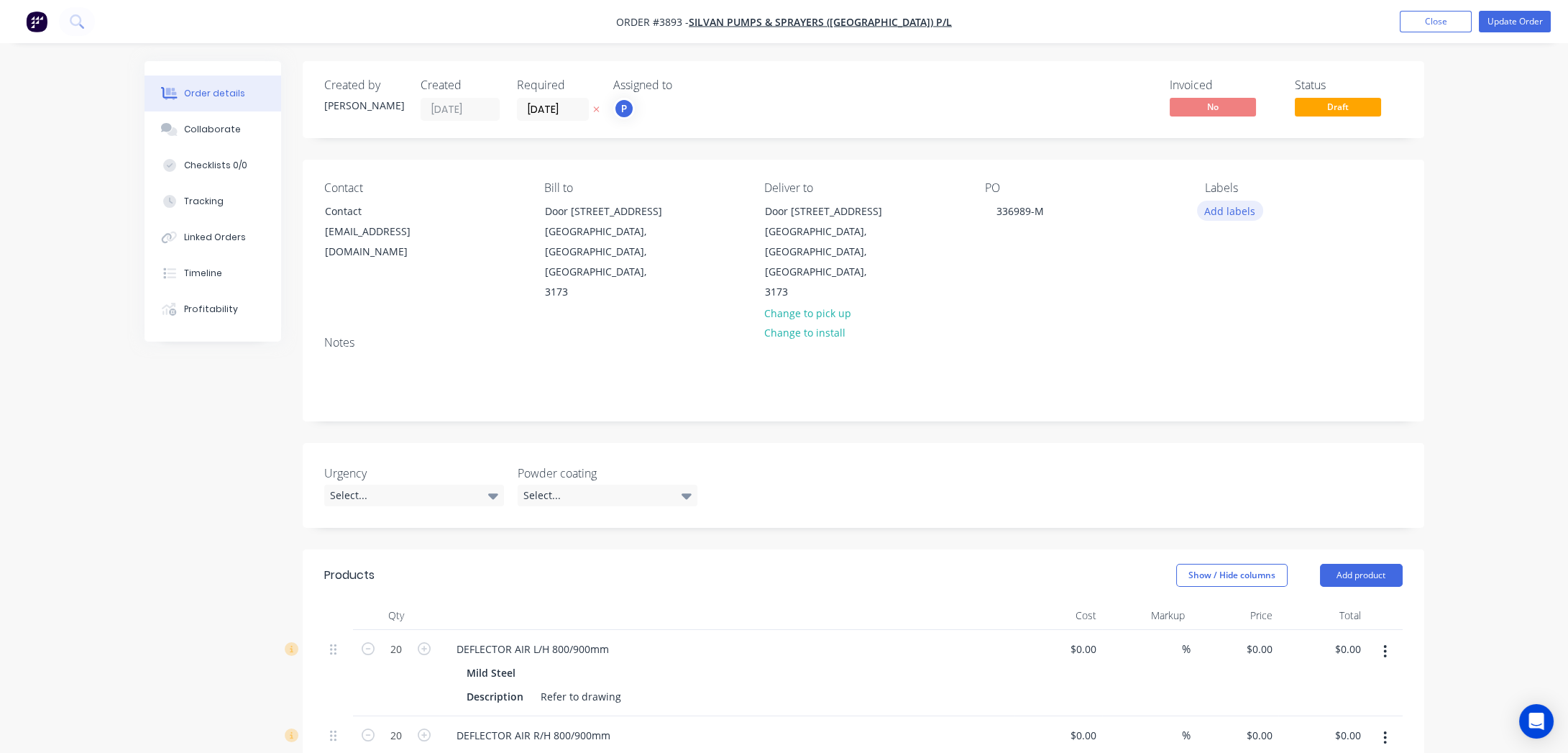
click at [1223, 218] on button "Add labels" at bounding box center [1230, 210] width 66 height 19
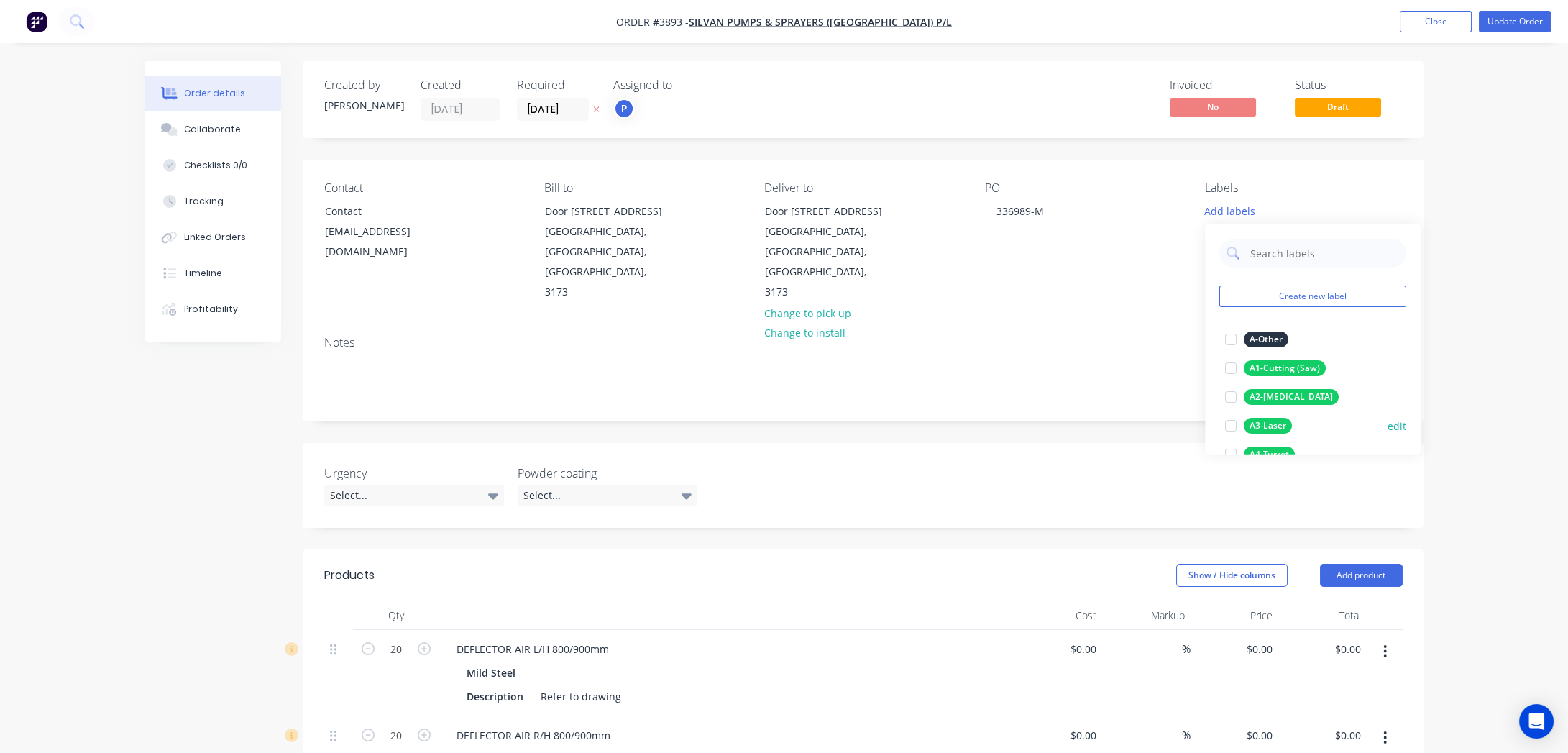
click at [1270, 417] on button "A3-Laser" at bounding box center [1258, 426] width 78 height 20
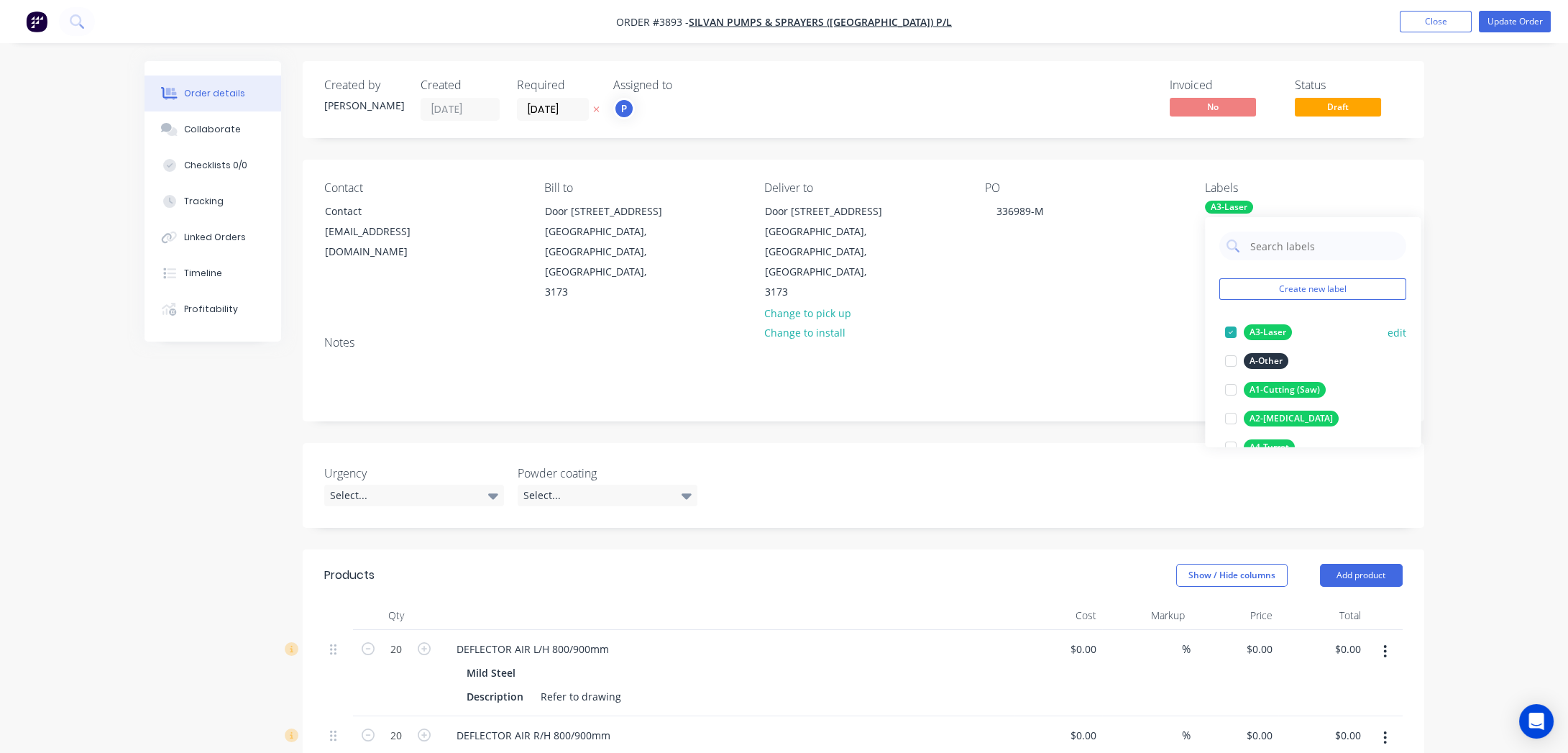
scroll to position [196, 0]
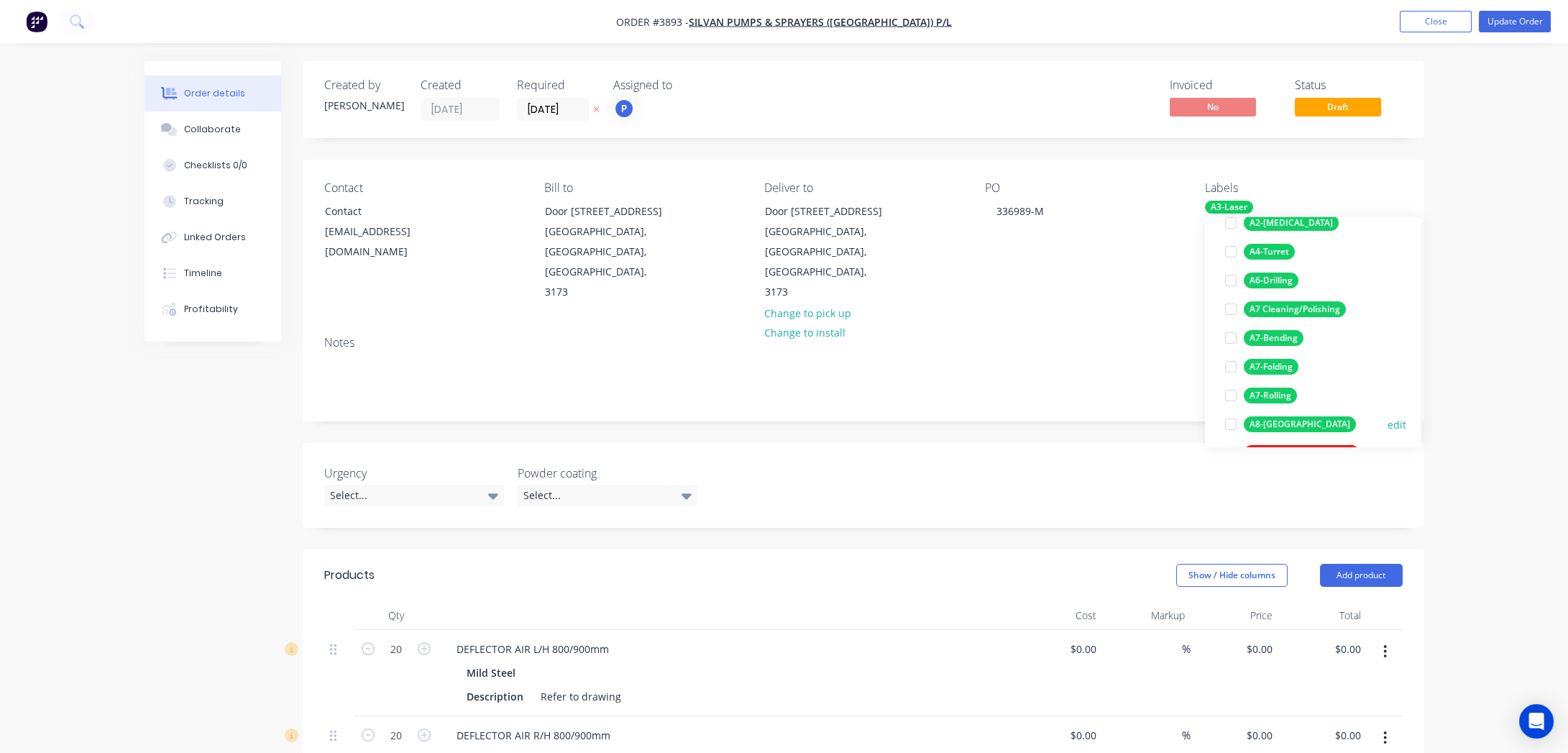
click at [1280, 423] on div "A8-[GEOGRAPHIC_DATA]" at bounding box center [1300, 424] width 113 height 16
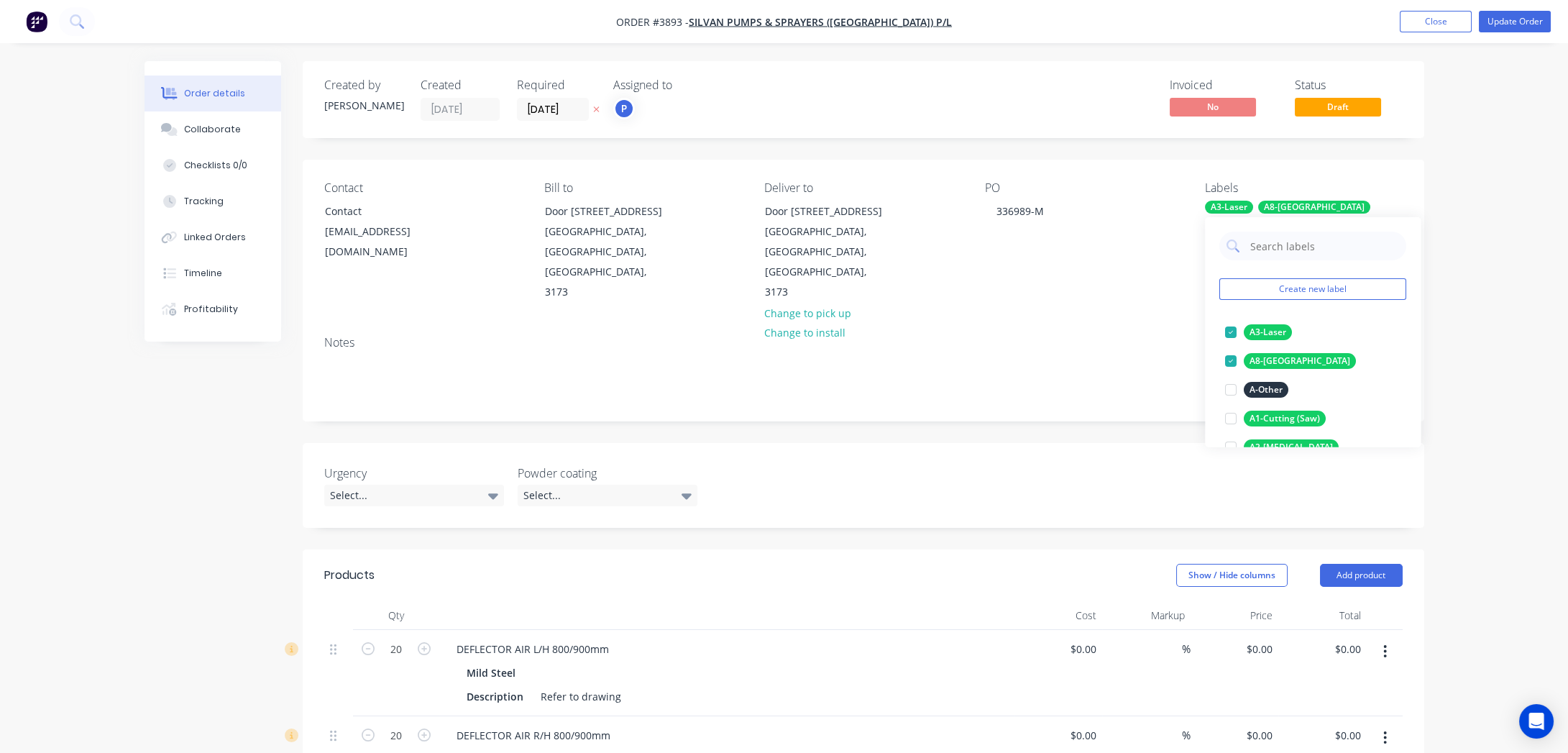
click at [1505, 291] on div "Order details Collaborate Checklists 0/0 Tracking Linked Orders Timeline Profit…" at bounding box center [784, 608] width 1568 height 1217
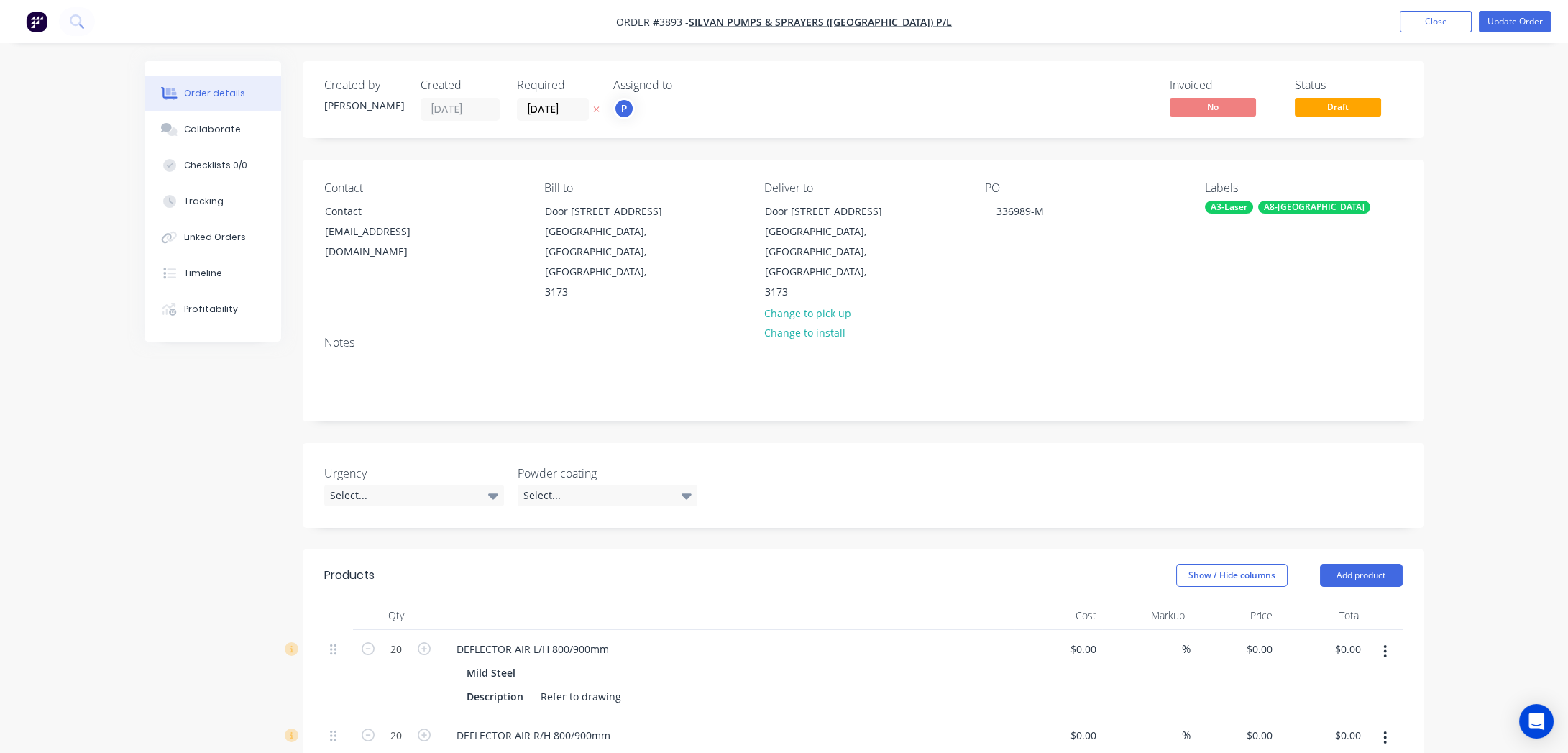
click at [1522, 34] on nav "Order #3893 - Silvan Pumps & Sprayers ([GEOGRAPHIC_DATA]) P/L Add product Close…" at bounding box center [784, 21] width 1568 height 43
click at [1518, 18] on button "Update Order" at bounding box center [1515, 22] width 72 height 22
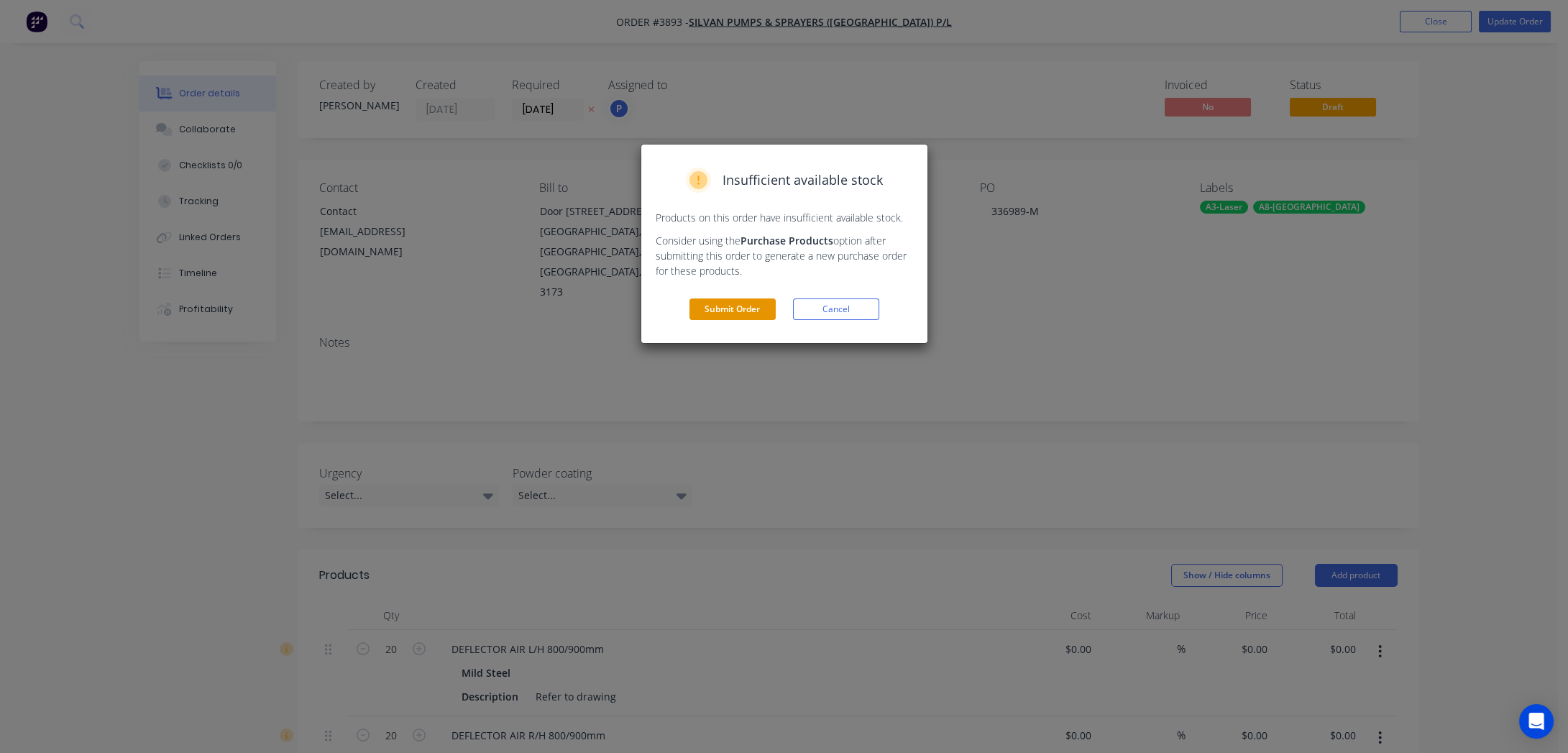
click at [742, 303] on button "Submit Order" at bounding box center [732, 309] width 87 height 22
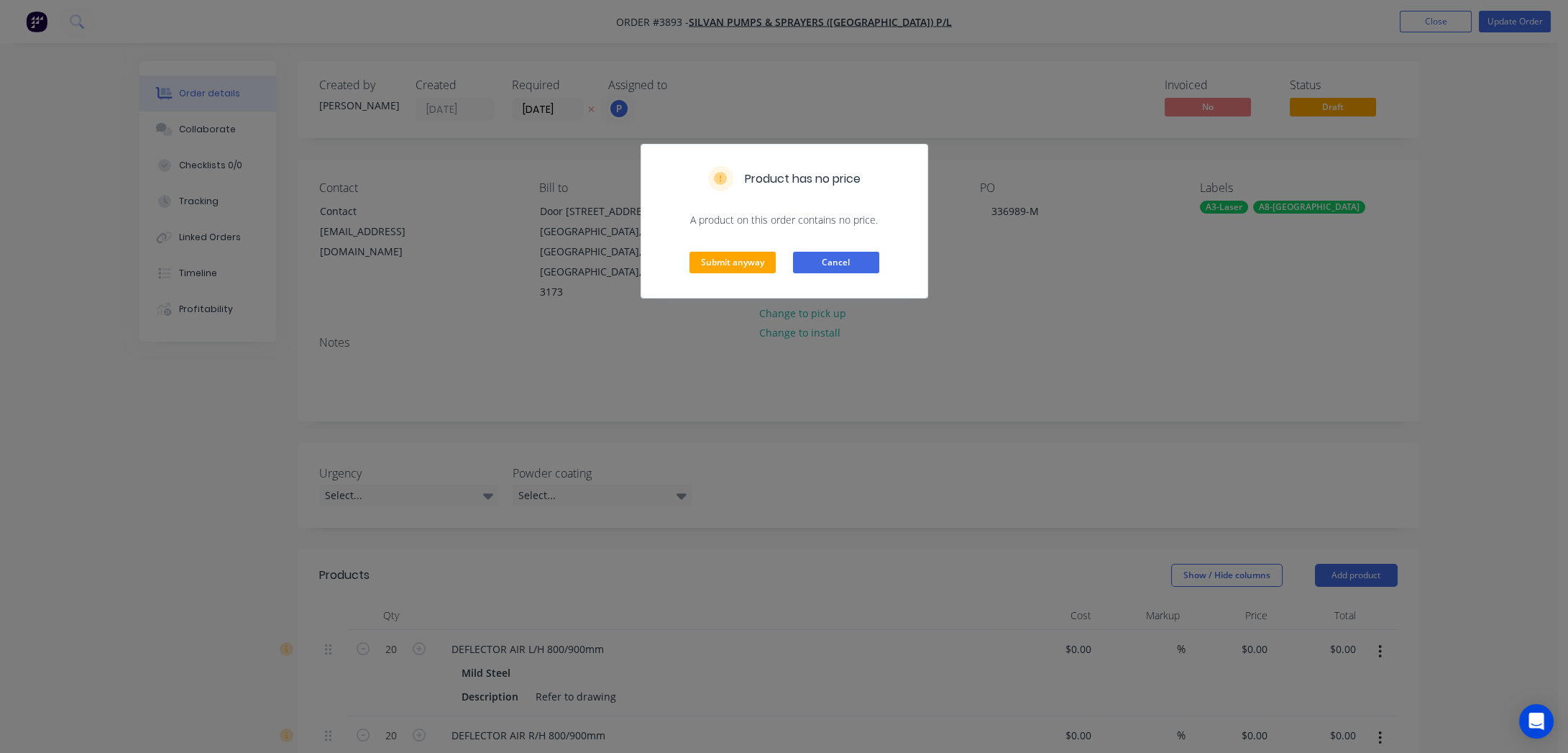
click at [825, 259] on button "Cancel" at bounding box center [836, 263] width 87 height 22
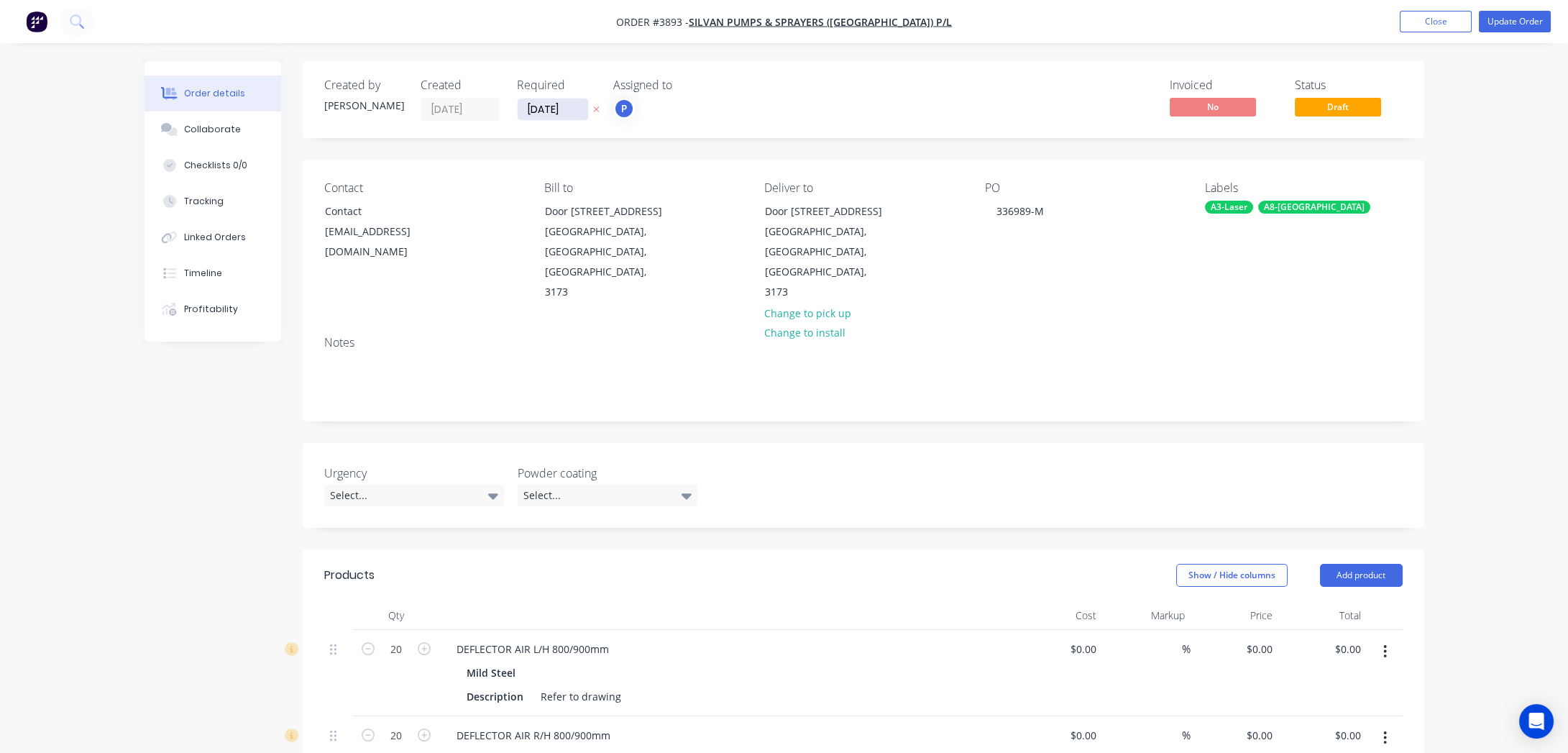
click at [553, 101] on input "[DATE]" at bounding box center [553, 109] width 71 height 22
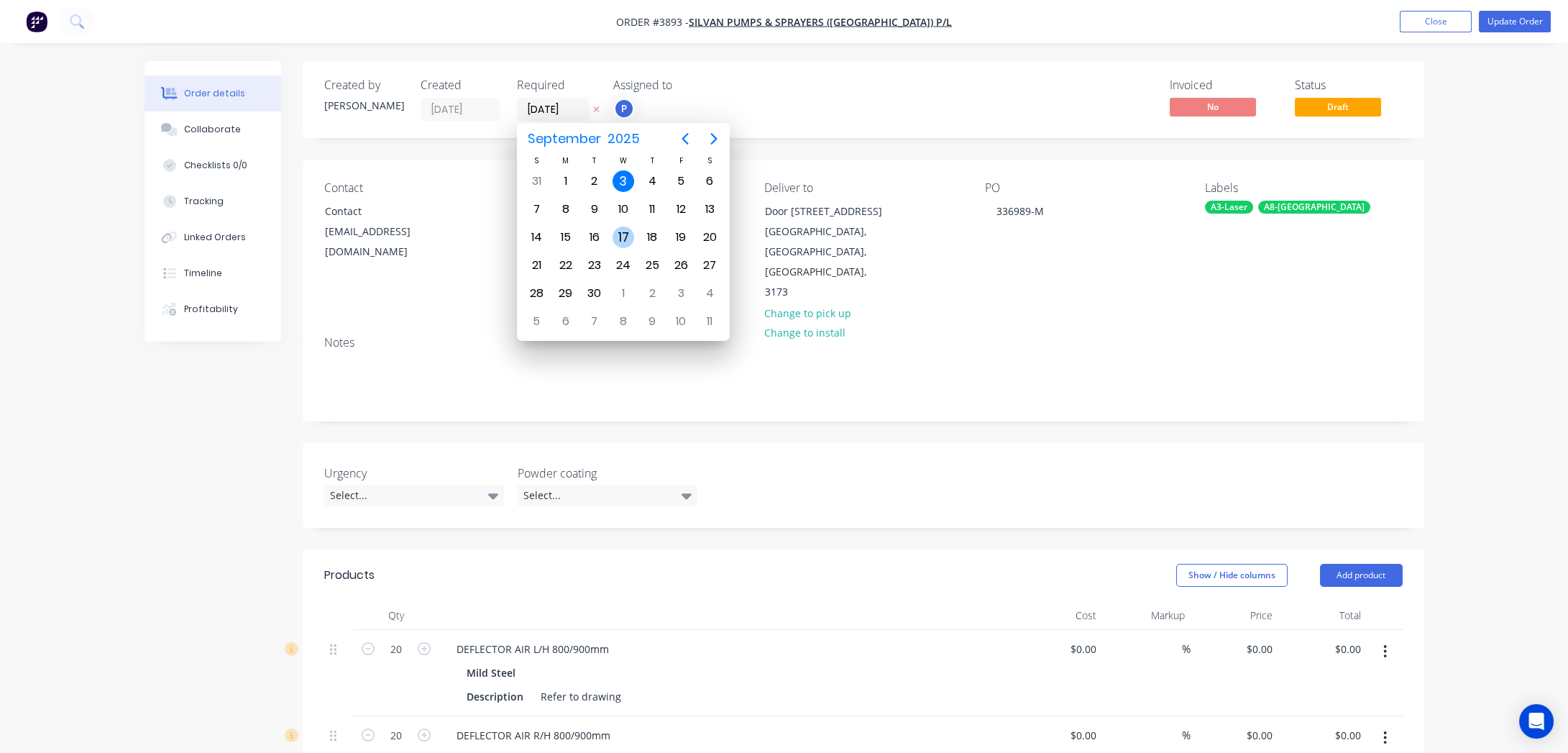
click at [629, 233] on div "17" at bounding box center [623, 238] width 22 height 22
type input "[DATE]"
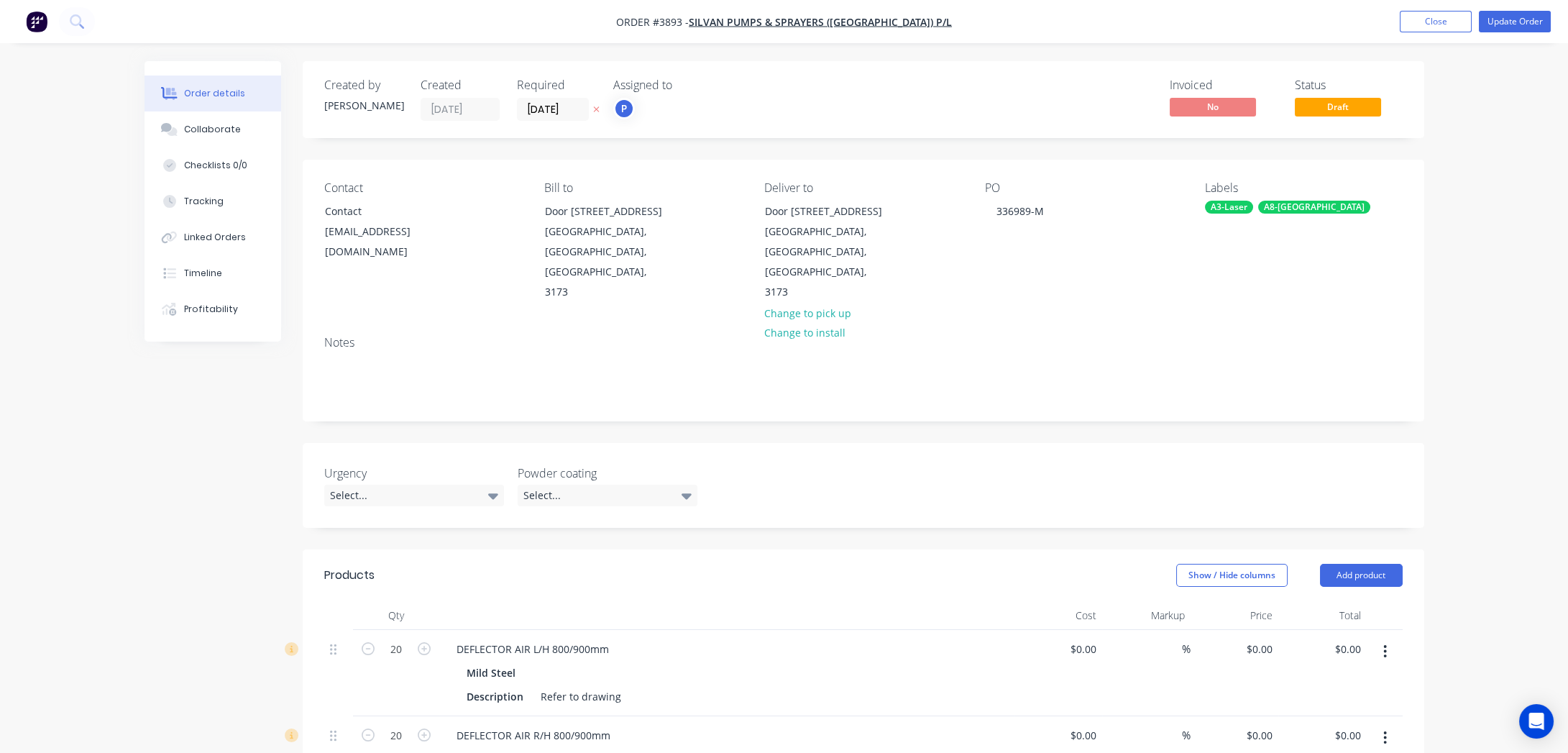
click at [1502, 8] on nav "Order #3893 - Silvan Pumps & Sprayers ([GEOGRAPHIC_DATA]) P/L Add product Close…" at bounding box center [784, 21] width 1568 height 43
click at [1512, 13] on button "Update Order" at bounding box center [1515, 22] width 72 height 22
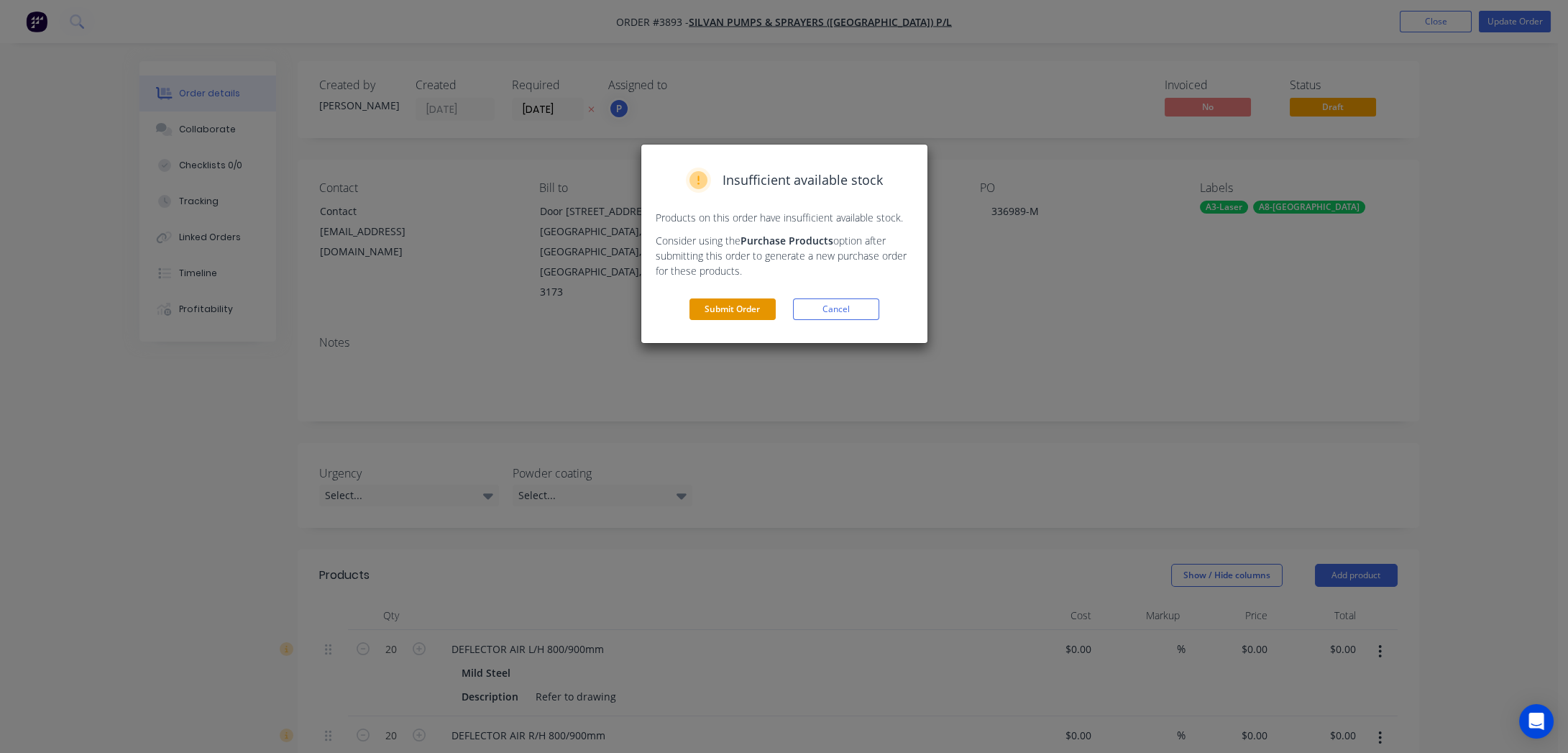
click at [763, 311] on button "Submit Order" at bounding box center [732, 309] width 87 height 22
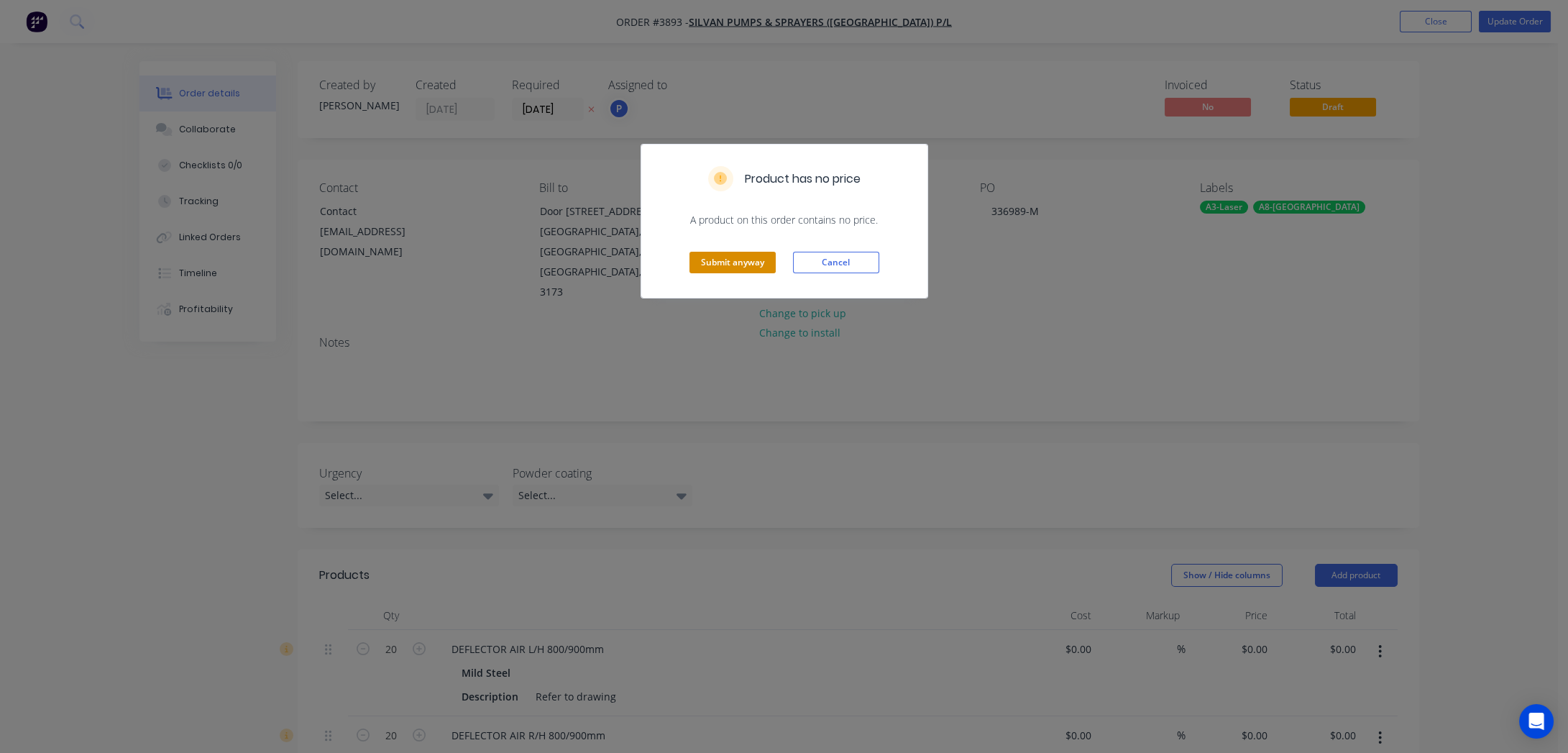
click at [737, 266] on button "Submit anyway" at bounding box center [732, 263] width 87 height 22
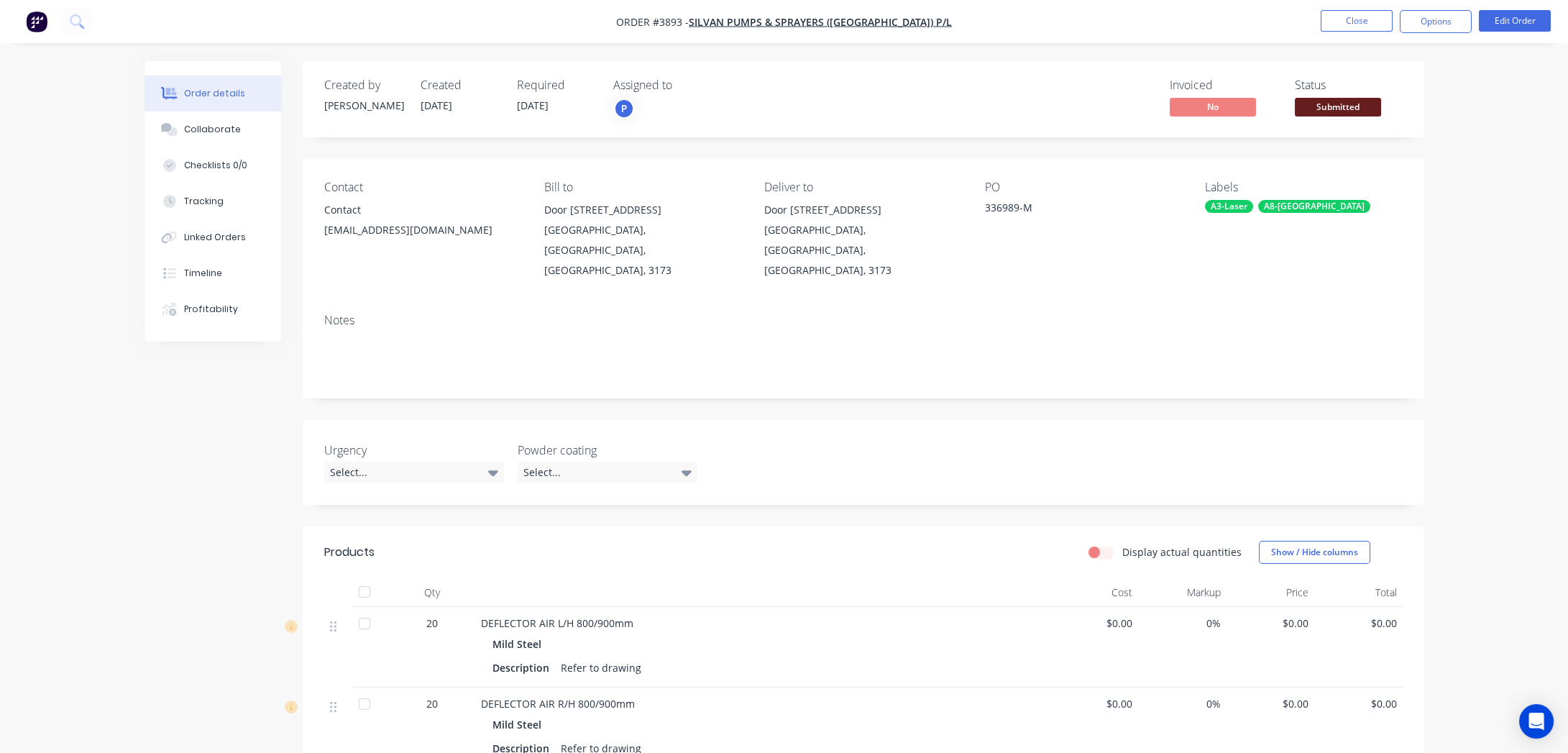
click at [1366, 108] on span "Submitted" at bounding box center [1338, 106] width 87 height 18
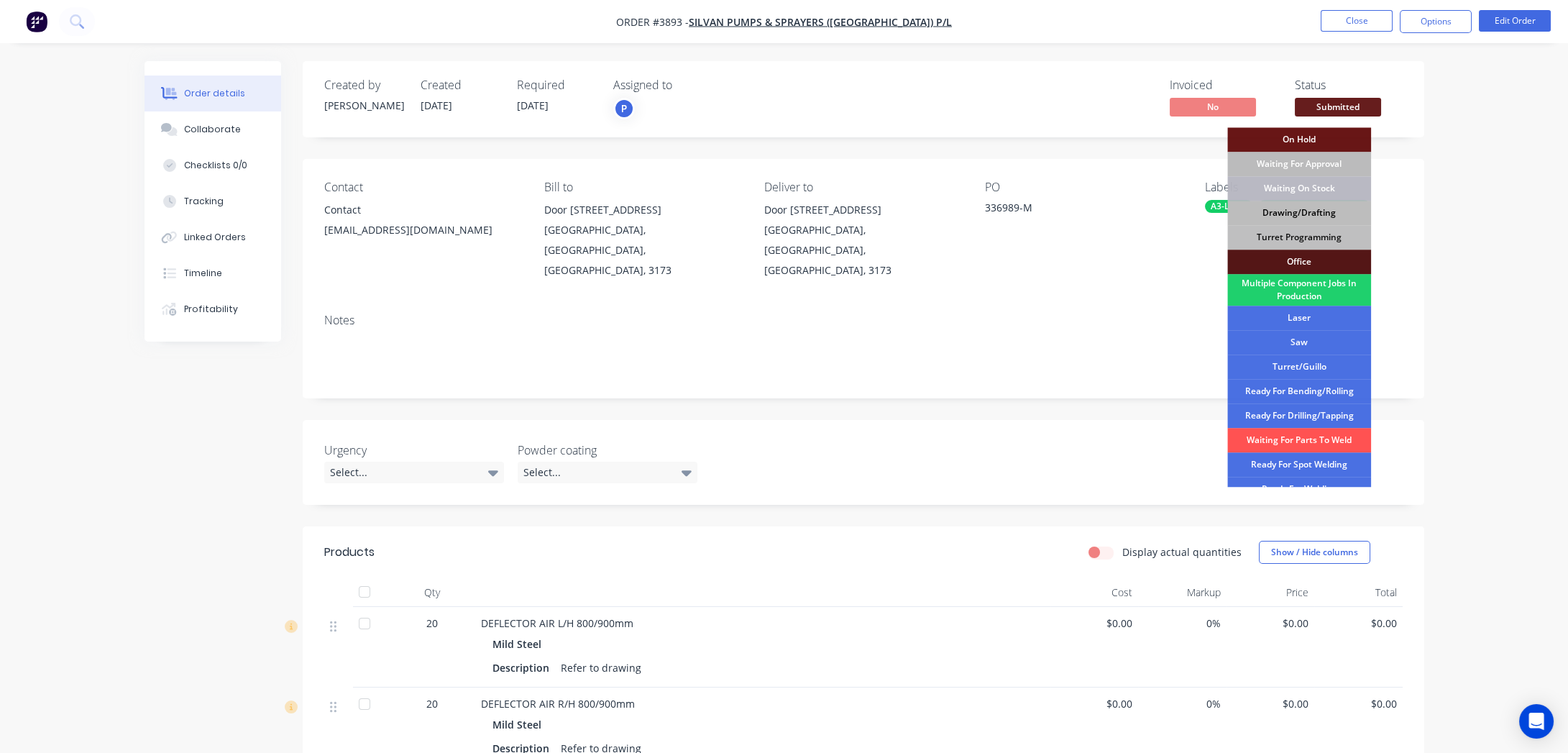
click at [1347, 217] on div "Drawing/Drafting" at bounding box center [1298, 213] width 144 height 24
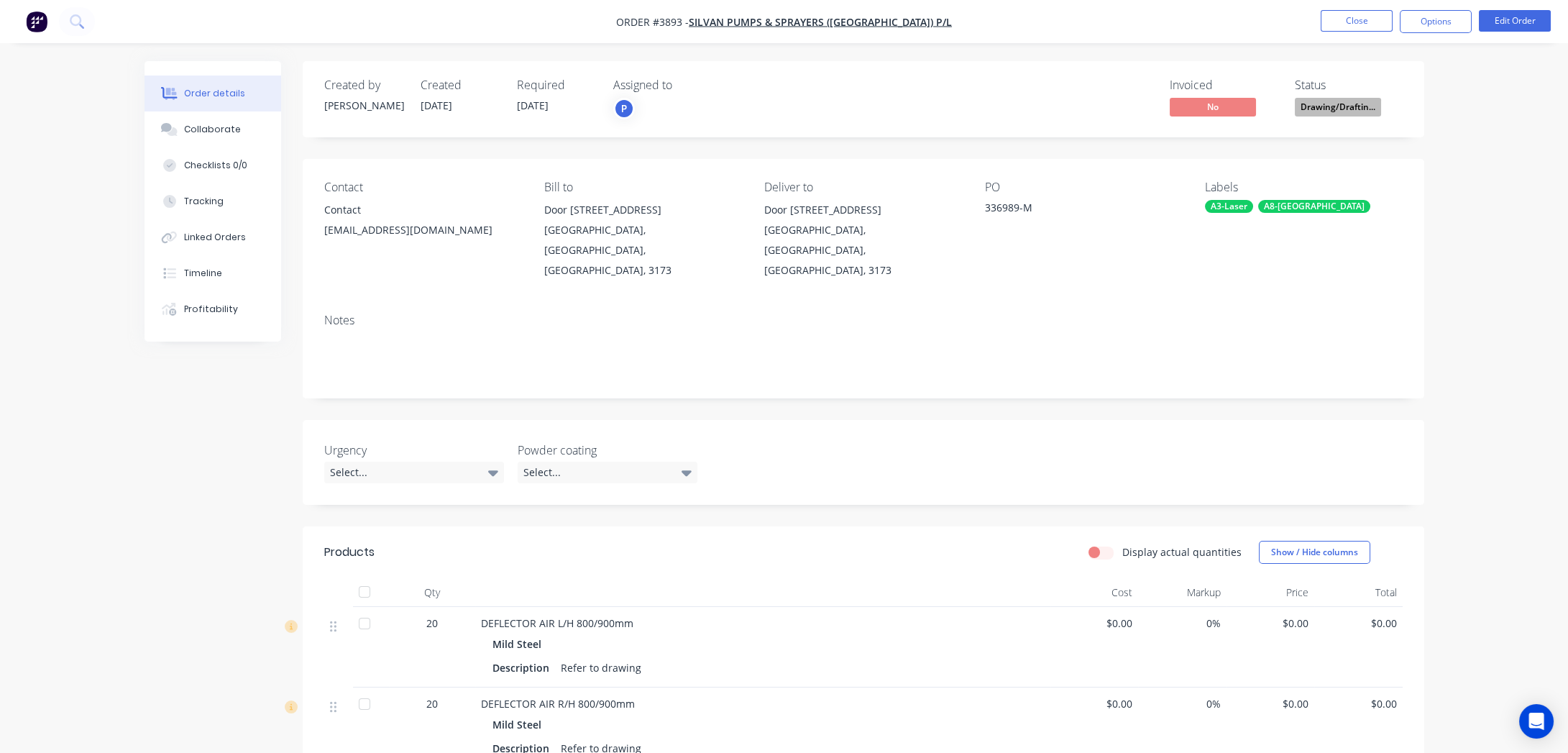
click at [1450, 115] on div "Order details Collaborate Checklists 0/0 Tracking Linked Orders Timeline Profit…" at bounding box center [784, 512] width 1568 height 1024
click at [1455, 24] on button "Options" at bounding box center [1436, 21] width 72 height 23
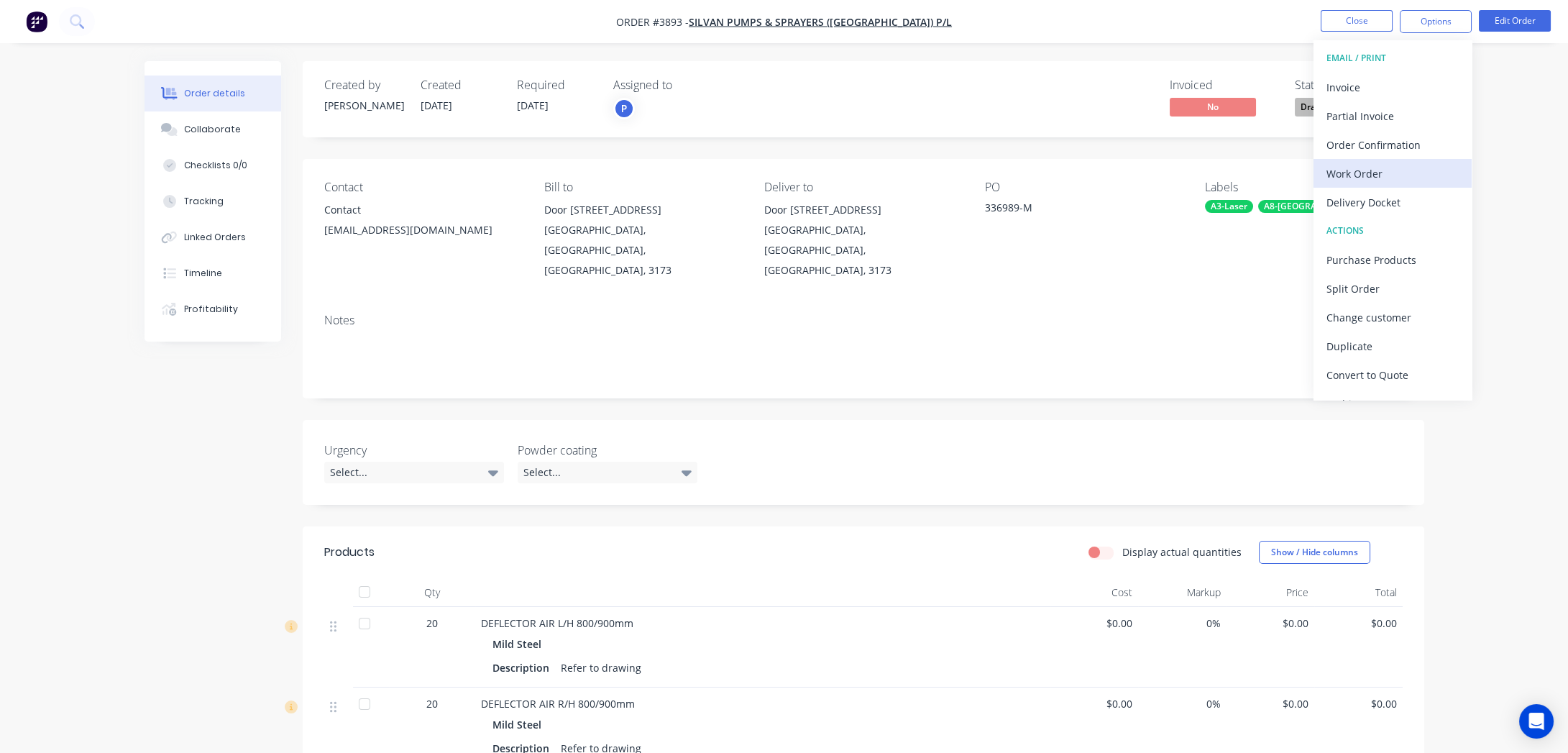
click at [1424, 167] on div "Work Order" at bounding box center [1393, 173] width 133 height 21
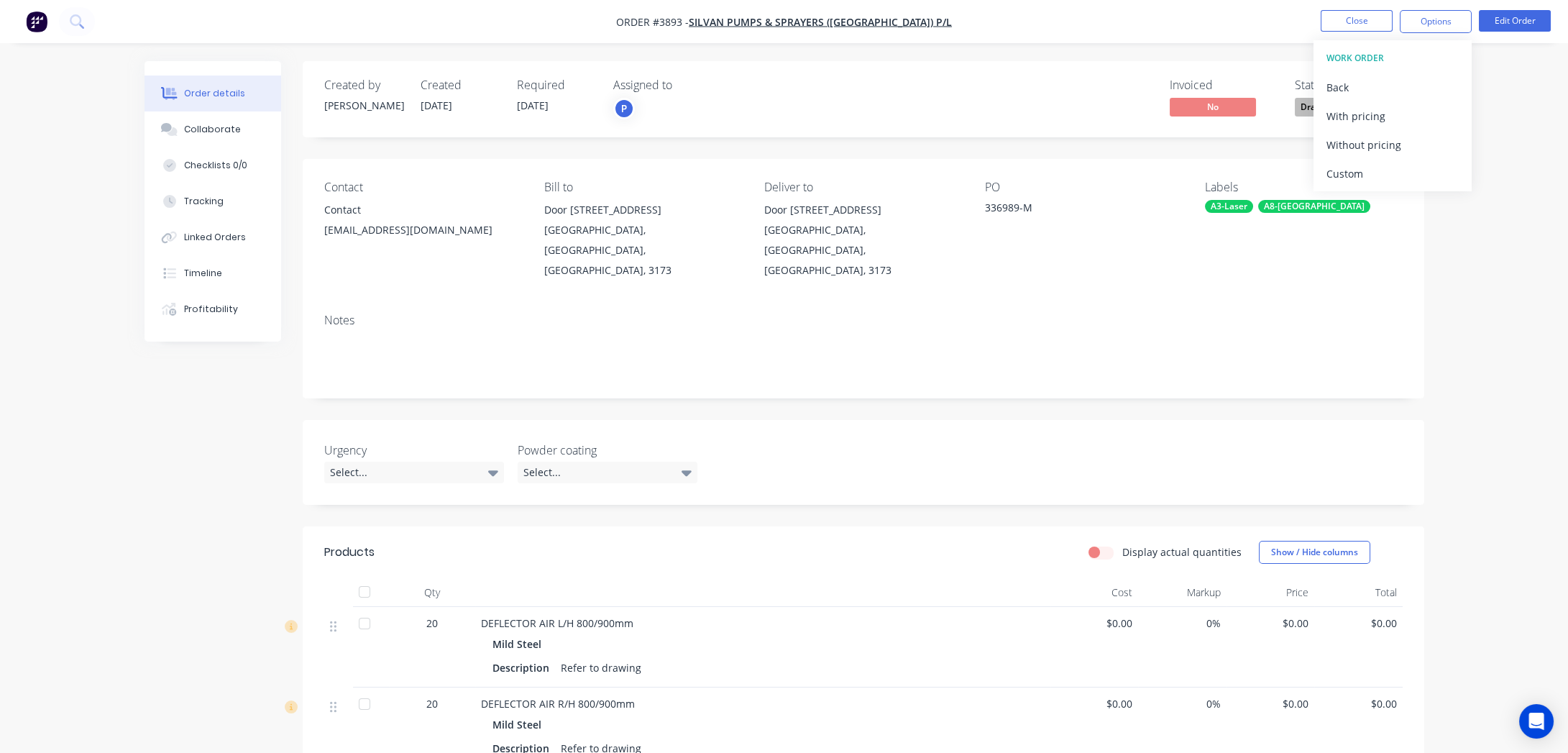
click at [1434, 130] on button "Without pricing" at bounding box center [1392, 145] width 158 height 29
